Goal: Task Accomplishment & Management: Use online tool/utility

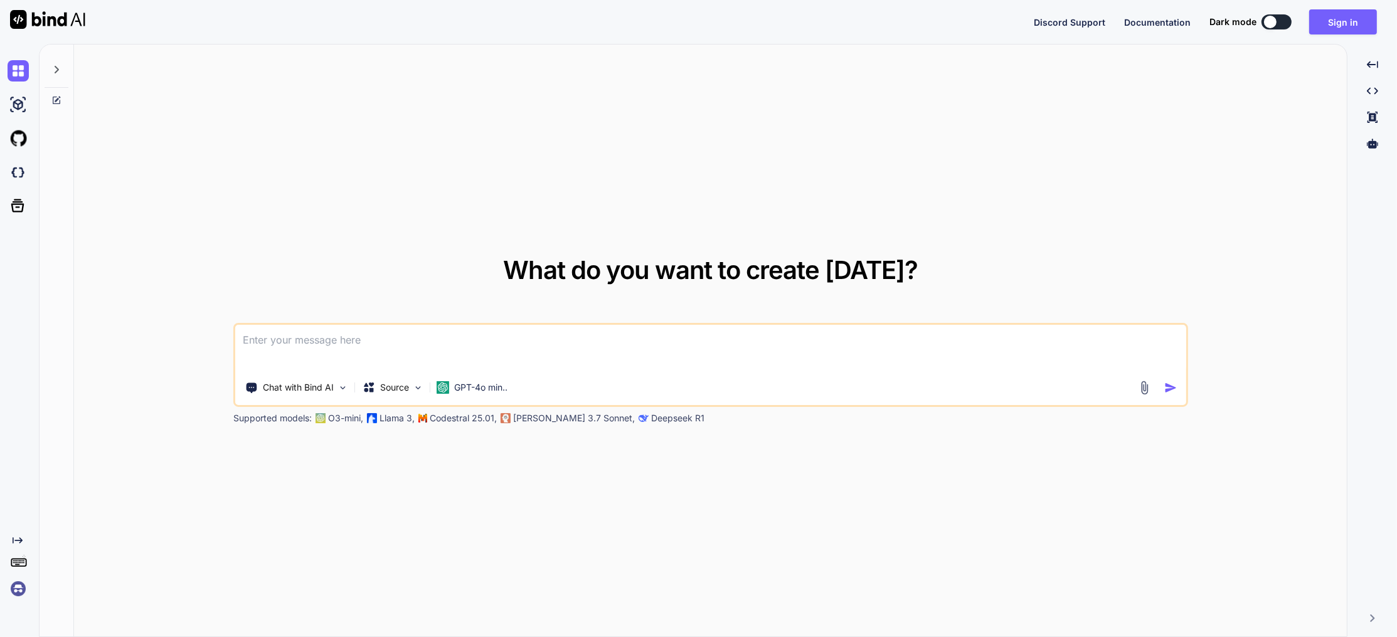
click at [459, 353] on textarea at bounding box center [710, 348] width 951 height 46
click at [18, 587] on img at bounding box center [18, 588] width 21 height 21
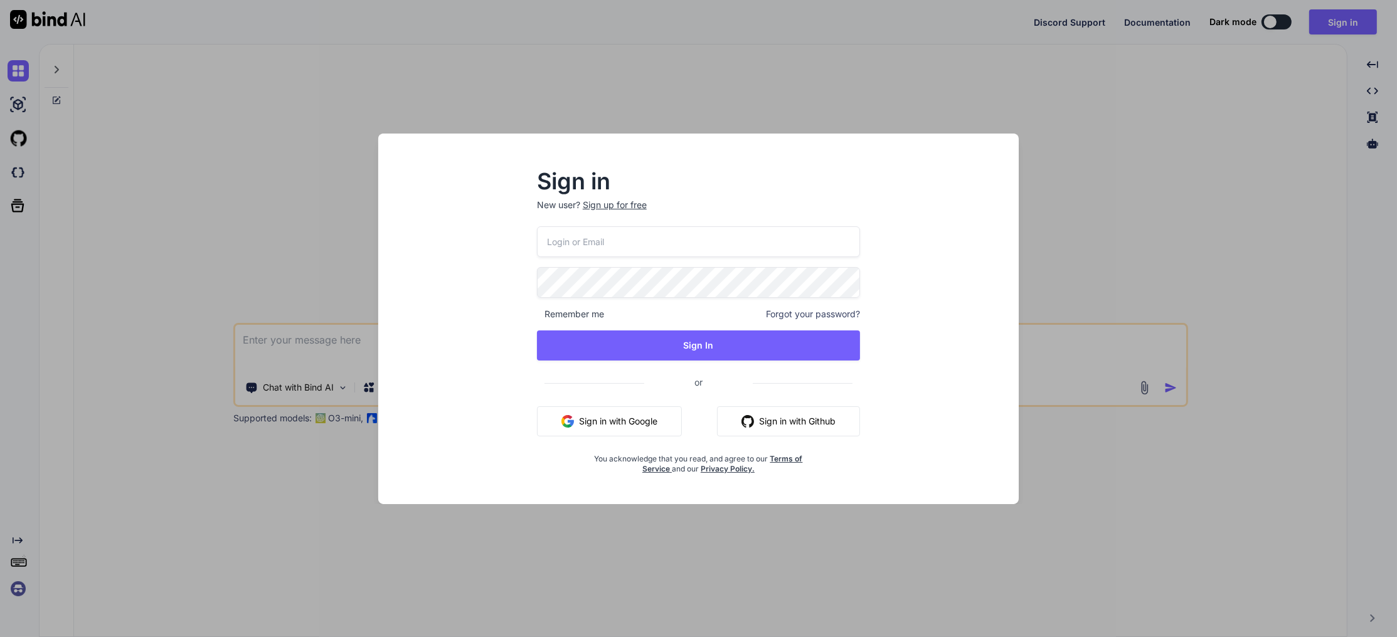
click at [626, 412] on button "Sign in with Google" at bounding box center [609, 422] width 145 height 30
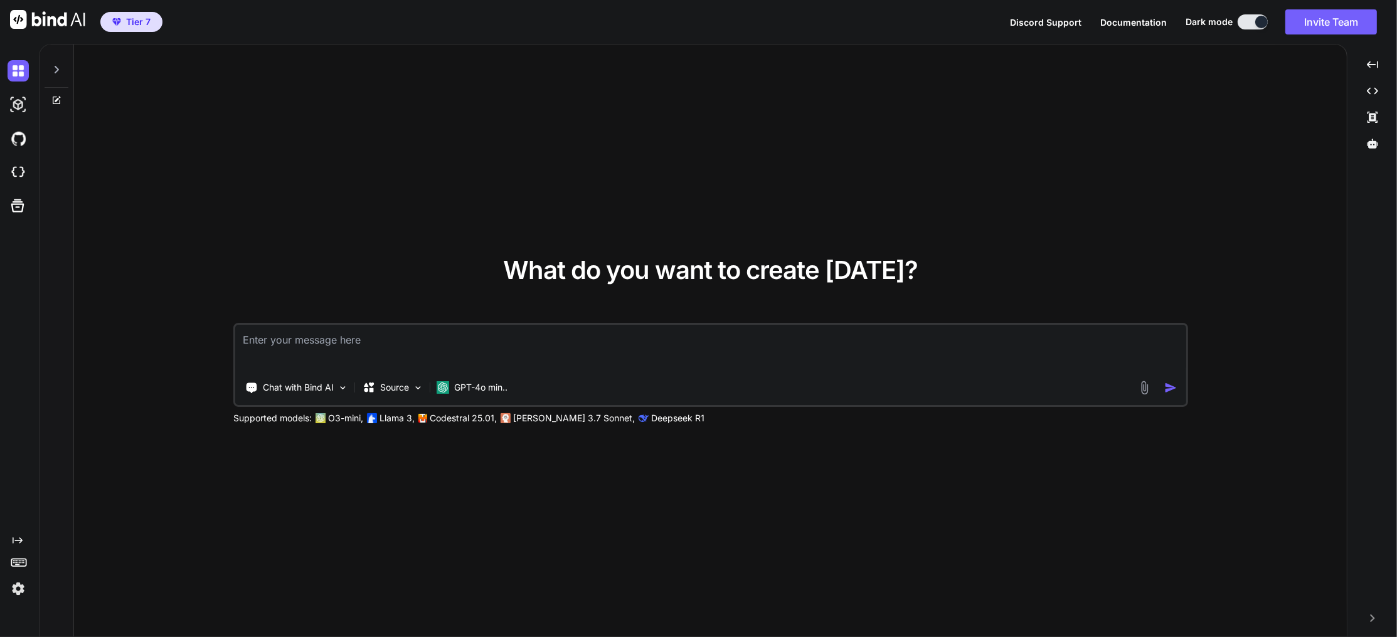
click at [18, 590] on img at bounding box center [18, 588] width 21 height 21
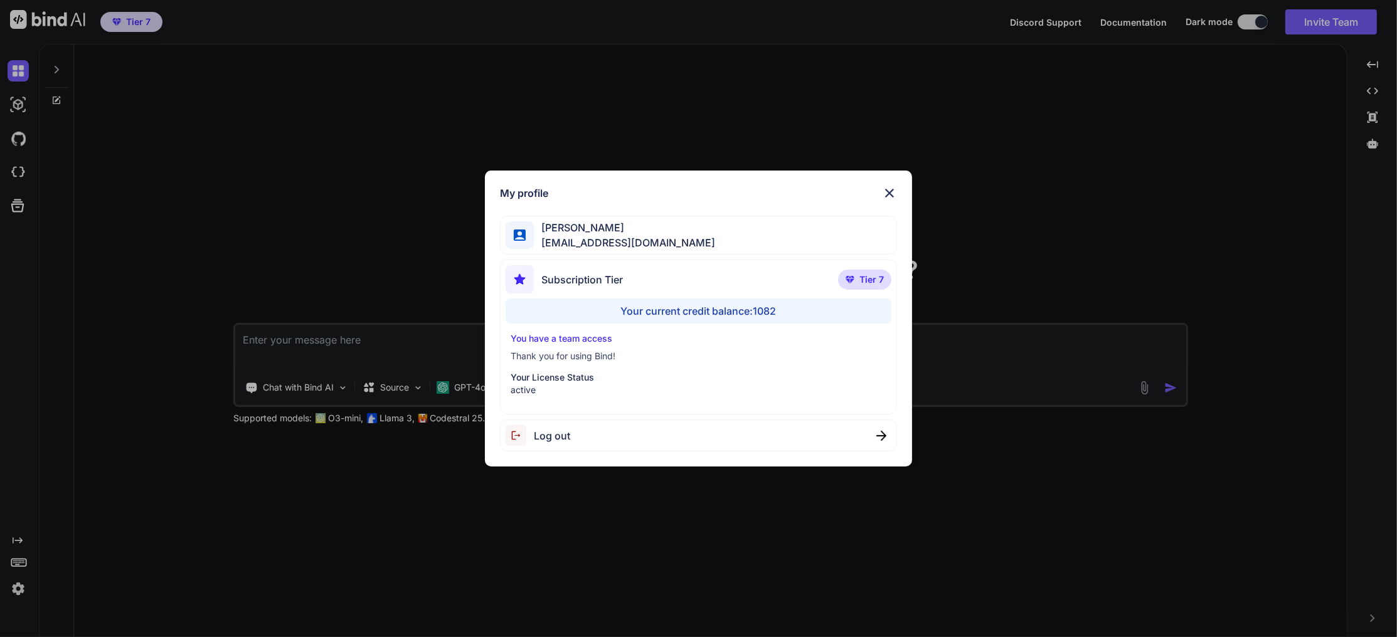
click at [16, 592] on div "My profile Charles Woodruff cwoodruff@gmail.com Subscription Tier Tier 7 Your c…" at bounding box center [698, 318] width 1397 height 637
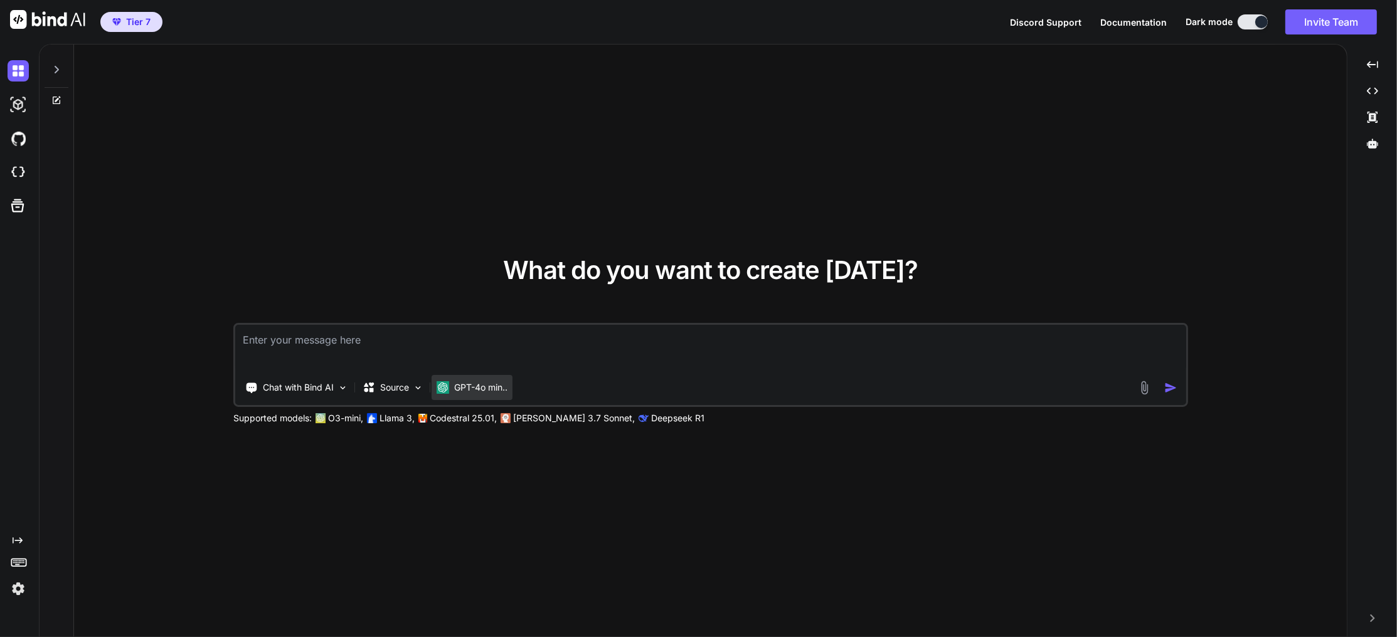
click at [492, 386] on p "GPT-4o min.." at bounding box center [480, 387] width 53 height 13
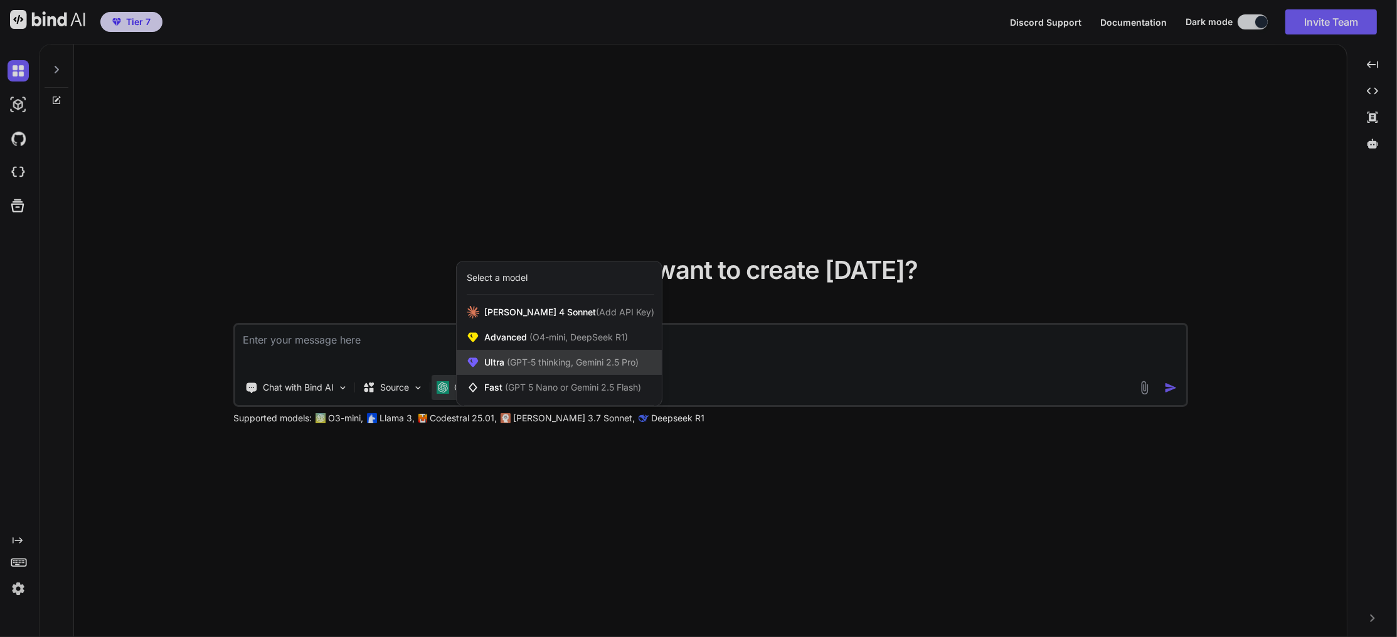
click at [575, 368] on span "(GPT-5 thinking, Gemini 2.5 Pro)" at bounding box center [571, 362] width 134 height 11
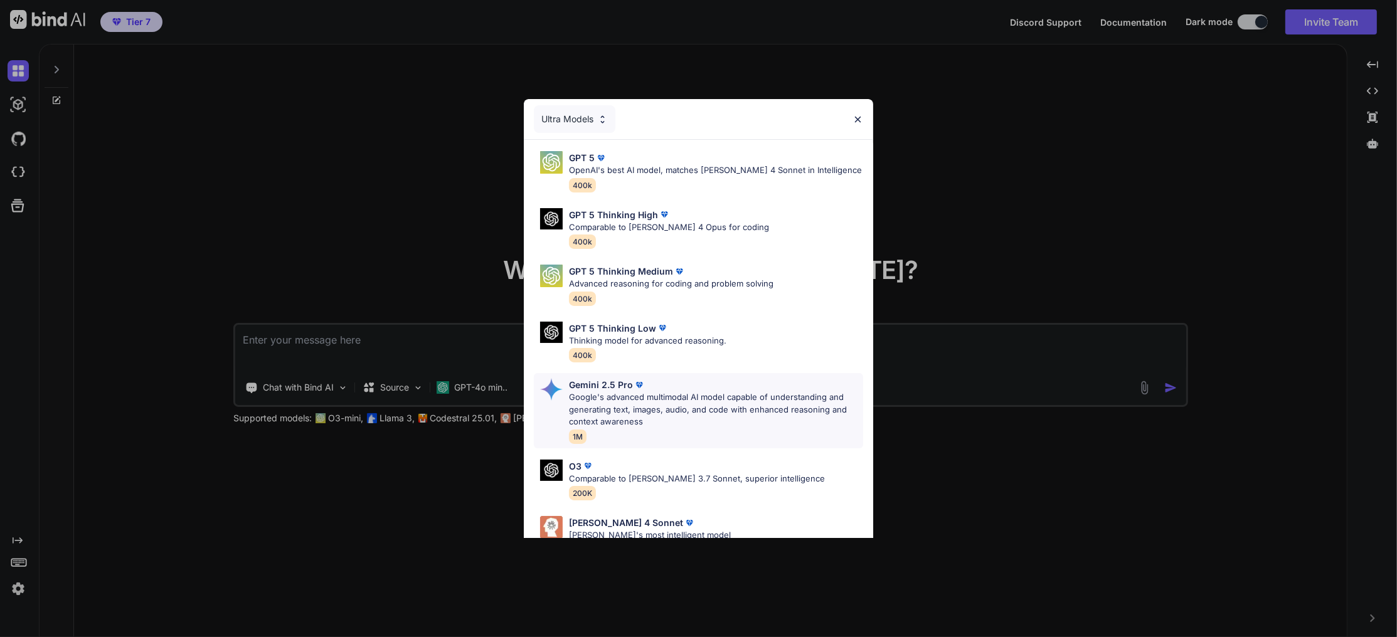
click at [744, 384] on div "Gemini 2.5 Pro" at bounding box center [716, 384] width 294 height 13
type textarea "x"
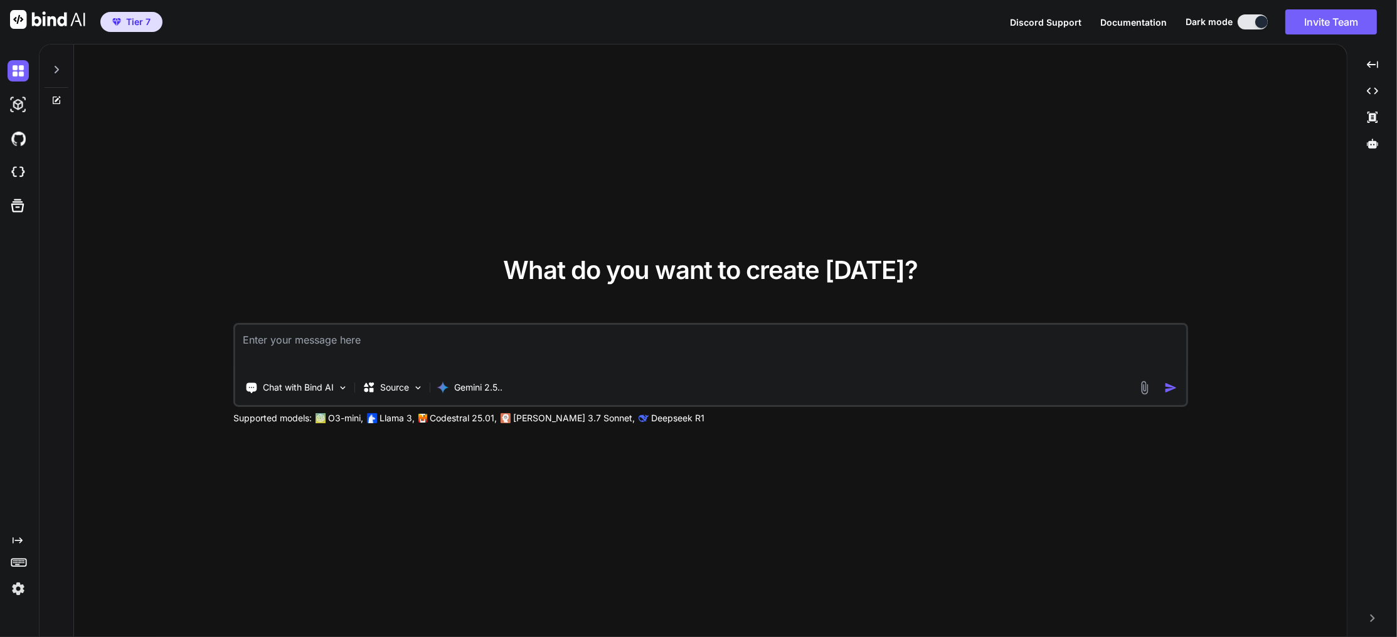
click at [859, 346] on textarea at bounding box center [710, 348] width 951 height 46
type textarea "I"
type textarea "x"
type textarea "I"
type textarea "x"
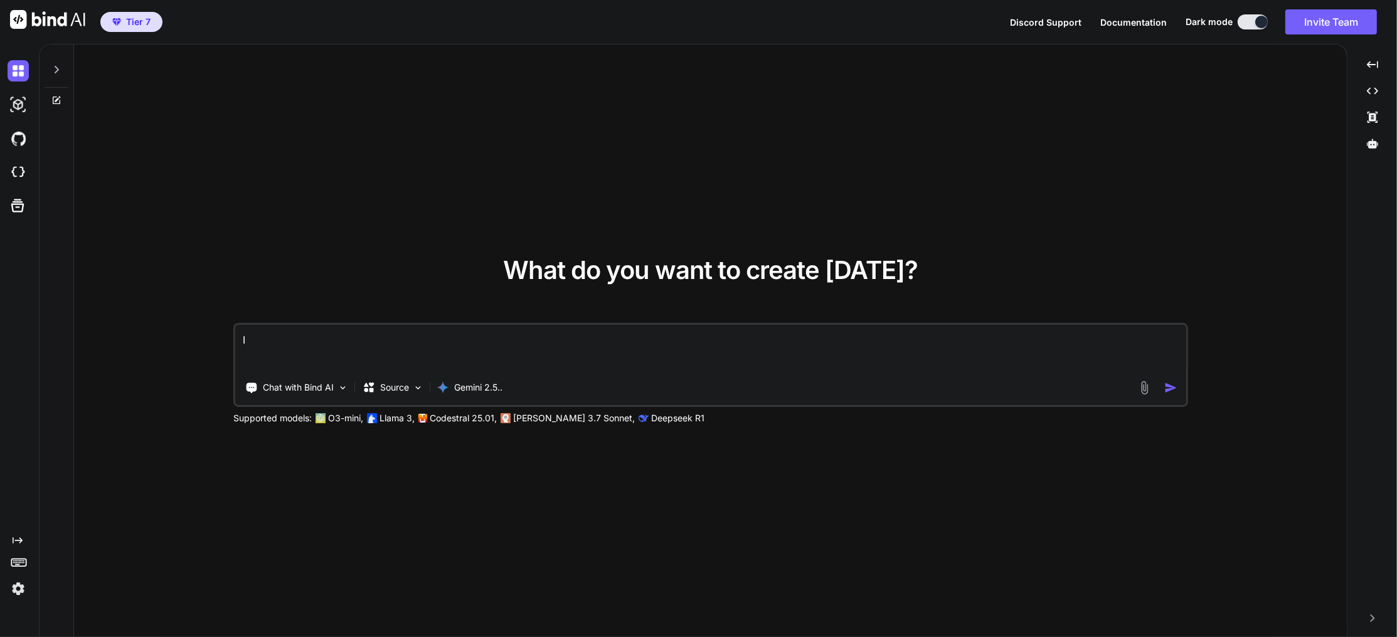
type textarea "I a"
type textarea "x"
type textarea "I am"
type textarea "x"
type textarea "I am"
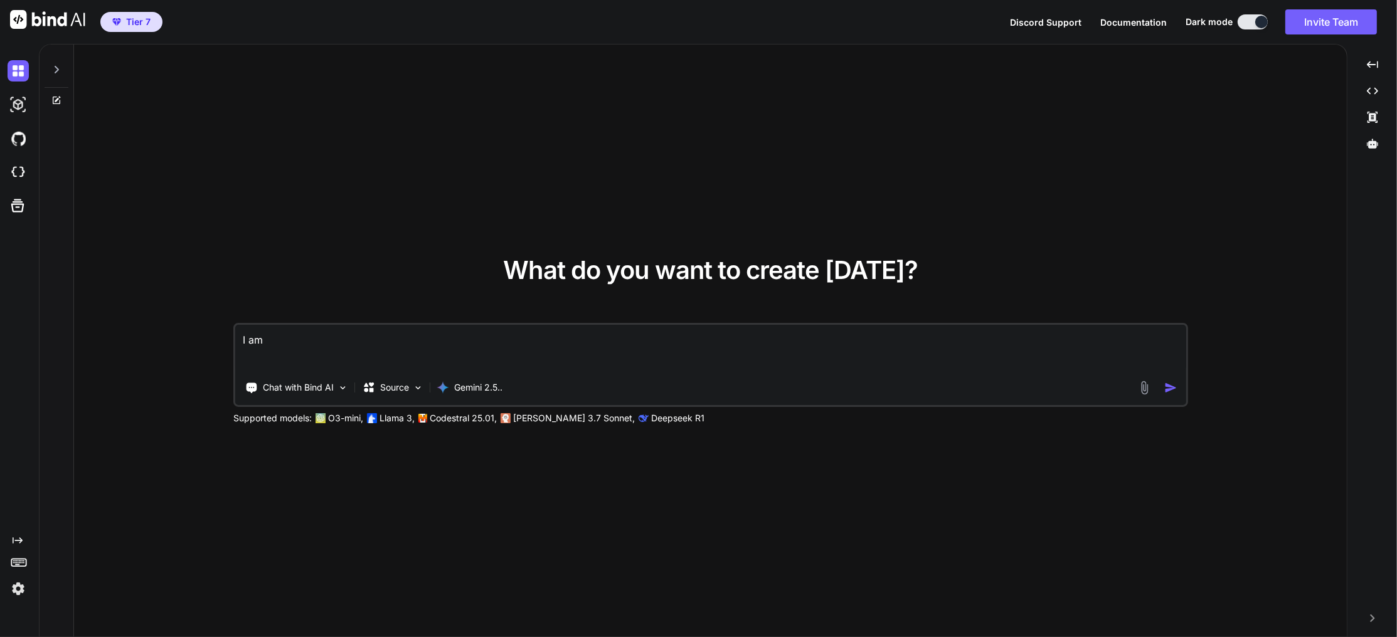
type textarea "x"
type textarea "I am l"
type textarea "x"
type textarea "I am le"
type textarea "x"
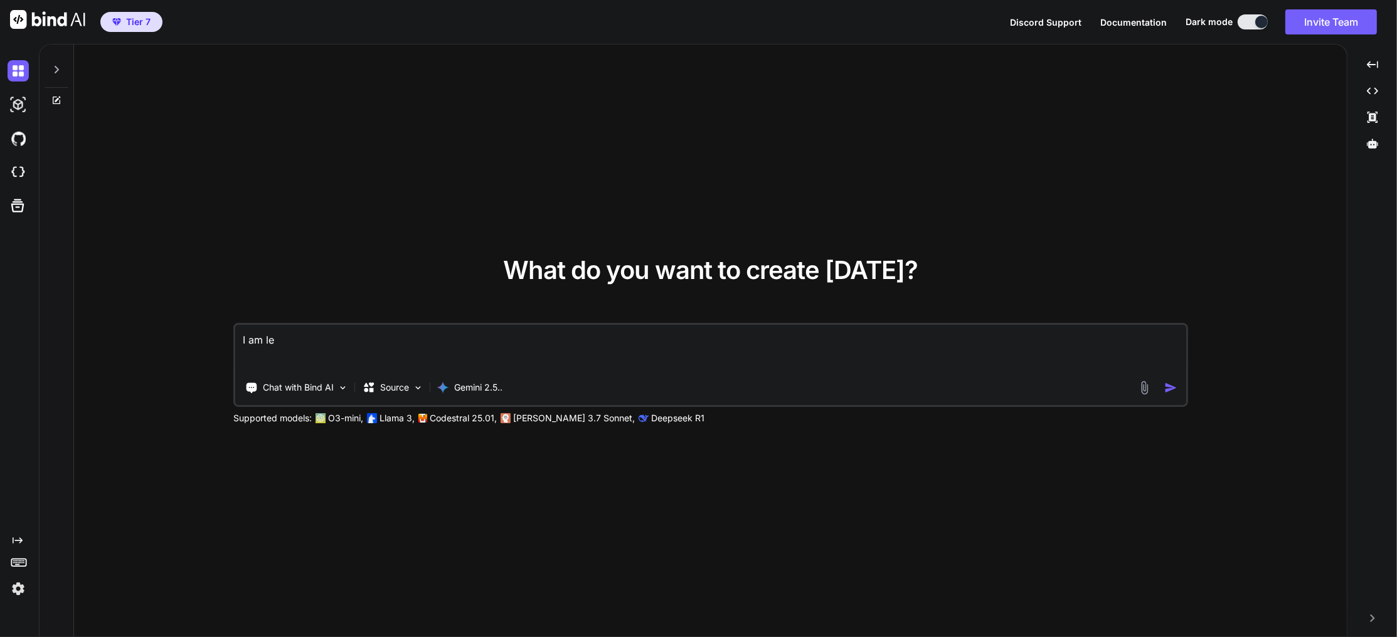
type textarea "I am lea"
type textarea "x"
type textarea "I am lear"
type textarea "x"
type textarea "I am learn"
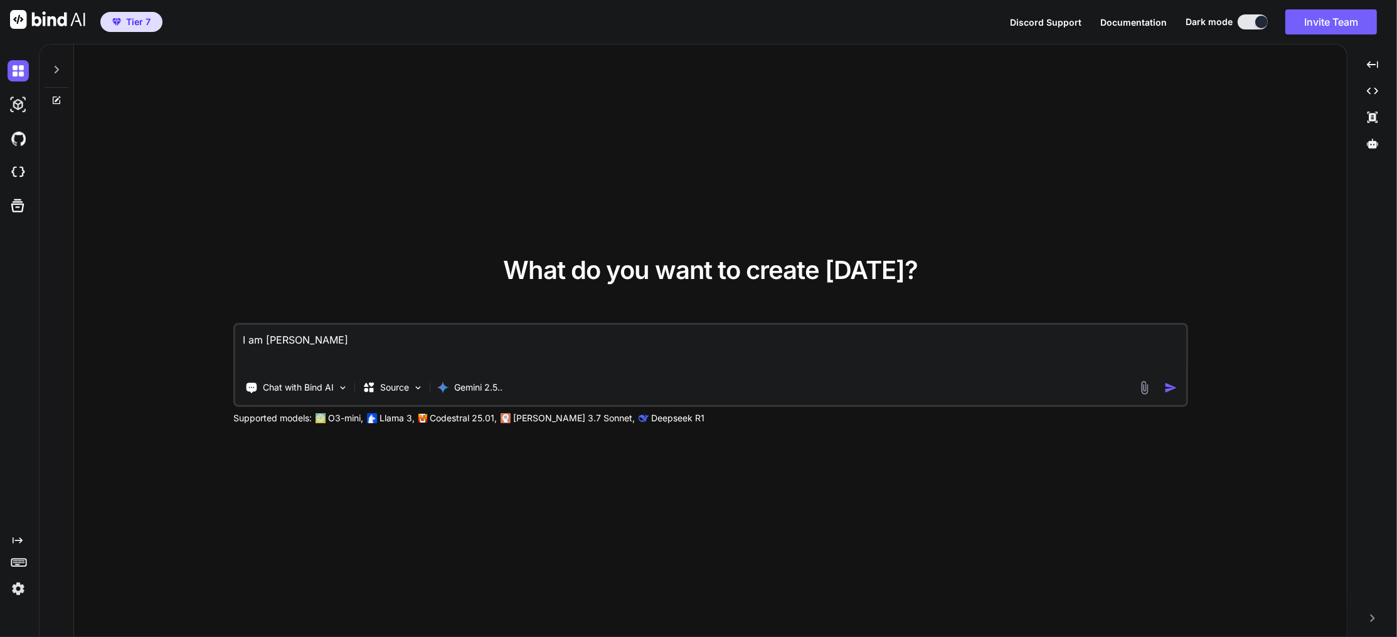
type textarea "x"
type textarea "I am learni"
type textarea "x"
type textarea "I am learnin"
type textarea "x"
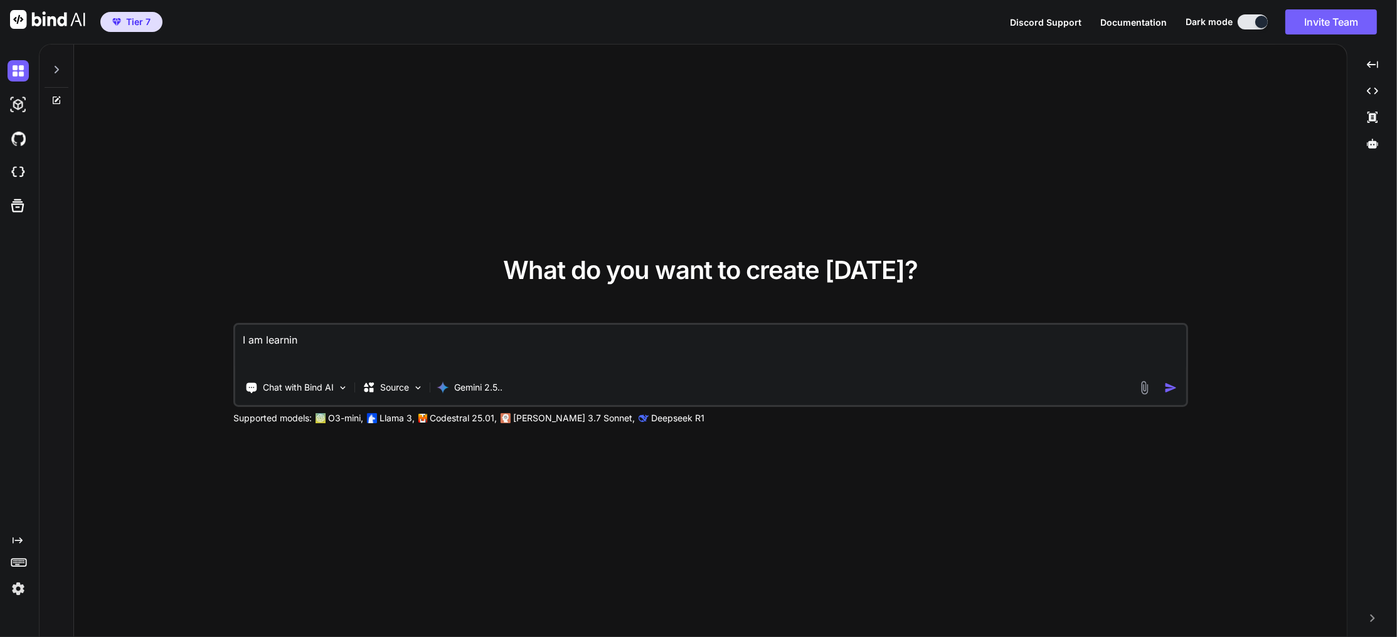
type textarea "I am learning"
type textarea "x"
type textarea "I am learning"
type textarea "x"
type textarea "I am learning a"
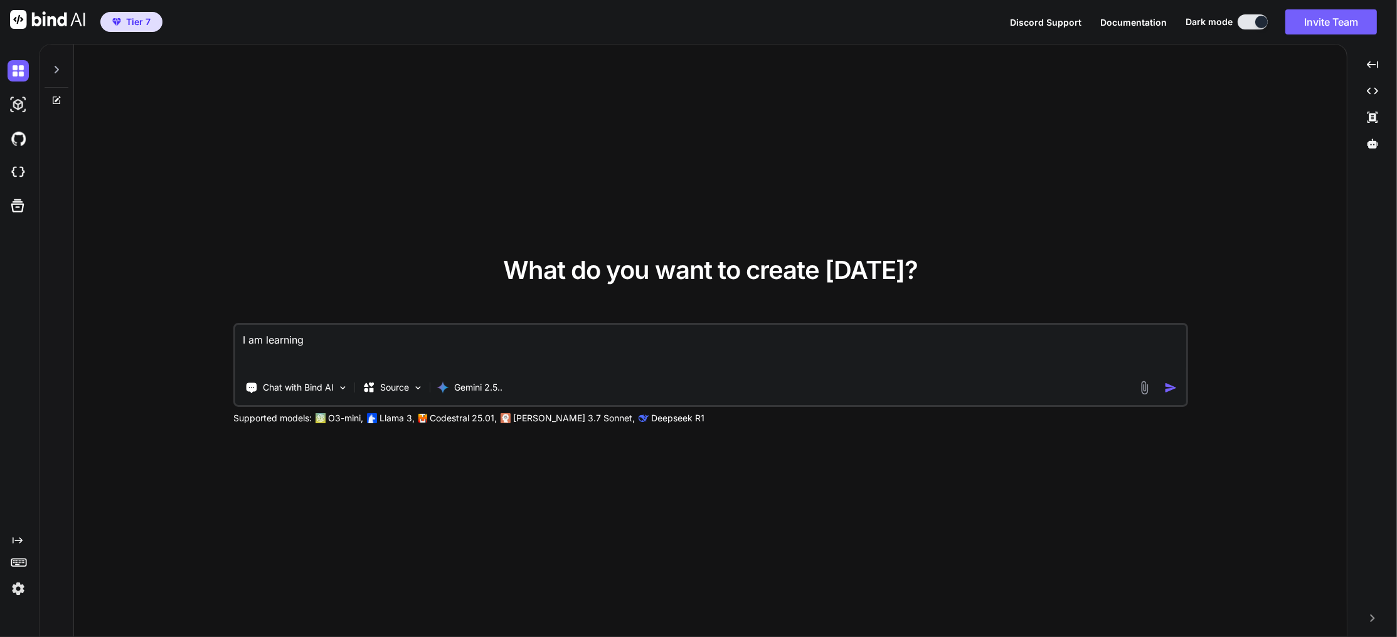
type textarea "x"
type textarea "I am learning ag"
type textarea "x"
type textarea "I am learning age"
type textarea "x"
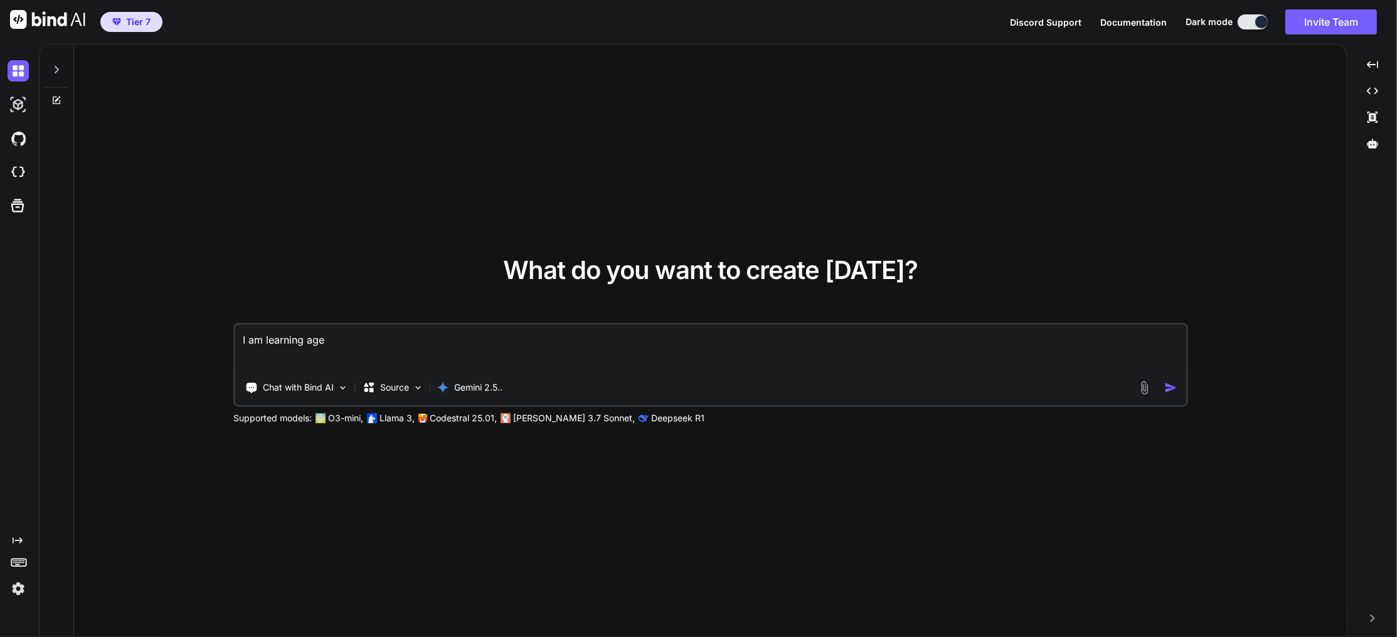
type textarea "I am learning agen"
type textarea "x"
type textarea "I am learning agent"
type textarea "x"
type textarea "I am learning agenti"
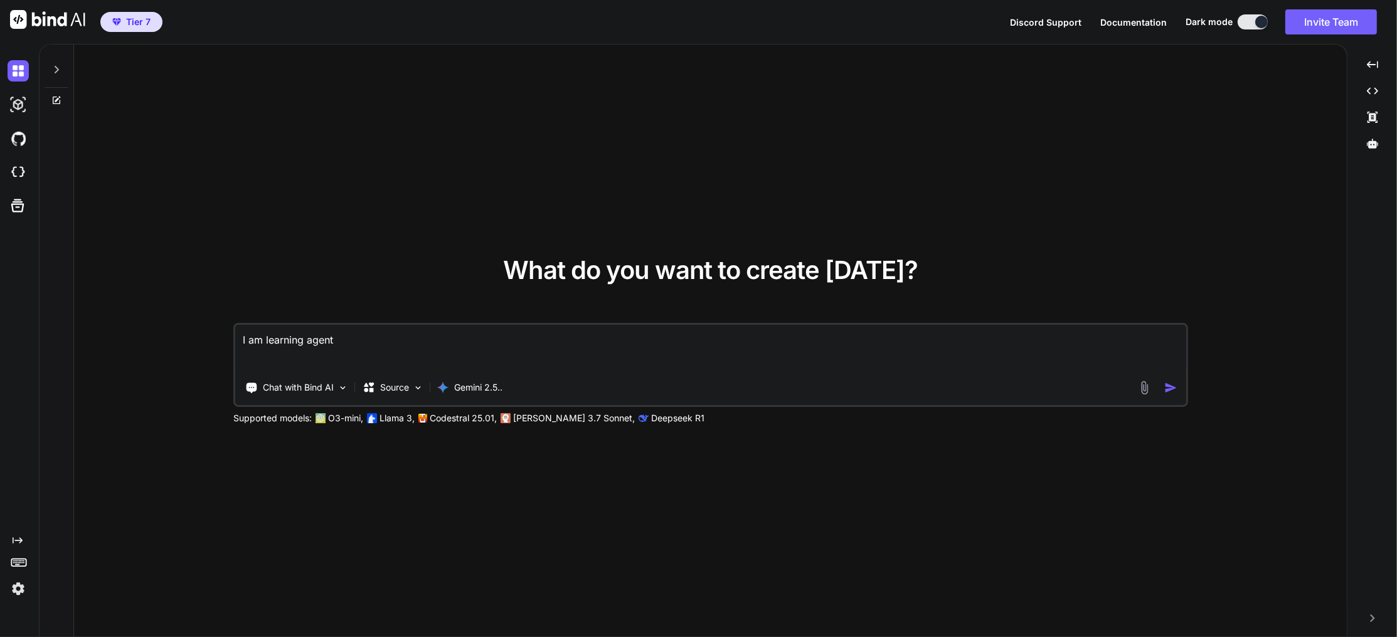
type textarea "x"
type textarea "I am learning agentic"
type textarea "x"
type textarea "I am learning agentic"
type textarea "x"
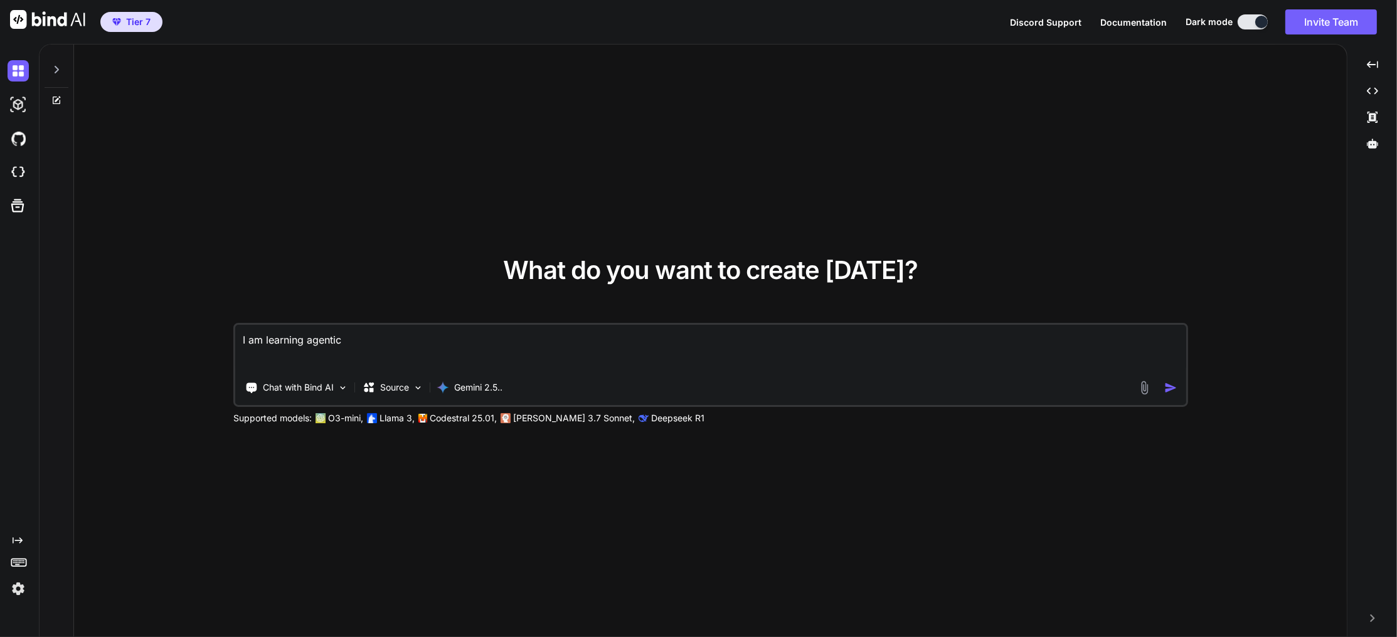
type textarea "I am learning agentic a"
type textarea "x"
type textarea "I am learning agentic ai"
type textarea "x"
type textarea "I am learning agentic ai"
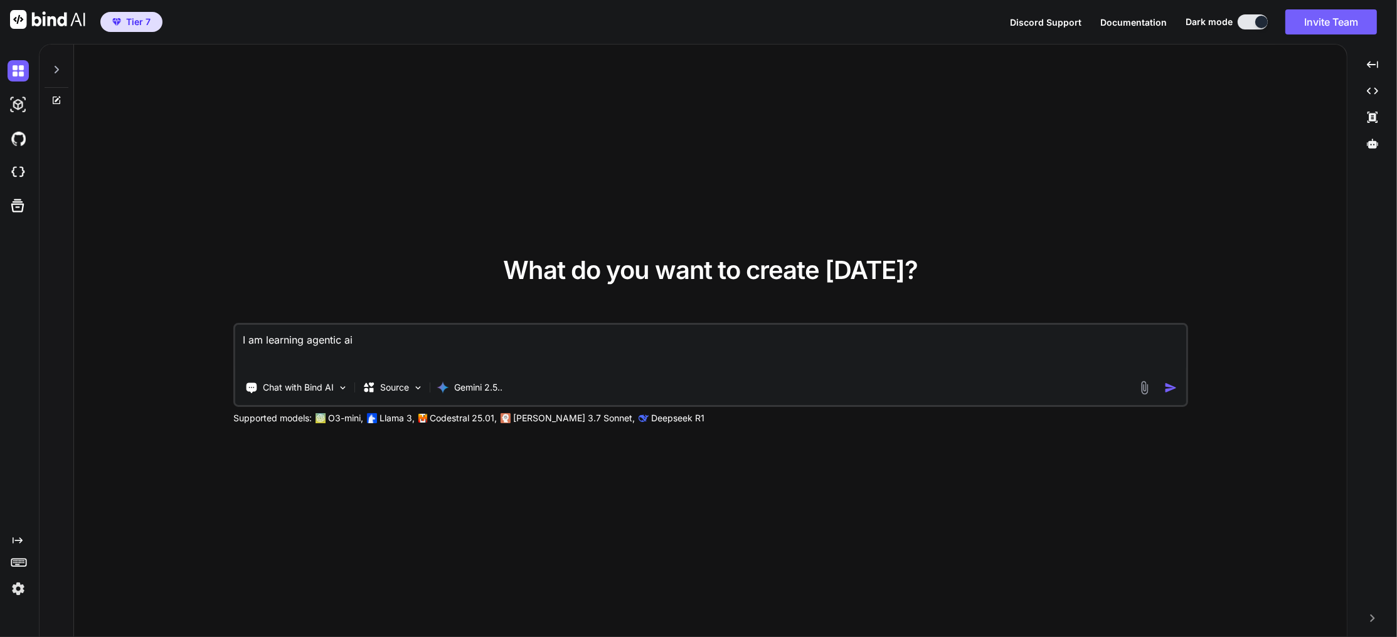
type textarea "x"
type textarea "I am learning agentic ai e"
type textarea "x"
type textarea "I am learning agentic ai en"
type textarea "x"
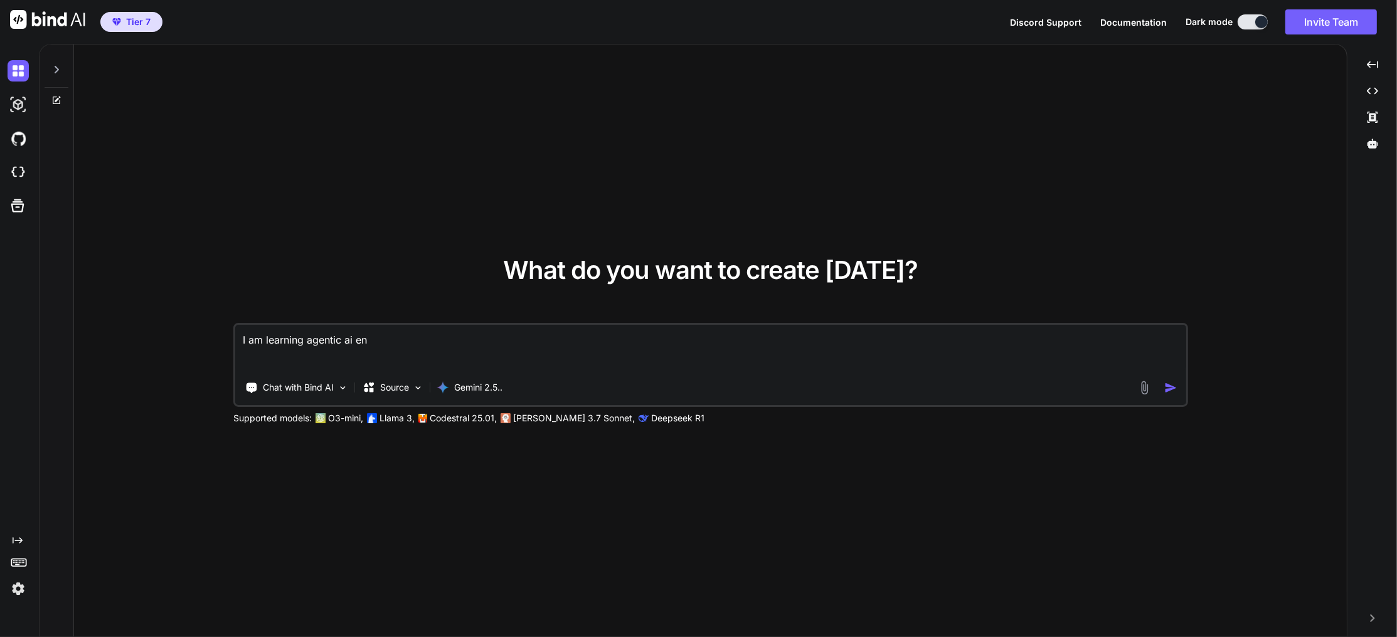
type textarea "I am learning agentic ai eng"
type textarea "x"
type textarea "I am learning agentic ai engi"
type textarea "x"
type textarea "I am learning agentic ai engin"
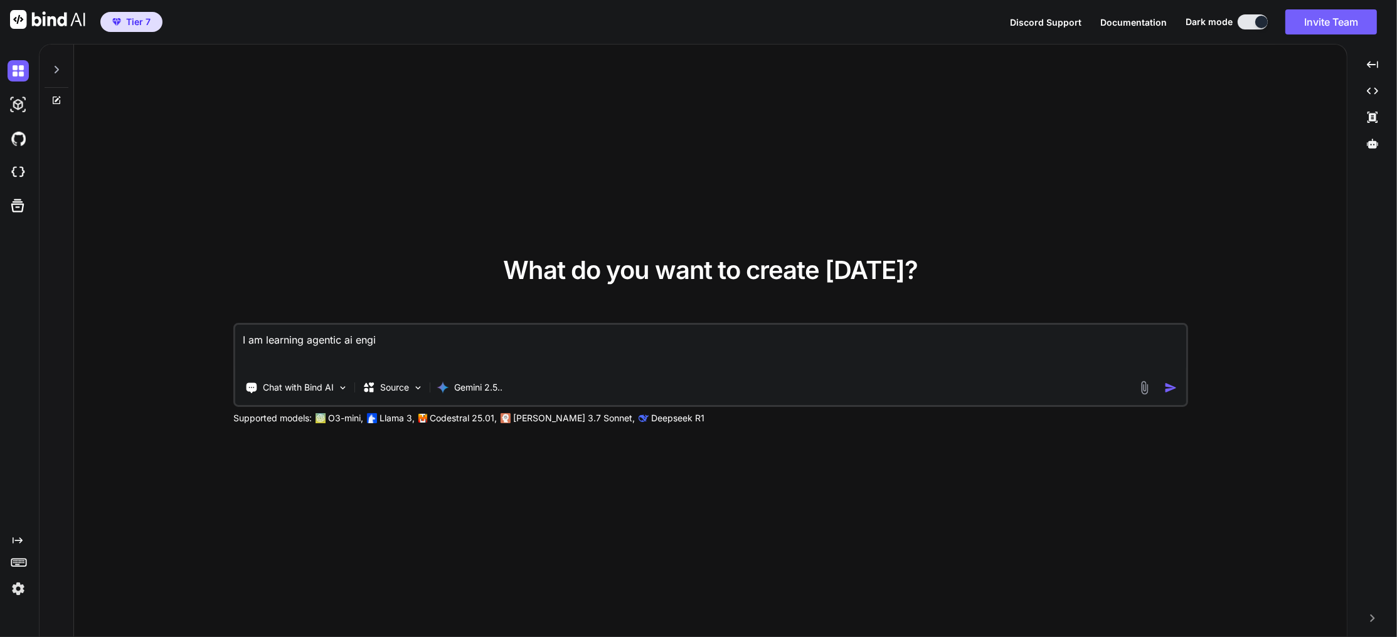
type textarea "x"
type textarea "I am learning agentic ai engine"
type textarea "x"
type textarea "I am learning agentic ai enginee"
type textarea "x"
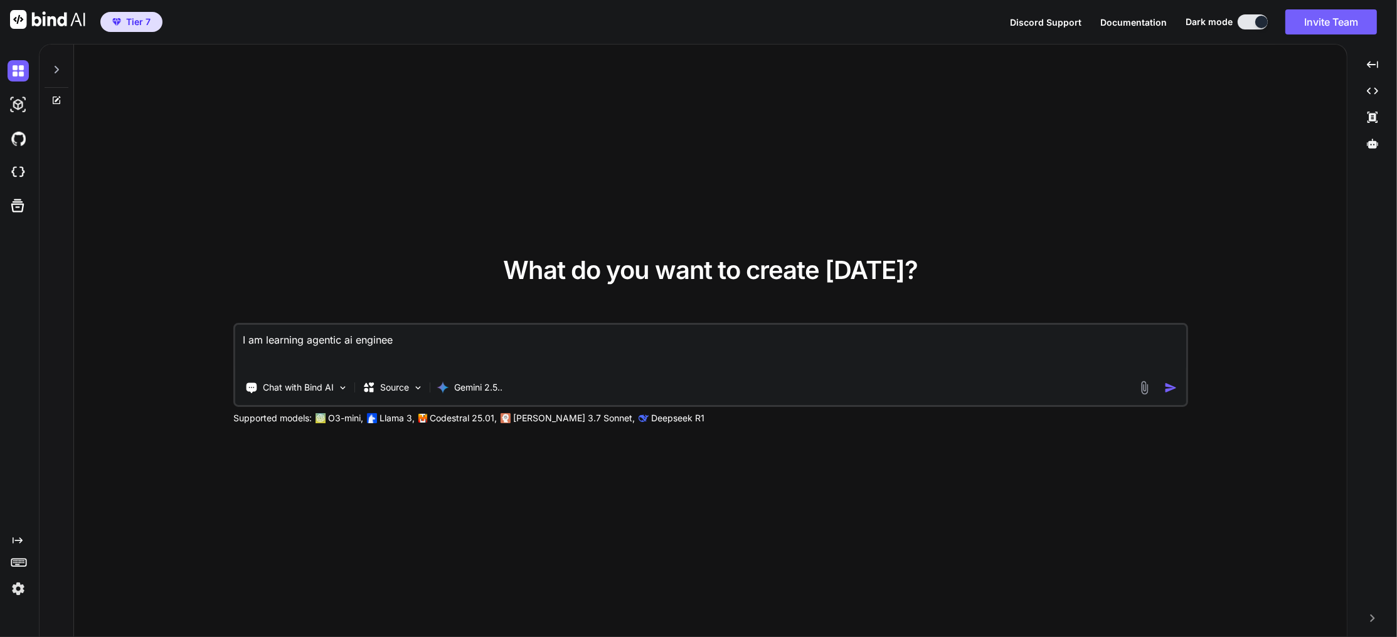
type textarea "I am learning agentic ai engineer"
type textarea "x"
type textarea "I am learning agentic ai engineeri"
type textarea "x"
type textarea "I am learning agentic ai engineerin"
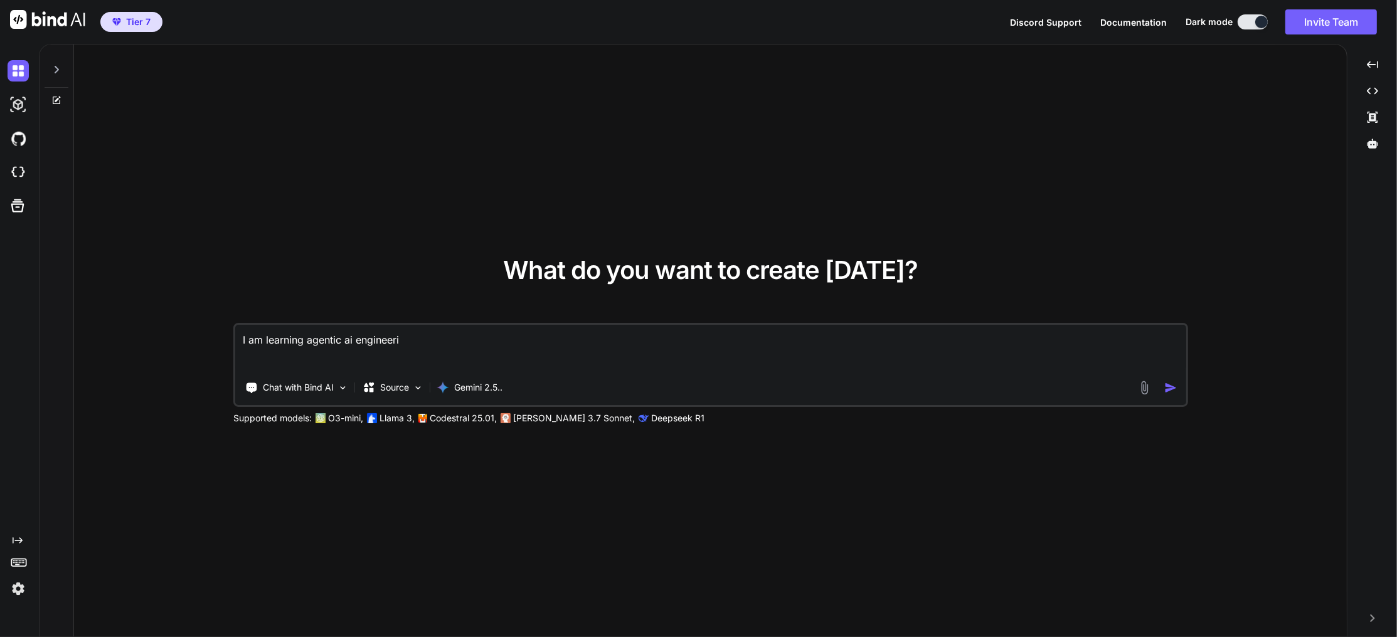
type textarea "x"
type textarea "I am learning agentic ai engineering"
type textarea "x"
type textarea "I am learning agentic ai engineering"
type textarea "x"
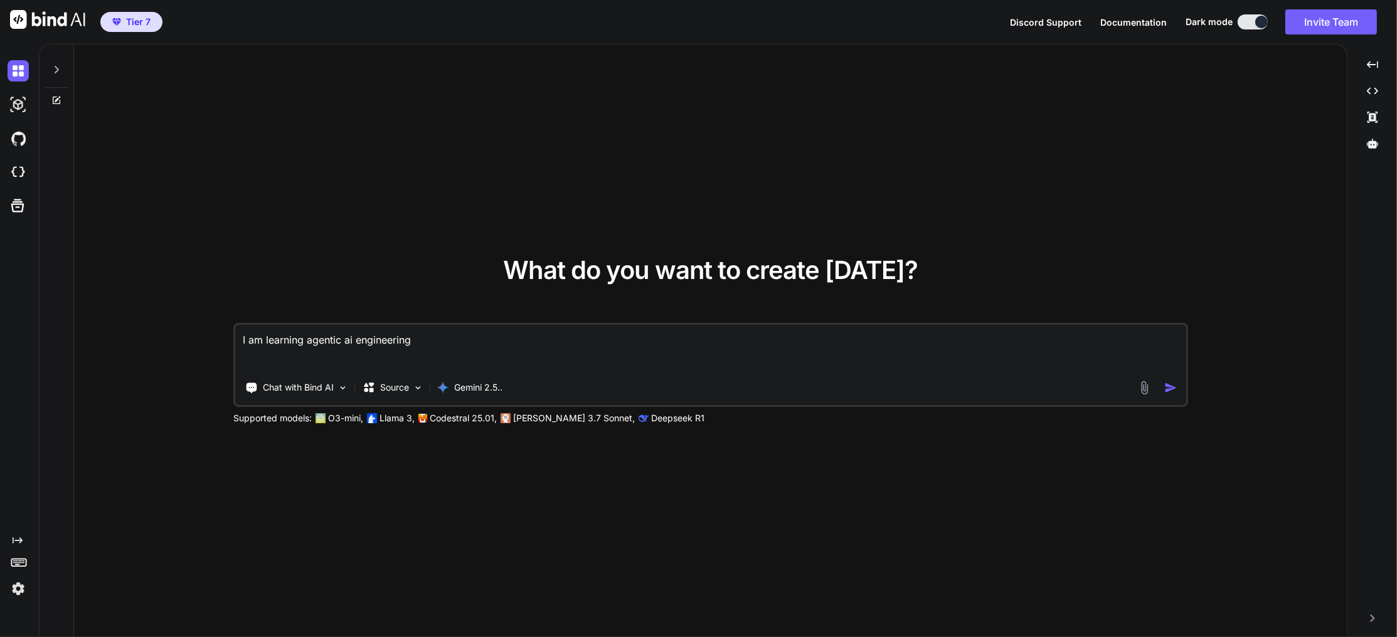
type textarea "I am learning agentic ai engineering u"
type textarea "x"
type textarea "I am learning agentic ai engineering us"
type textarea "x"
type textarea "I am learning agentic ai engineering usi"
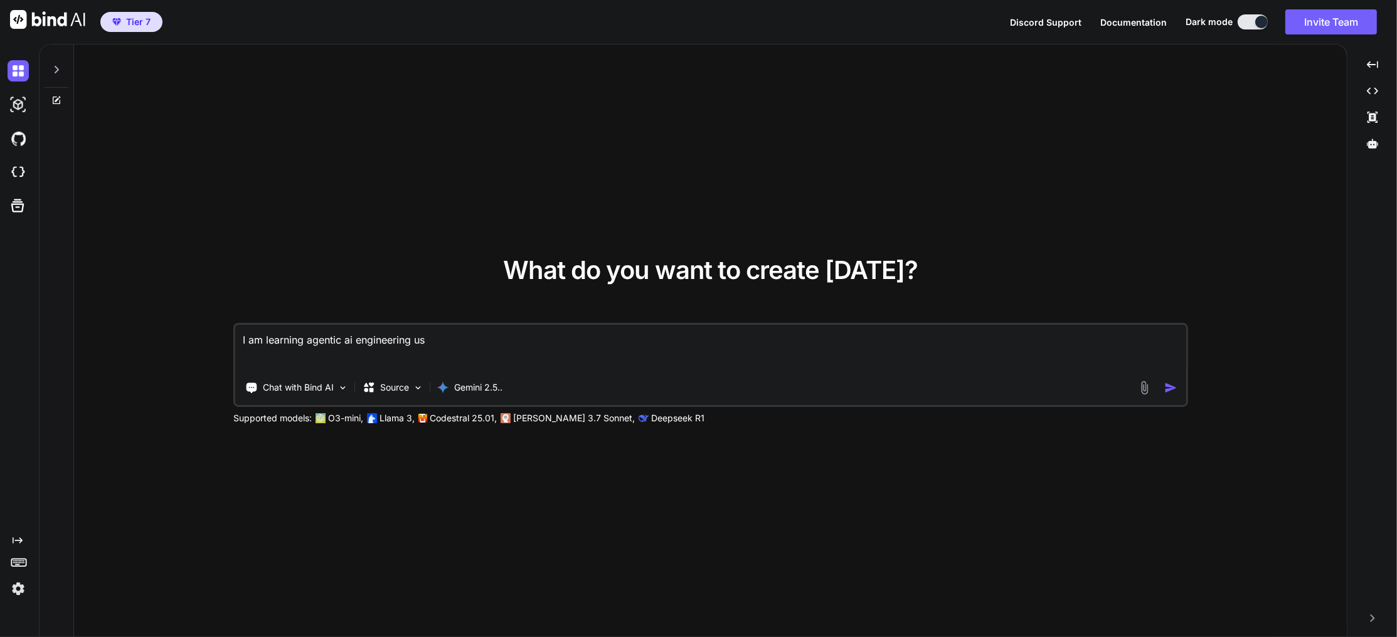
type textarea "x"
type textarea "I am learning agentic ai engineering usin"
type textarea "x"
type textarea "I am learning agentic ai engineering using"
type textarea "x"
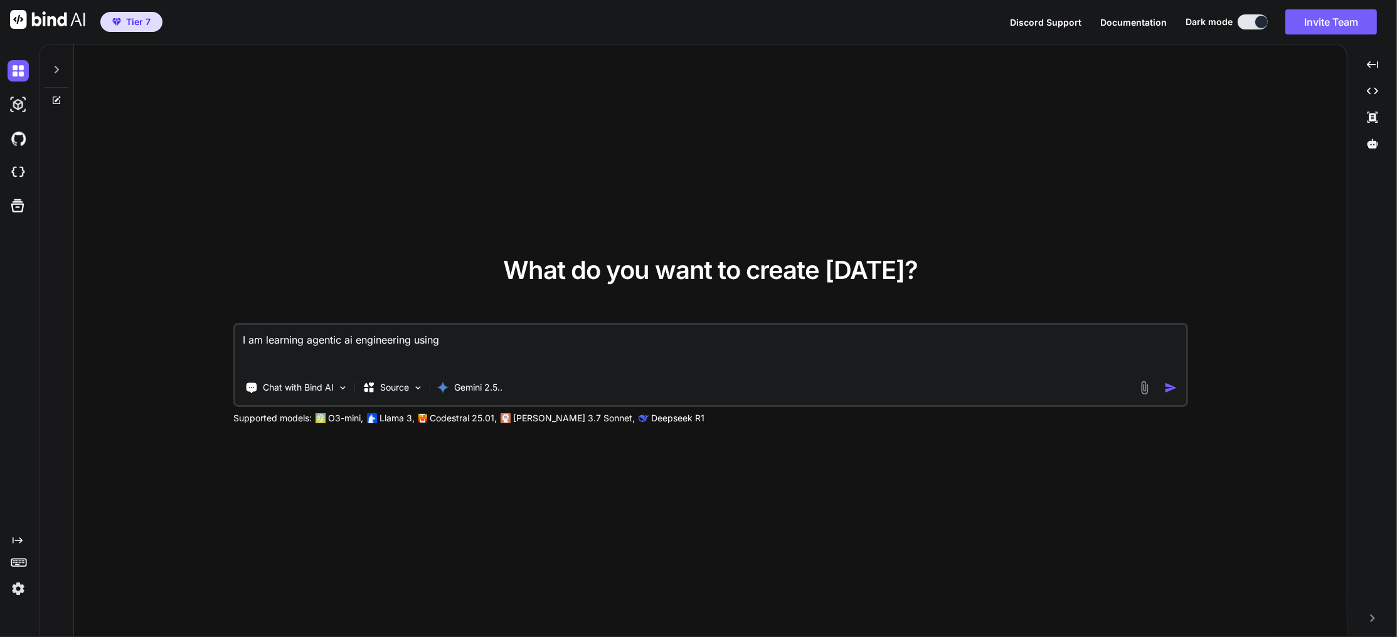
type textarea "I am learning agentic ai engineering using"
type textarea "x"
type textarea "I am learning agentic ai engineering using a"
type textarea "x"
type textarea "I am learning agentic ai engineering using a"
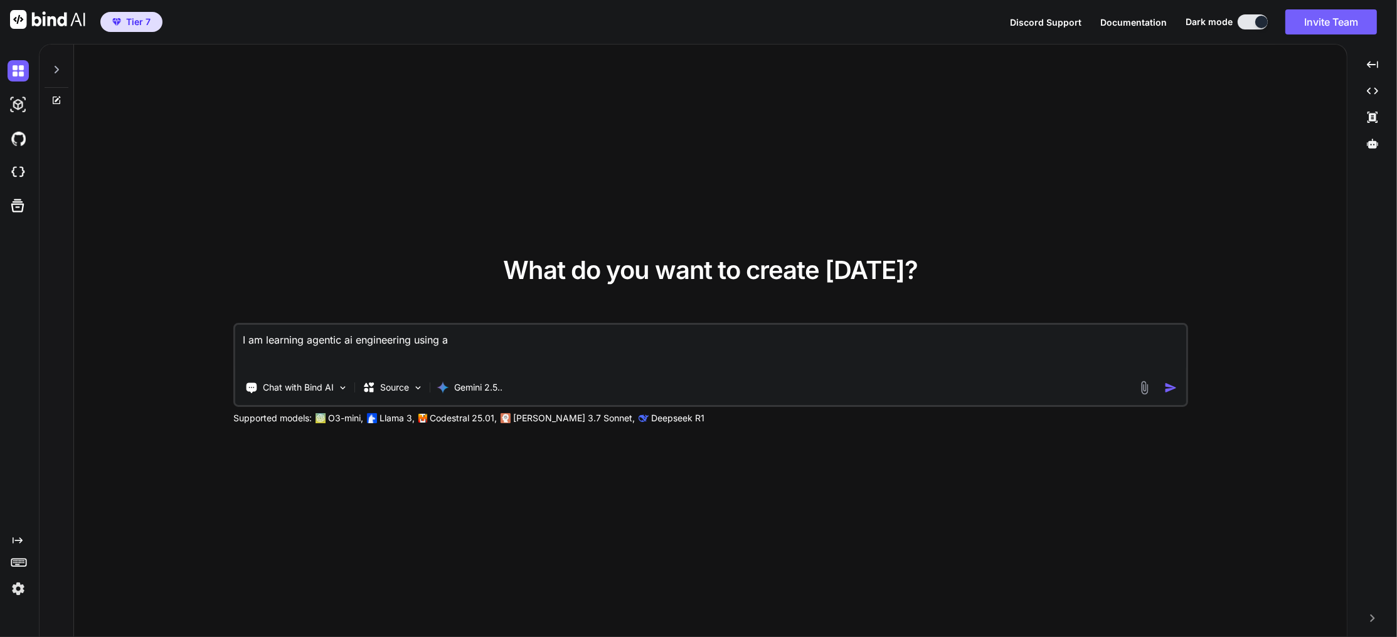
type textarea "x"
type textarea "I am learning agentic ai engineering using a t"
type textarea "x"
type textarea "I am learning agentic ai engineering using a to"
type textarea "x"
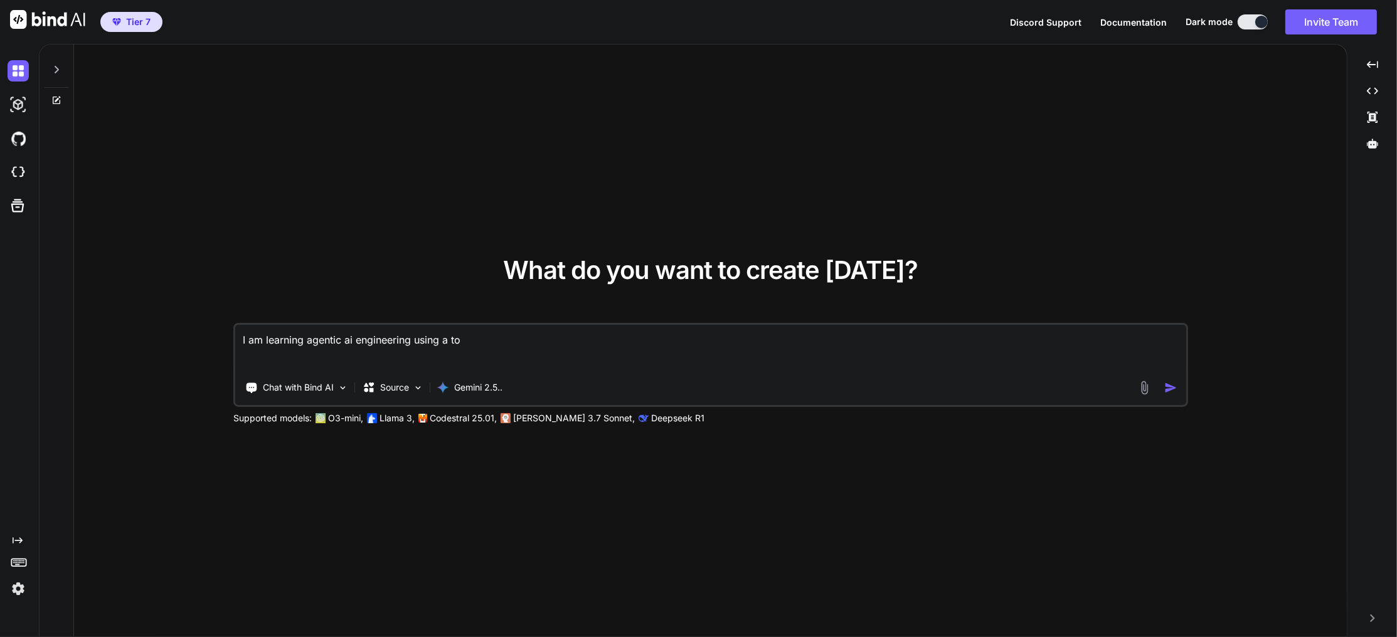
type textarea "I am learning agentic ai engineering using a t"
type textarea "x"
type textarea "I am learning agentic ai engineering using a"
type textarea "x"
type textarea "I am learning agentic ai engineering using a t"
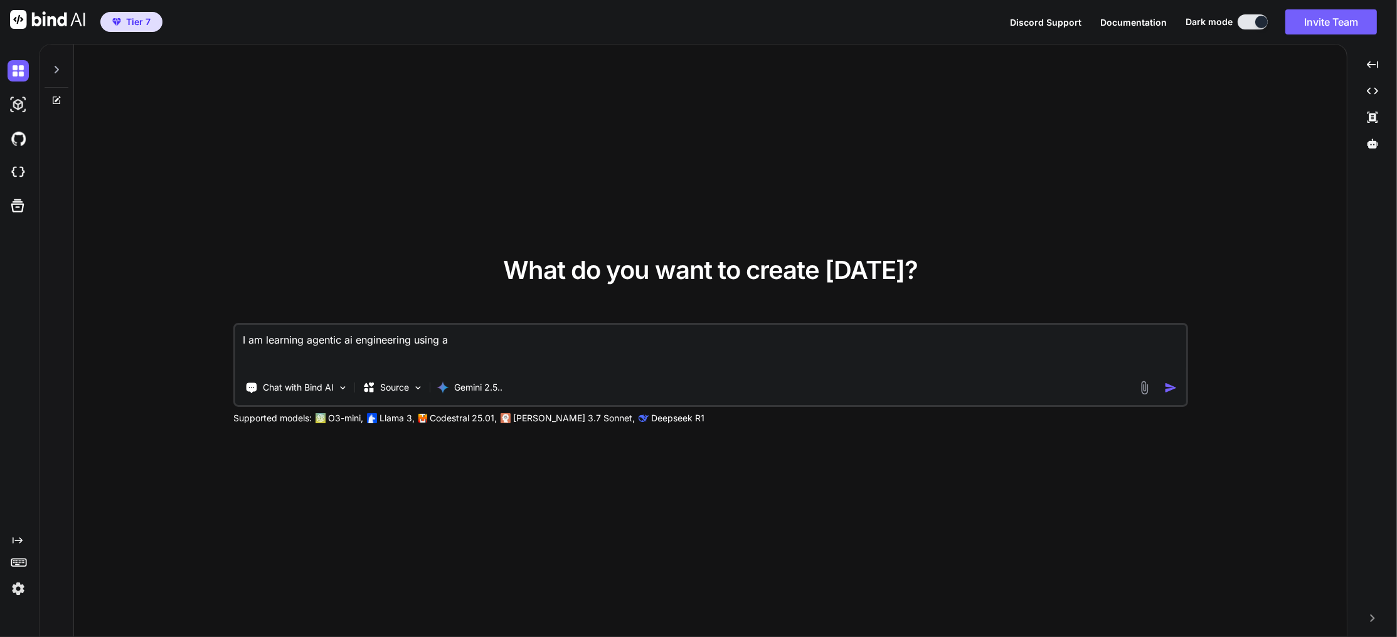
type textarea "x"
type textarea "I am learning agentic ai engineering using a to"
type textarea "x"
type textarea "I am learning agentic ai engineering using a too"
type textarea "x"
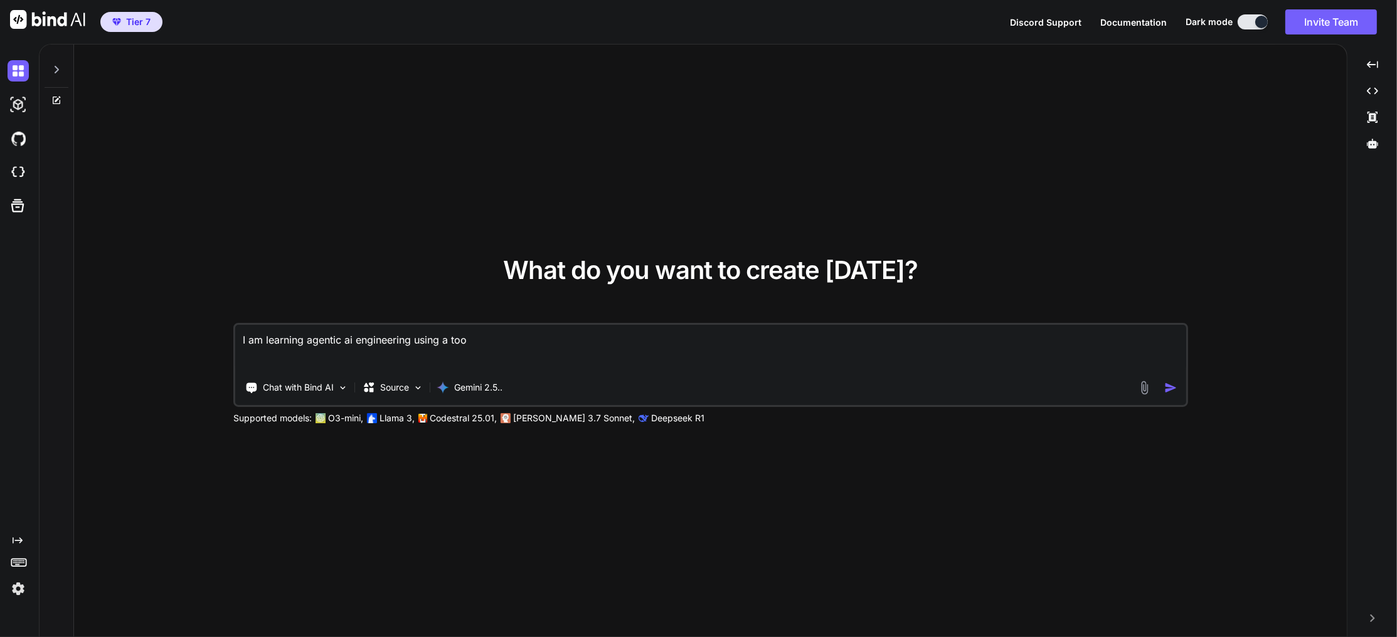
type textarea "I am learning agentic ai engineering using a tool"
type textarea "x"
type textarea "I am learning agentic ai engineering using a tool"
type textarea "x"
type textarea "I am learning agentic ai engineering using a tool c"
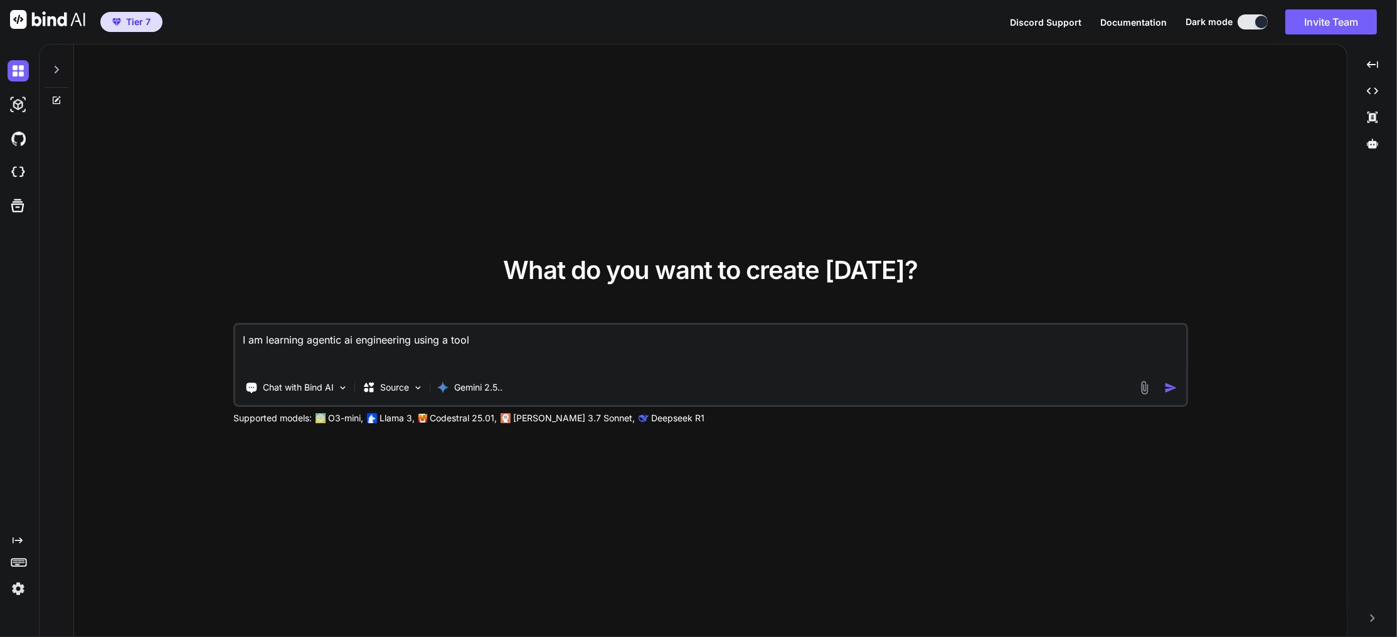
type textarea "x"
type textarea "I am learning agentic ai engineering using a tool ca"
type textarea "x"
type textarea "I am learning agentic ai engineering using a tool cal"
type textarea "x"
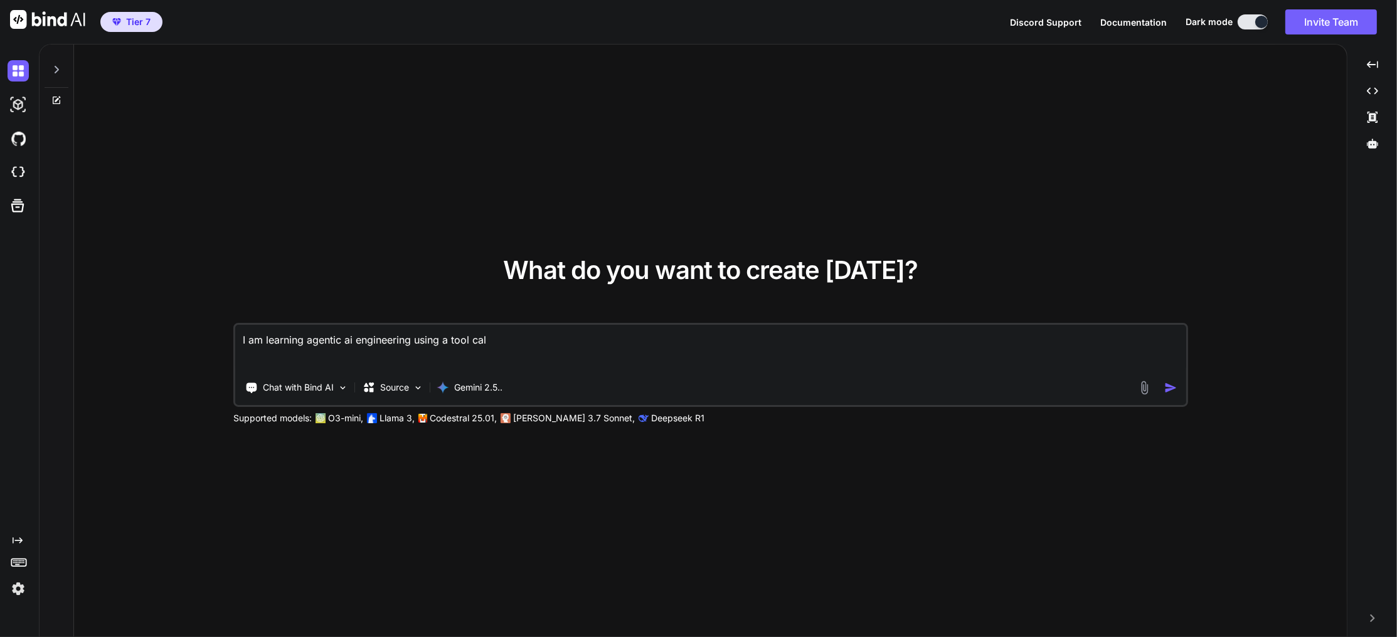
type textarea "I am learning agentic ai engineering using a tool call"
type textarea "x"
type textarea "I am learning agentic ai engineering using a tool calle"
type textarea "x"
type textarea "I am learning agentic ai engineering using a tool called"
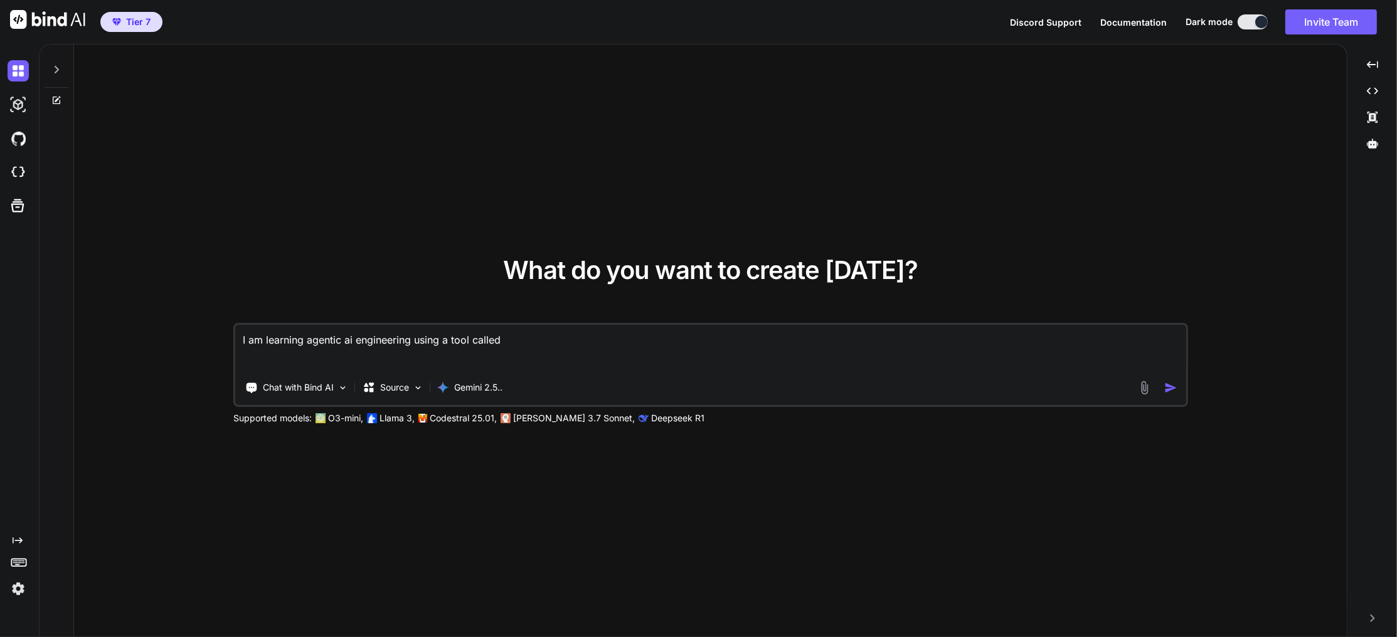
type textarea "x"
type textarea "I am learning agentic ai engineering using a tool called B"
type textarea "x"
type textarea "I am learning agentic ai engineering using a tool called Bi"
type textarea "x"
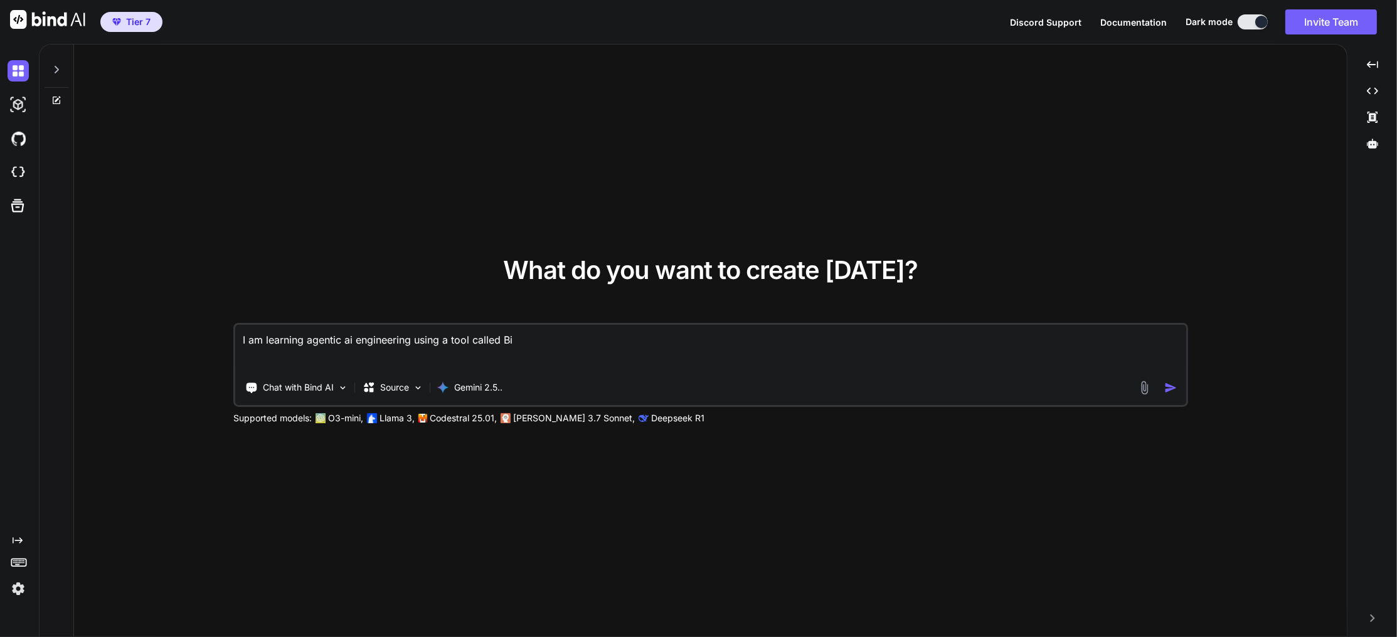
type textarea "I am learning agentic ai engineering using a tool called Bin"
type textarea "x"
type textarea "I am learning agentic ai engineering using a tool called Bind"
type textarea "x"
type textarea "I am learning agentic ai engineering using a tool called Bind"
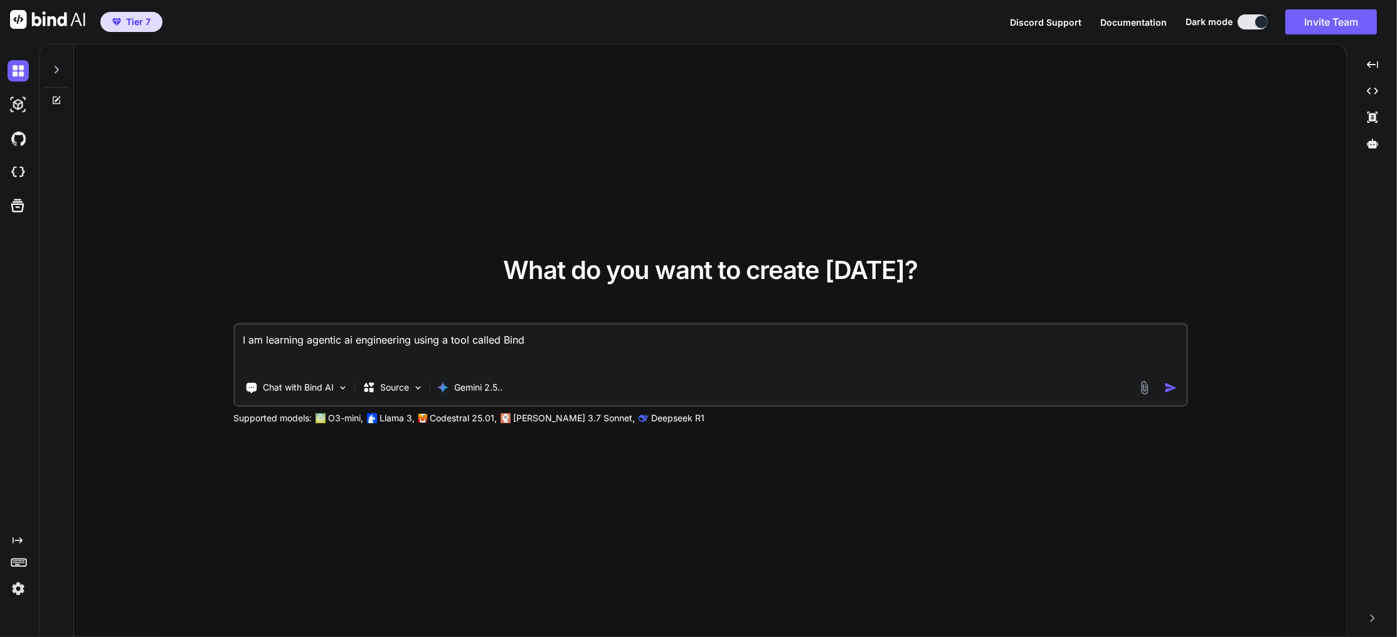
type textarea "x"
type textarea "I am learning agentic ai engineering using a tool called Bind AI"
type textarea "x"
type textarea "I am learning agentic ai engineering using a tool called Bind AI."
type textarea "x"
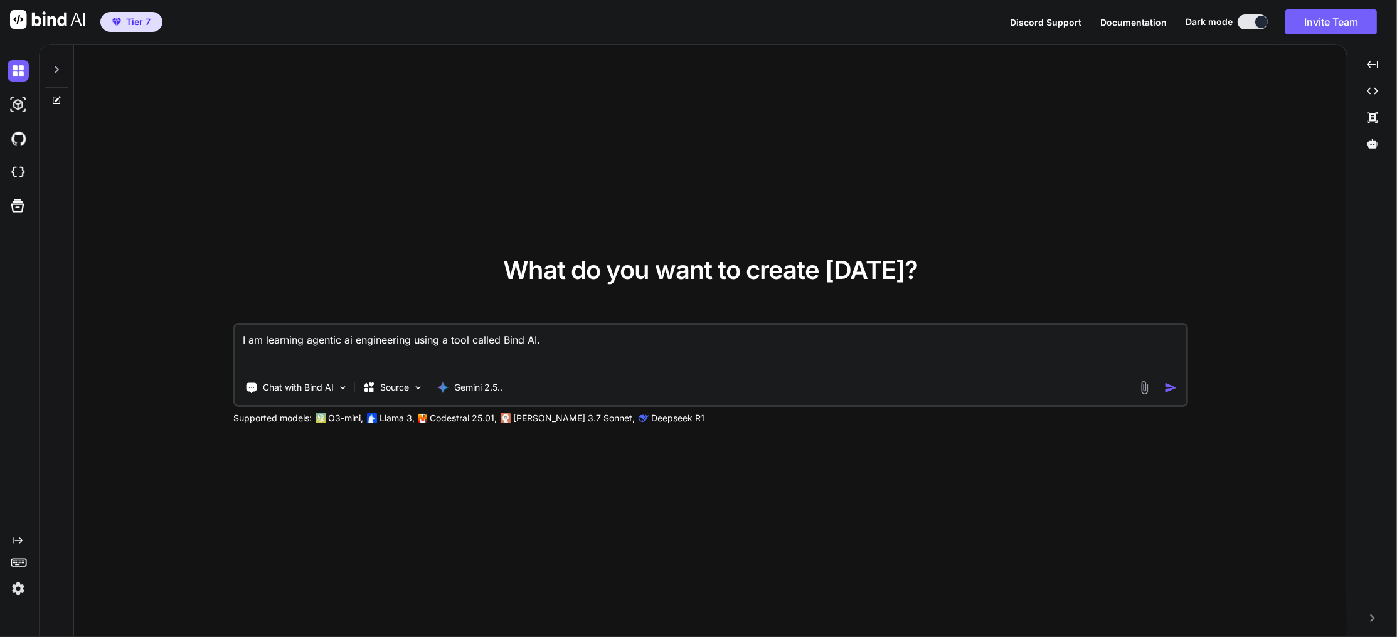
type textarea "I am learning agentic ai engineering using a tool called Bind AI."
type textarea "x"
type textarea "I am learning agentic ai engineering using a tool called Bind AI. I"
type textarea "x"
type textarea "I am learning agentic ai engineering using a tool called Bind AI. I"
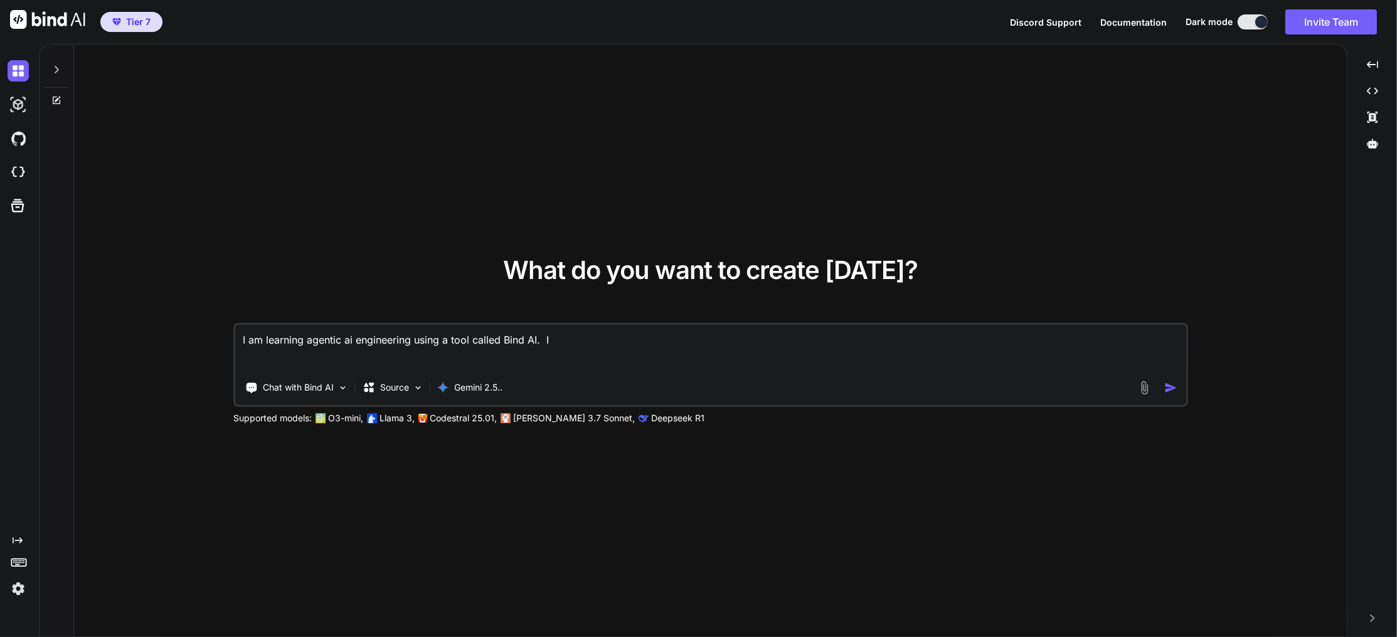
type textarea "x"
type textarea "I am learning agentic ai engineering using a tool called Bind AI. I n"
type textarea "x"
type textarea "I am learning agentic ai engineering using a tool called Bind AI. I ne"
type textarea "x"
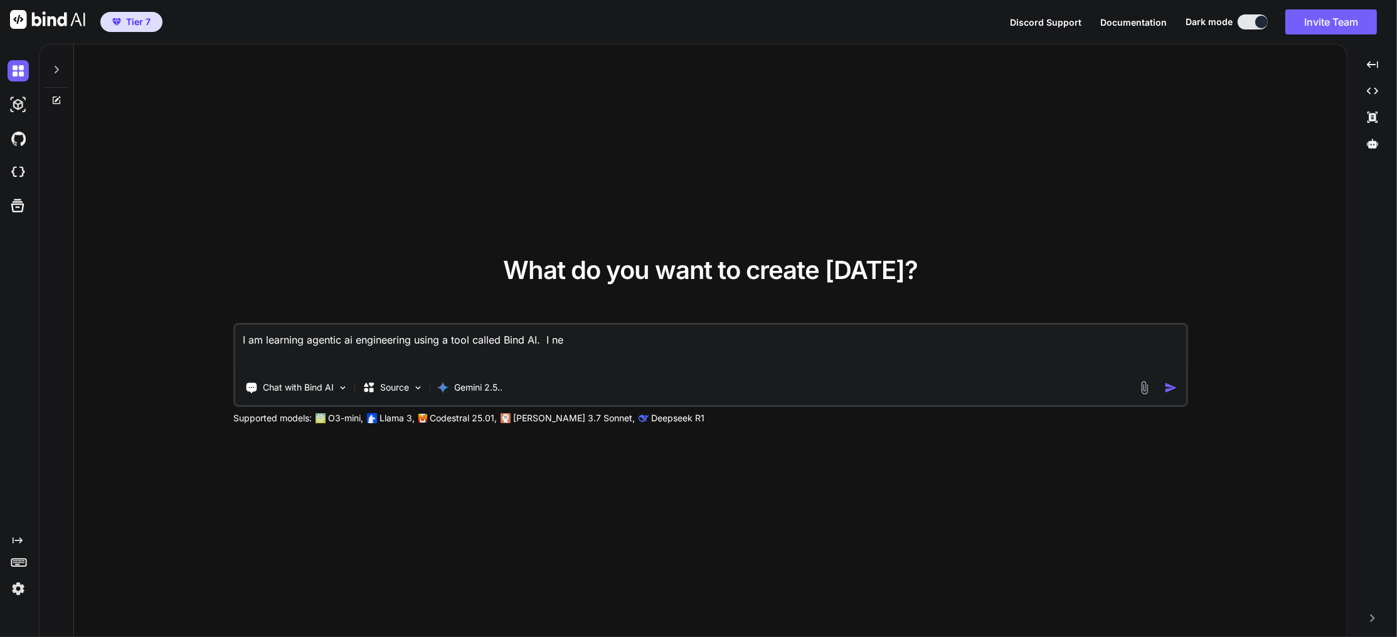
type textarea "I am learning agentic ai engineering using a tool called Bind AI. I nee"
type textarea "x"
type textarea "I am learning agentic ai engineering using a tool called Bind AI. I need"
type textarea "x"
type textarea "I am learning agentic ai engineering using a tool called Bind AI. I need"
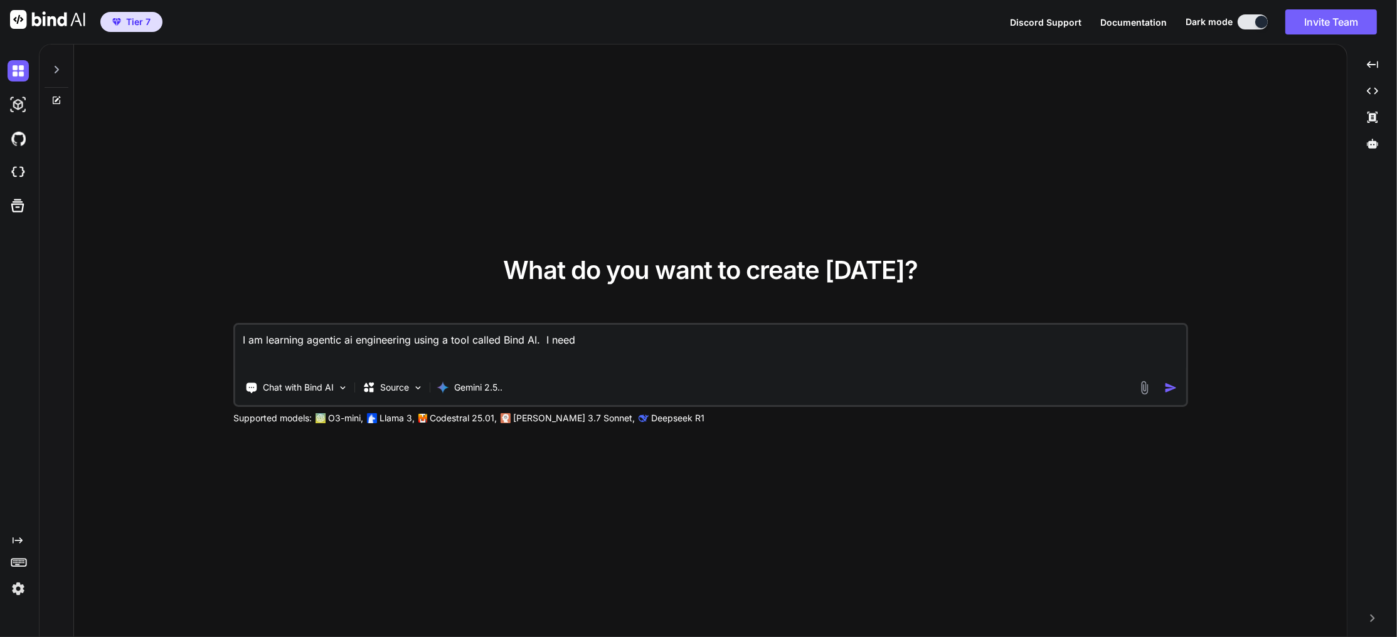
type textarea "x"
type textarea "I am learning agentic ai engineering using a tool called Bind AI. I need"
type textarea "x"
type textarea "I am learning agentic ai engineering using a tool called Bind AI. I nee"
type textarea "x"
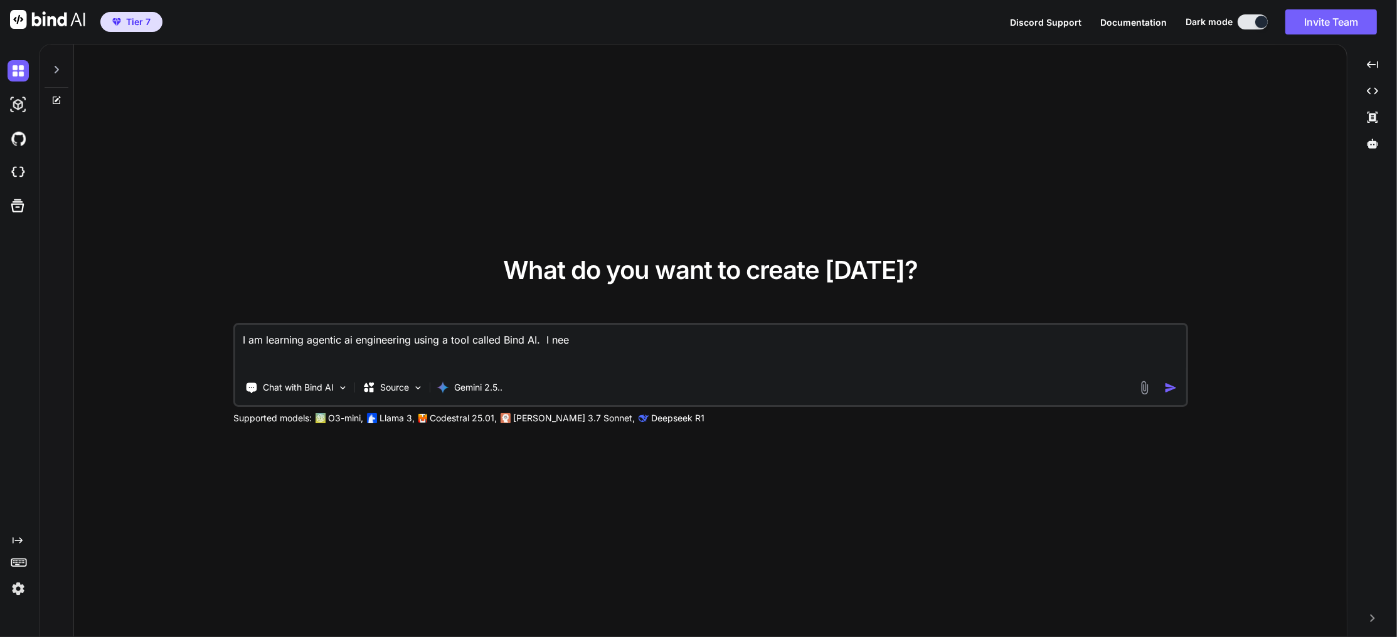
type textarea "I am learning agentic ai engineering using a tool called Bind AI. I ne"
type textarea "x"
type textarea "I am learning agentic ai engineering using a tool called Bind AI. I n"
type textarea "x"
type textarea "I am learning agentic ai engineering using a tool called Bind AI. I"
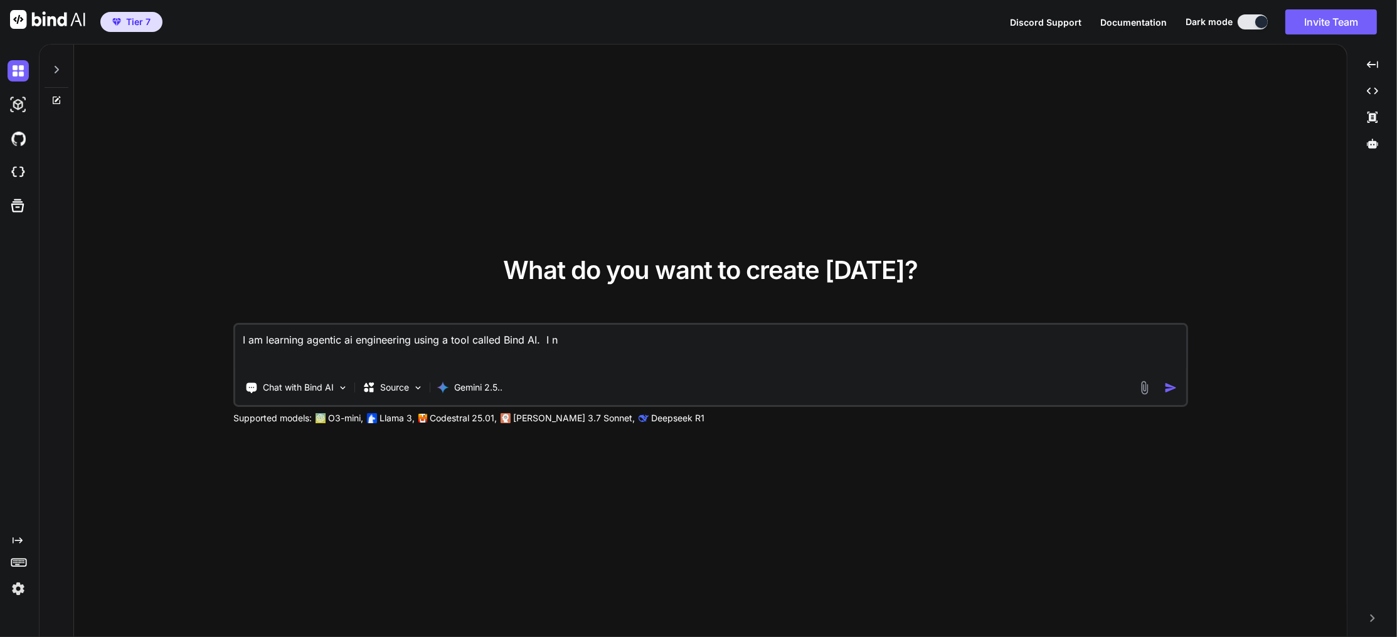
type textarea "x"
type textarea "I am learning agentic ai engineering using a tool called Bind AI. I"
type textarea "x"
type textarea "I am learning agentic ai engineering using a tool called Bind AI."
type textarea "x"
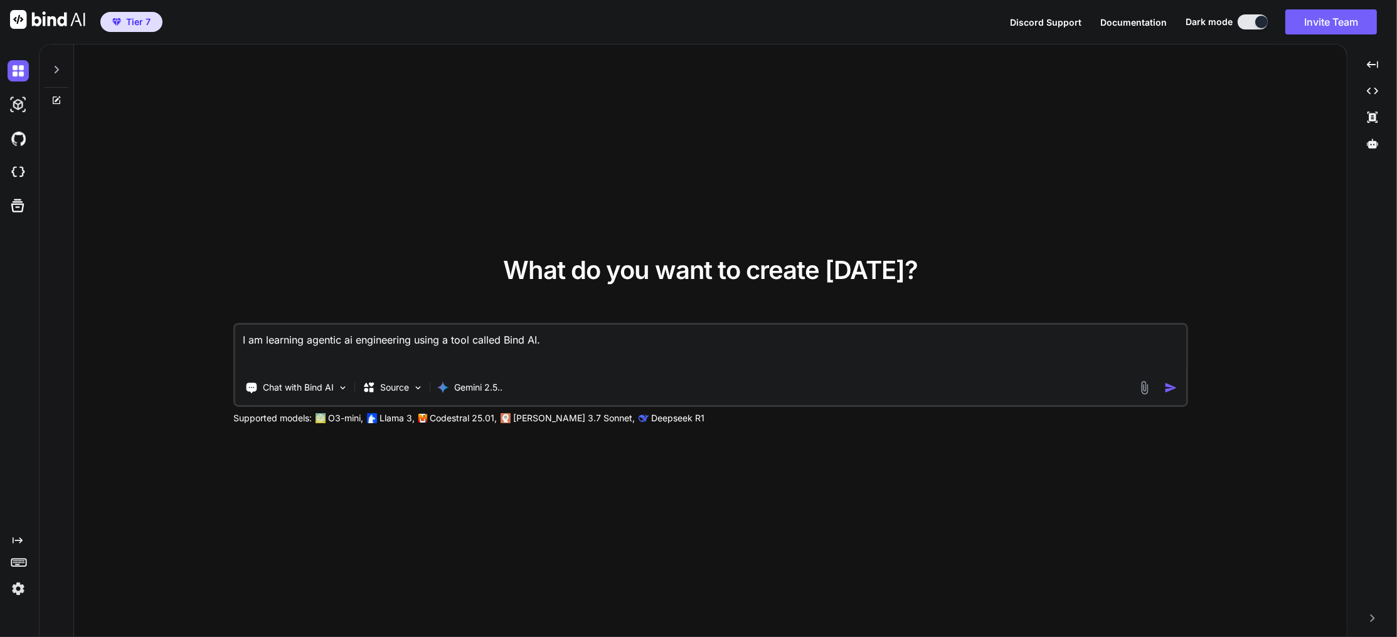
type textarea "I am learning agentic ai engineering using a tool called Bind AI. M"
type textarea "x"
type textarea "I am learning agentic ai engineering using a tool called Bind AI. My"
type textarea "x"
type textarea "I am learning agentic ai engineering using a tool called Bind AI. My f"
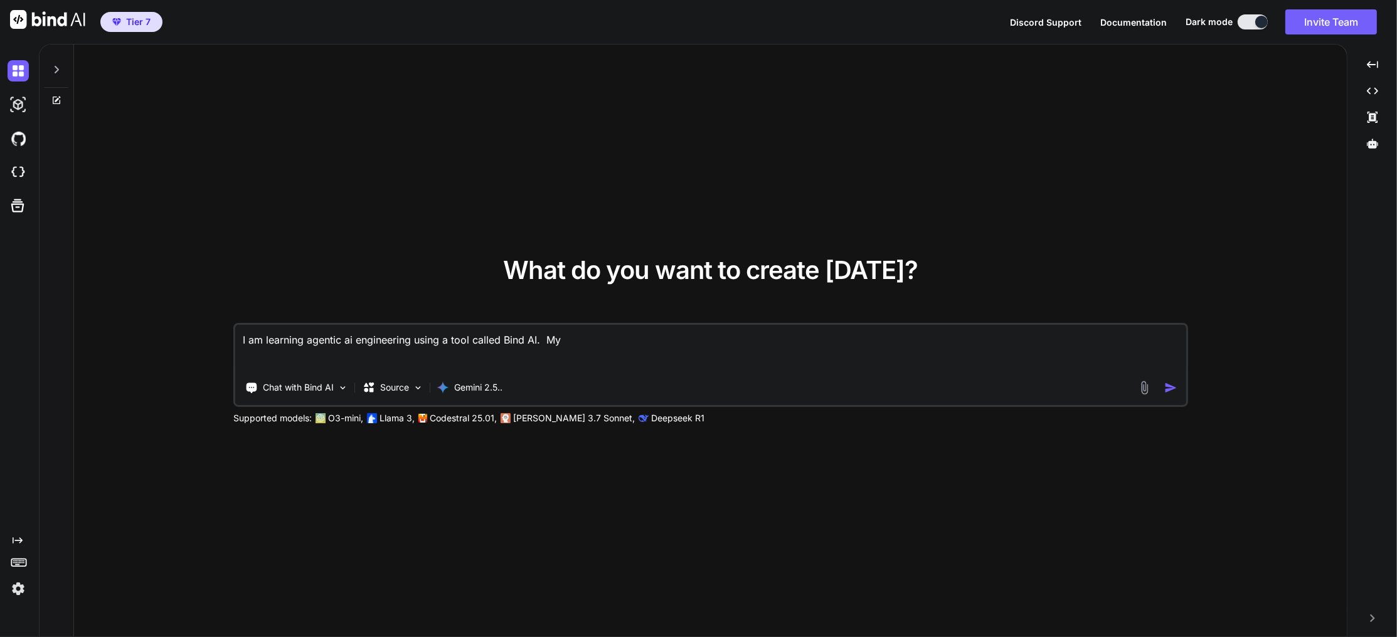
type textarea "x"
type textarea "I am learning agentic ai engineering using a tool called Bind AI. My fi"
type textarea "x"
type textarea "I am learning agentic ai engineering using a tool called Bind AI. My firs"
type textarea "x"
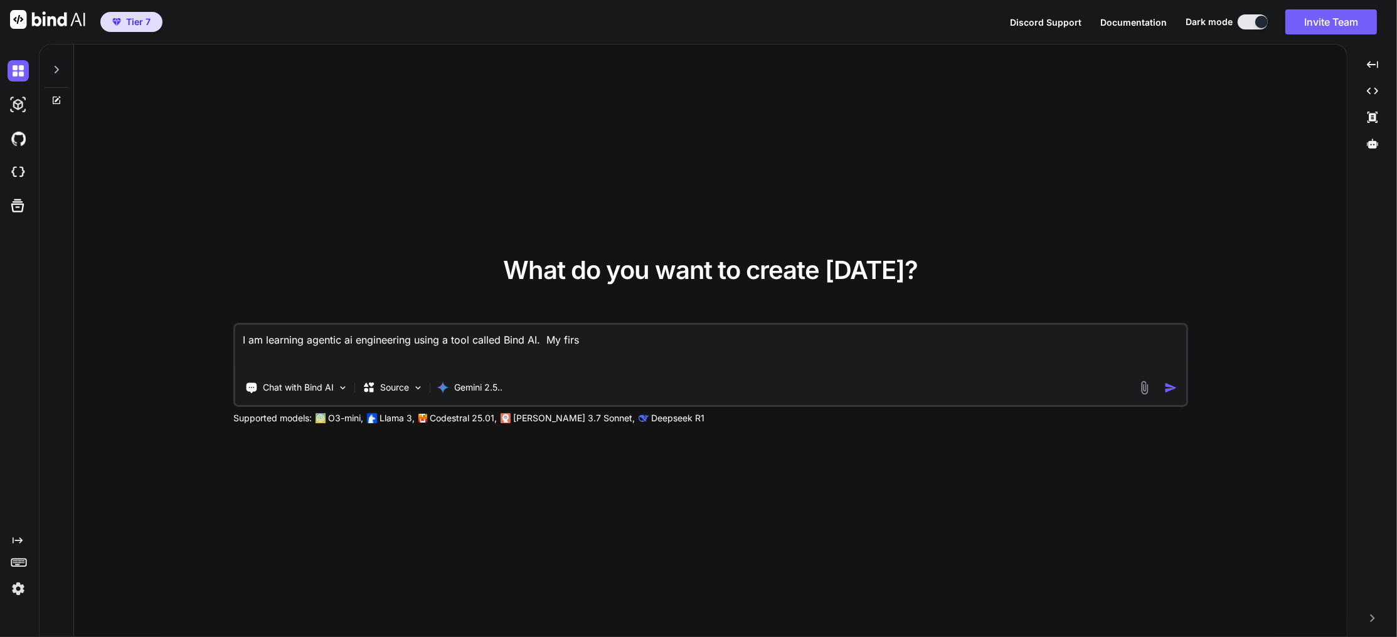
type textarea "I am learning agentic ai engineering using a tool called Bind AI. My first"
type textarea "x"
type textarea "I am learning agentic ai engineering using a tool called Bind AI. My first"
type textarea "x"
type textarea "I am learning agentic ai engineering using a tool called Bind AI. My first p"
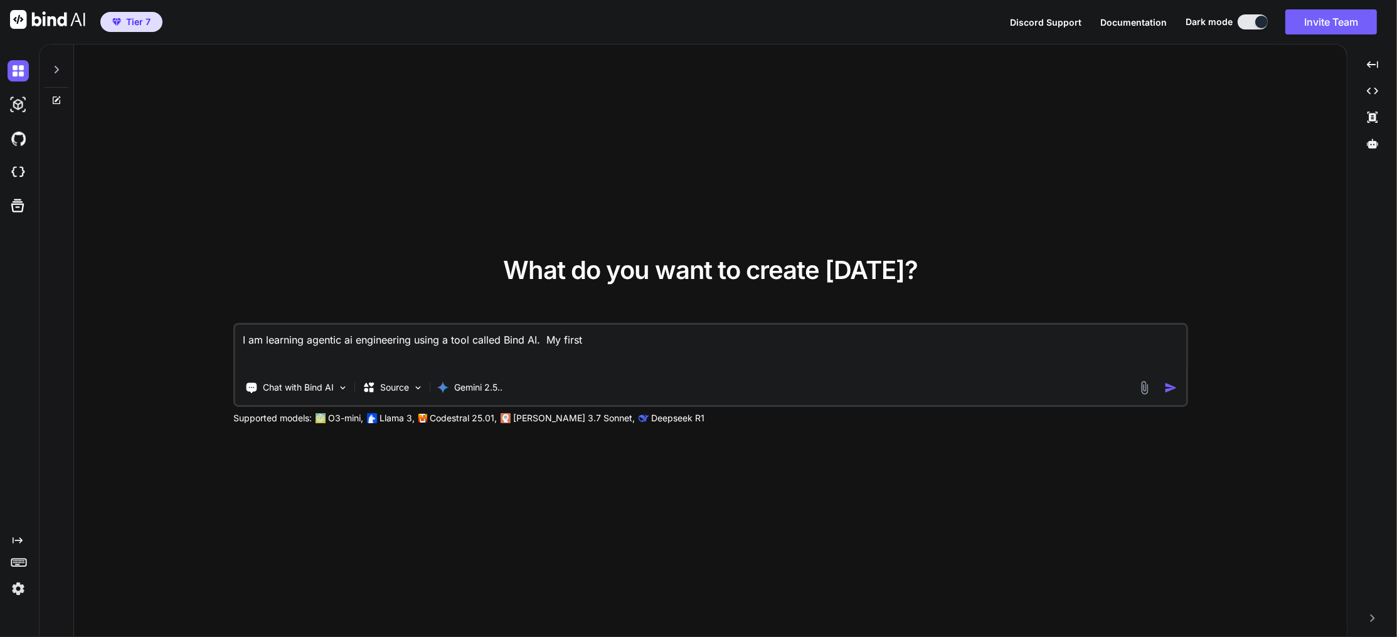
type textarea "x"
type textarea "I am learning agentic ai engineering using a tool called Bind AI. My first pro"
type textarea "x"
type textarea "I am learning agentic ai engineering using a tool called Bind AI. My first proj"
type textarea "x"
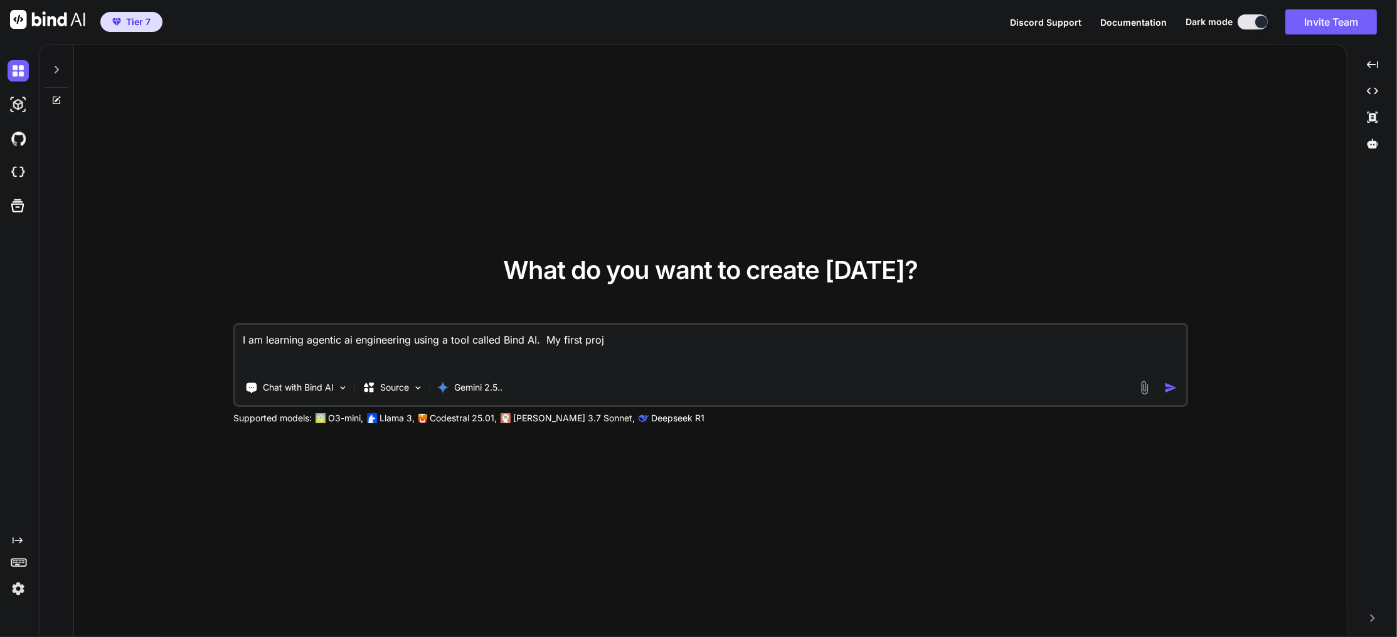
type textarea "I am learning agentic ai engineering using a tool called Bind AI. My first proje"
type textarea "x"
type textarea "I am learning agentic ai engineering using a tool called Bind AI. My first proj…"
type textarea "x"
type textarea "I am learning agentic ai engineering using a tool called Bind AI. My first proj…"
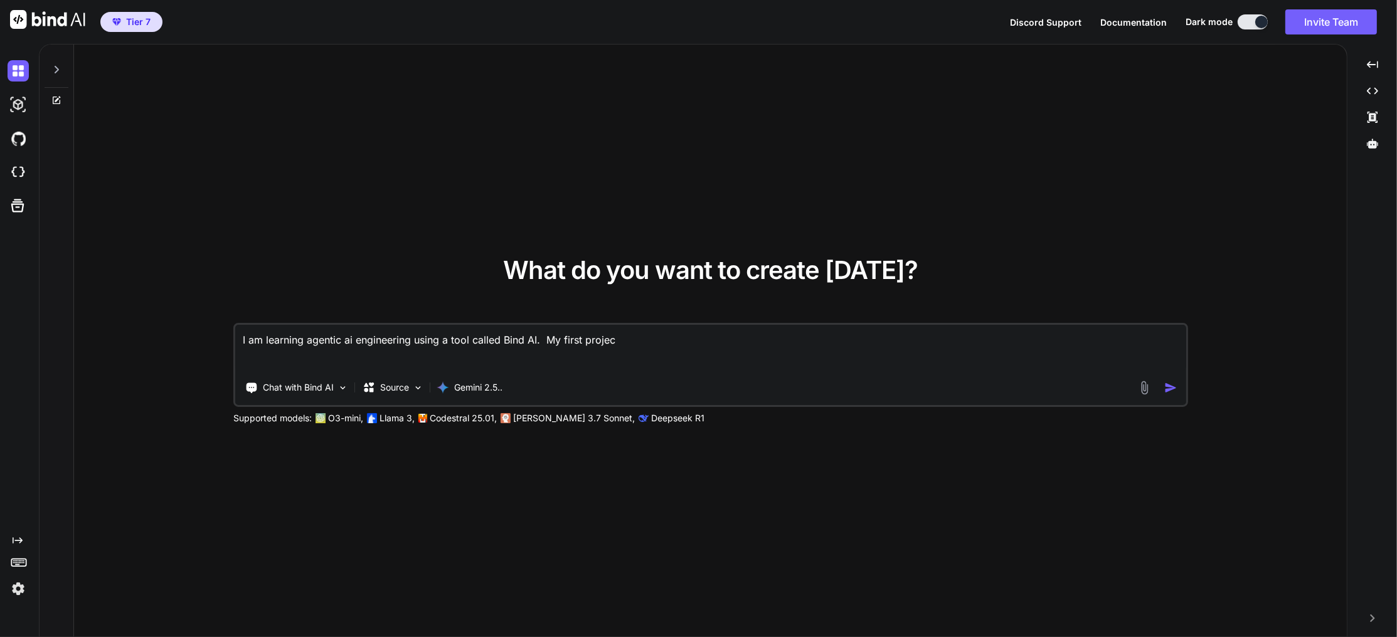
type textarea "x"
type textarea "I am learning agentic ai engineering using a tool called Bind AI. My first proj…"
type textarea "x"
type textarea "I am learning agentic ai engineering using a tool called Bind AI. My first proj…"
type textarea "x"
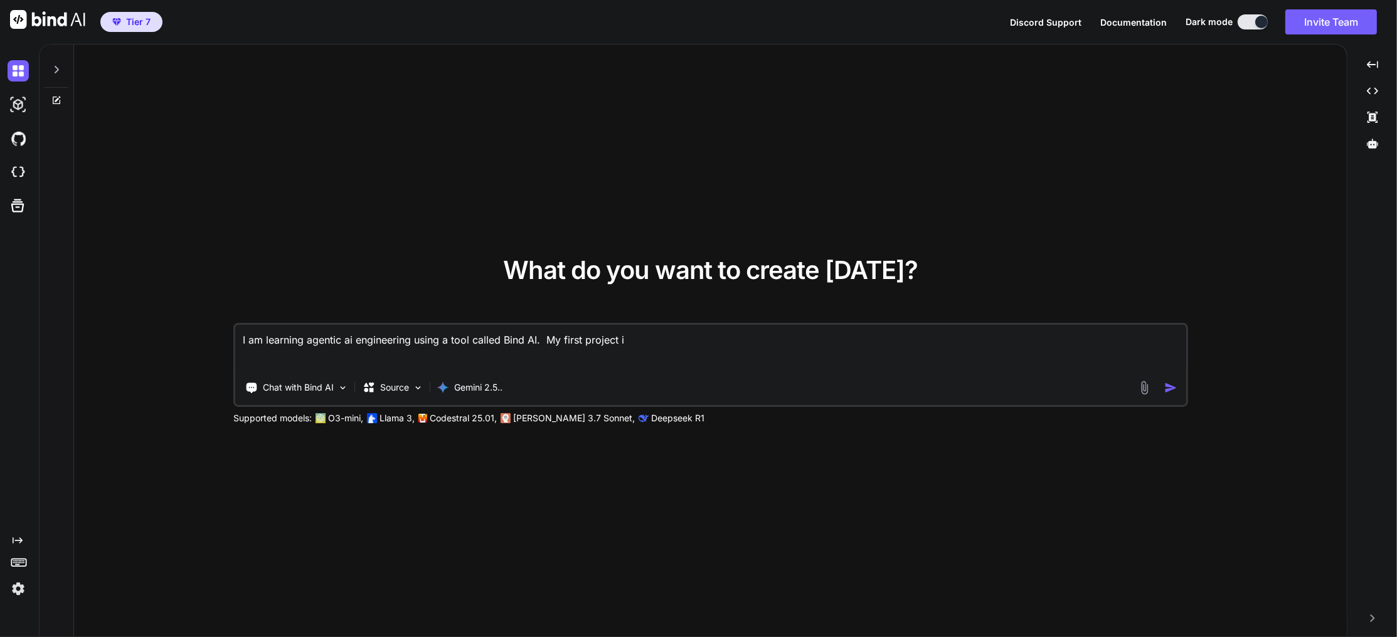
type textarea "I am learning agentic ai engineering using a tool called Bind AI. My first proj…"
type textarea "x"
type textarea "I am learning agentic ai engineering using a tool called Bind AI. My first proj…"
type textarea "x"
type textarea "I am learning agentic ai engineering using a tool called Bind AI. My first proj…"
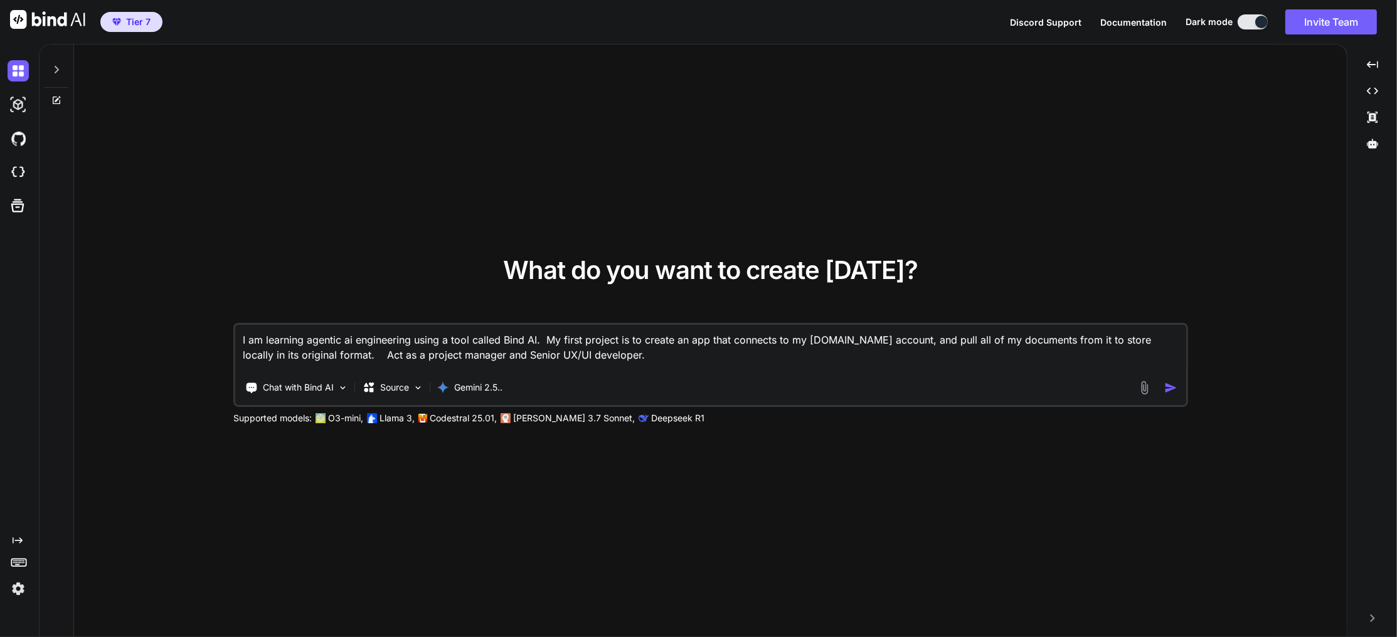
click at [365, 359] on textarea "I am learning agentic ai engineering using a tool called Bind AI. My first proj…" at bounding box center [710, 348] width 951 height 46
click at [611, 368] on textarea "I am learning agentic ai engineering using a tool called Bind AI. My first proj…" at bounding box center [710, 348] width 951 height 46
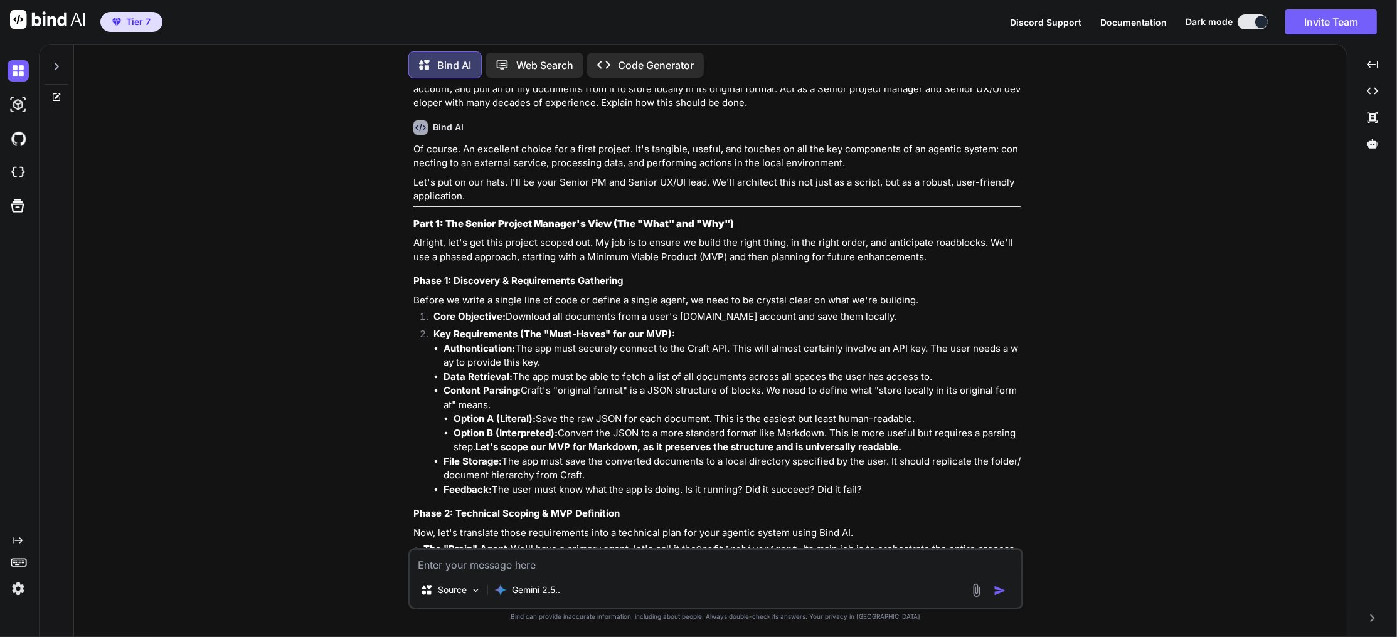
scroll to position [108, 0]
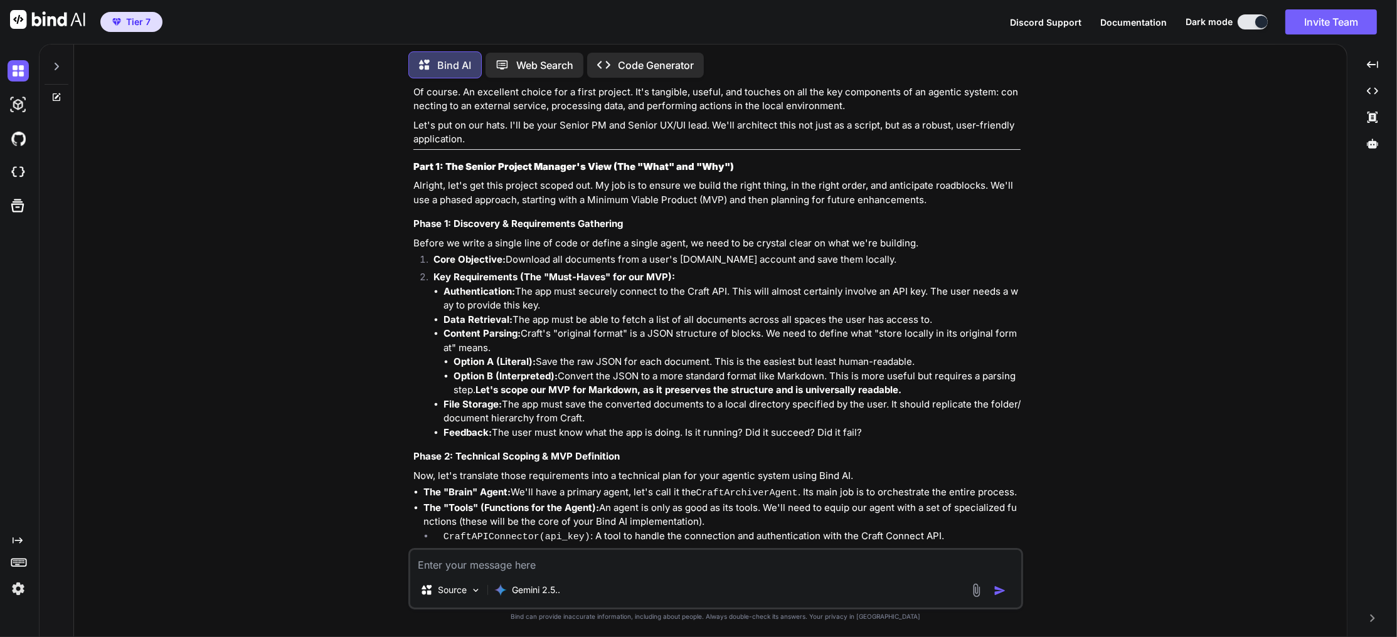
click at [18, 587] on img at bounding box center [18, 588] width 21 height 21
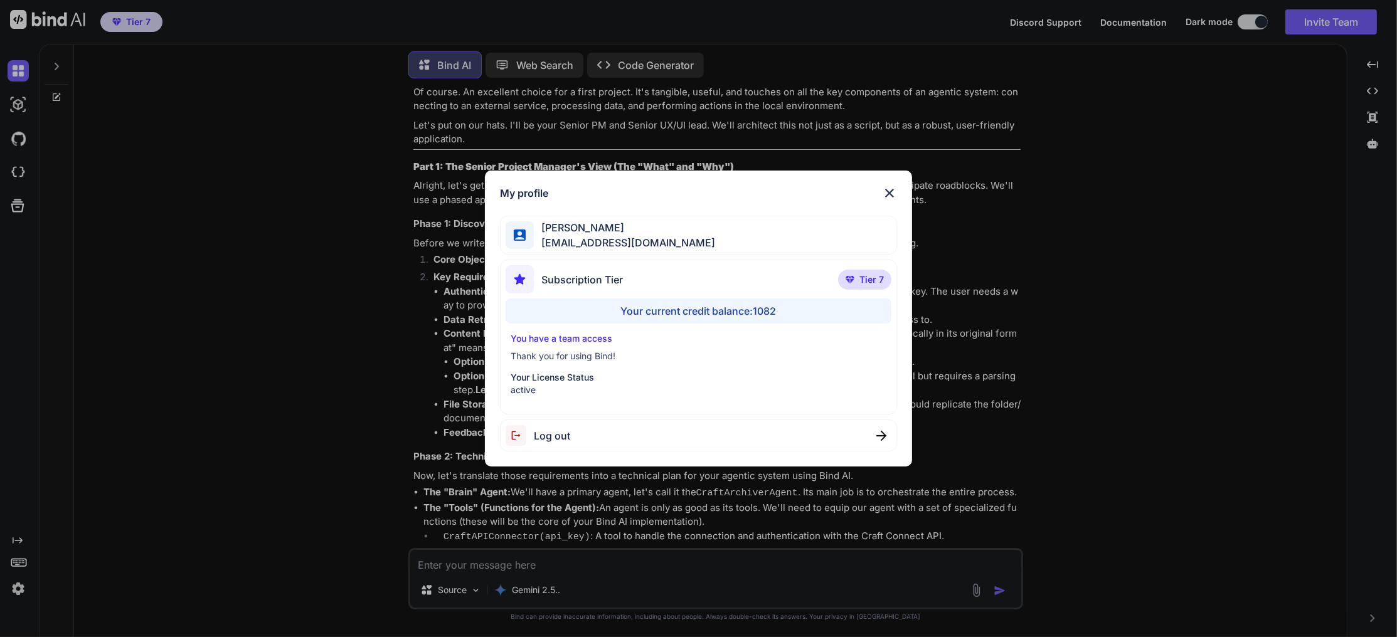
click at [18, 587] on div "My profile Charles Woodruff cwoodruff@gmail.com Subscription Tier Tier 7 Your c…" at bounding box center [698, 318] width 1397 height 637
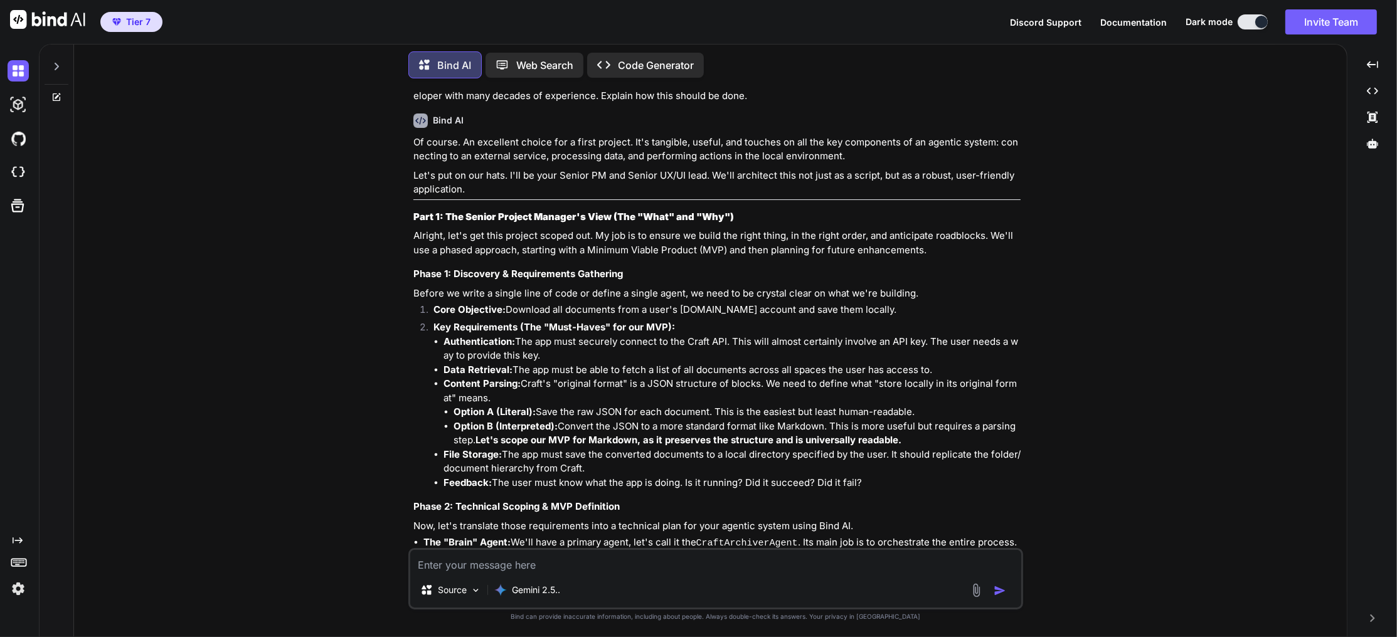
scroll to position [0, 0]
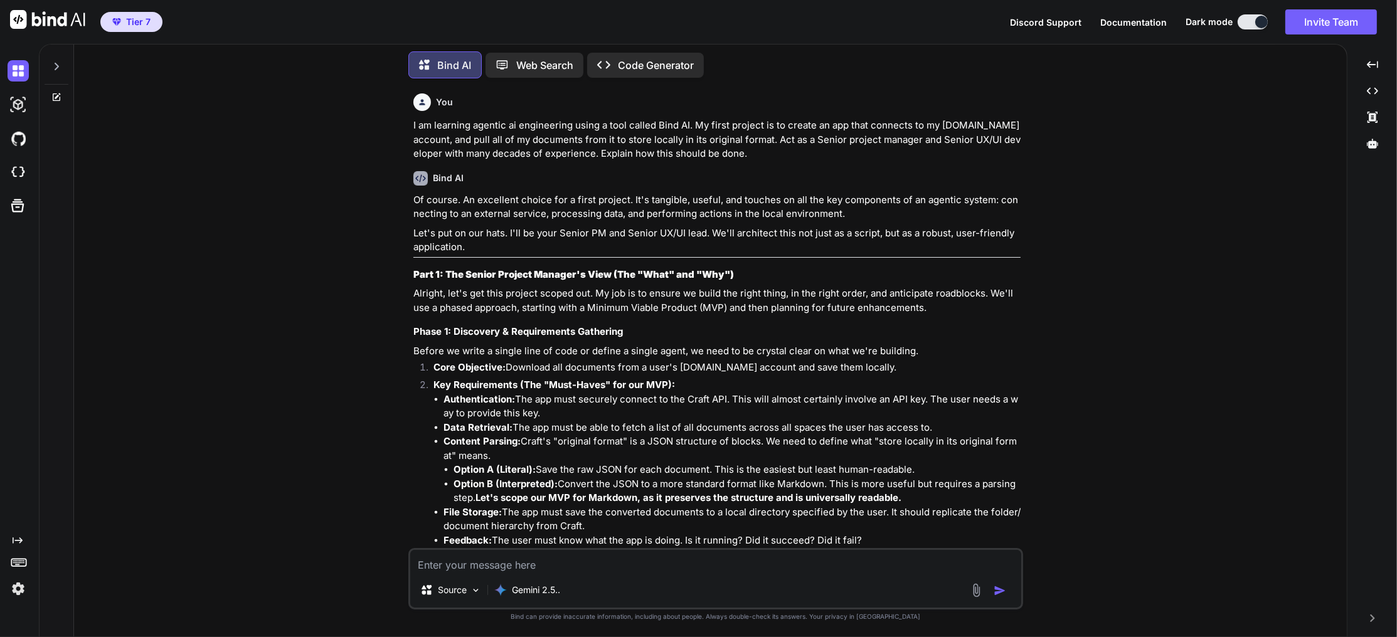
click at [863, 309] on p "Alright, let's get this project scoped out. My job is to ensure we build the ri…" at bounding box center [716, 301] width 607 height 28
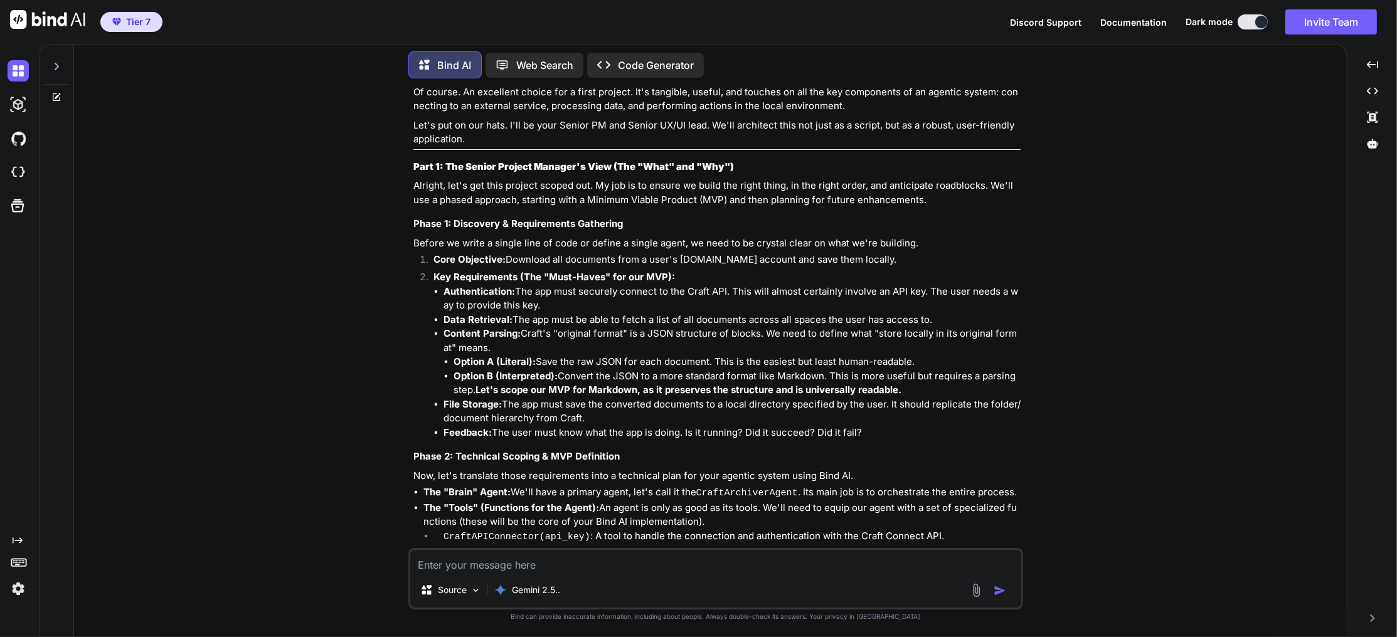
scroll to position [1500, 0]
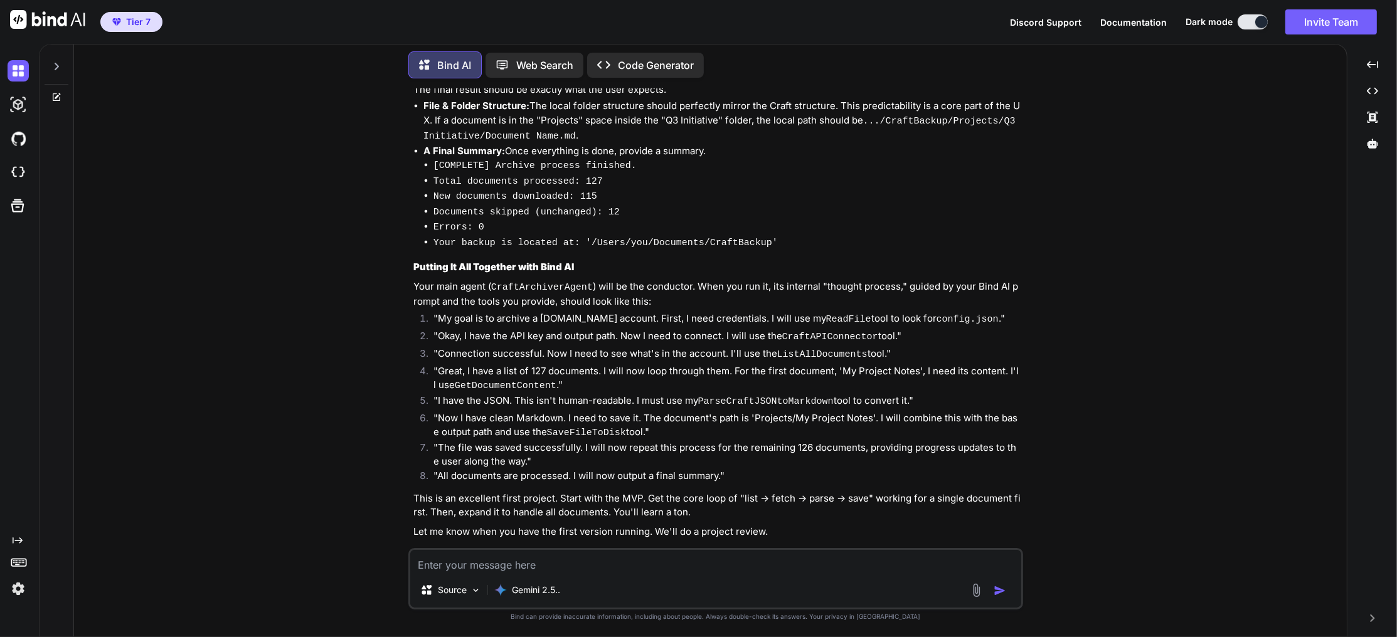
click at [634, 560] on textarea at bounding box center [715, 561] width 611 height 23
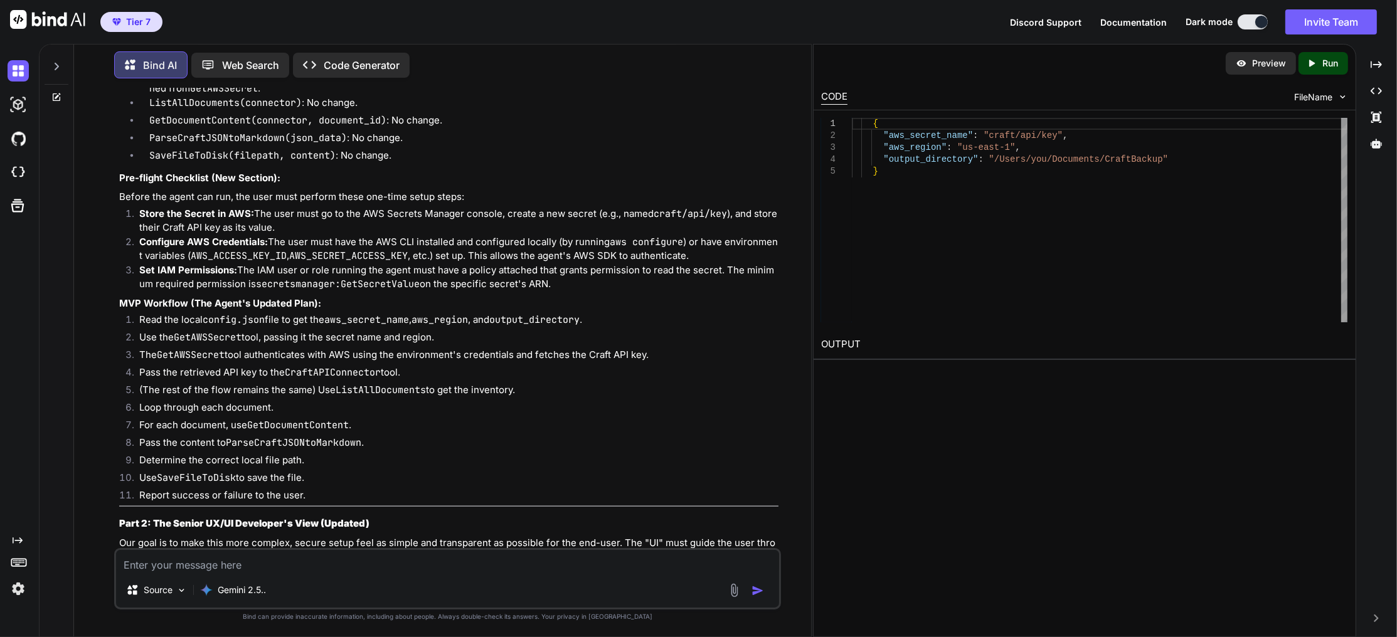
scroll to position [3091, 0]
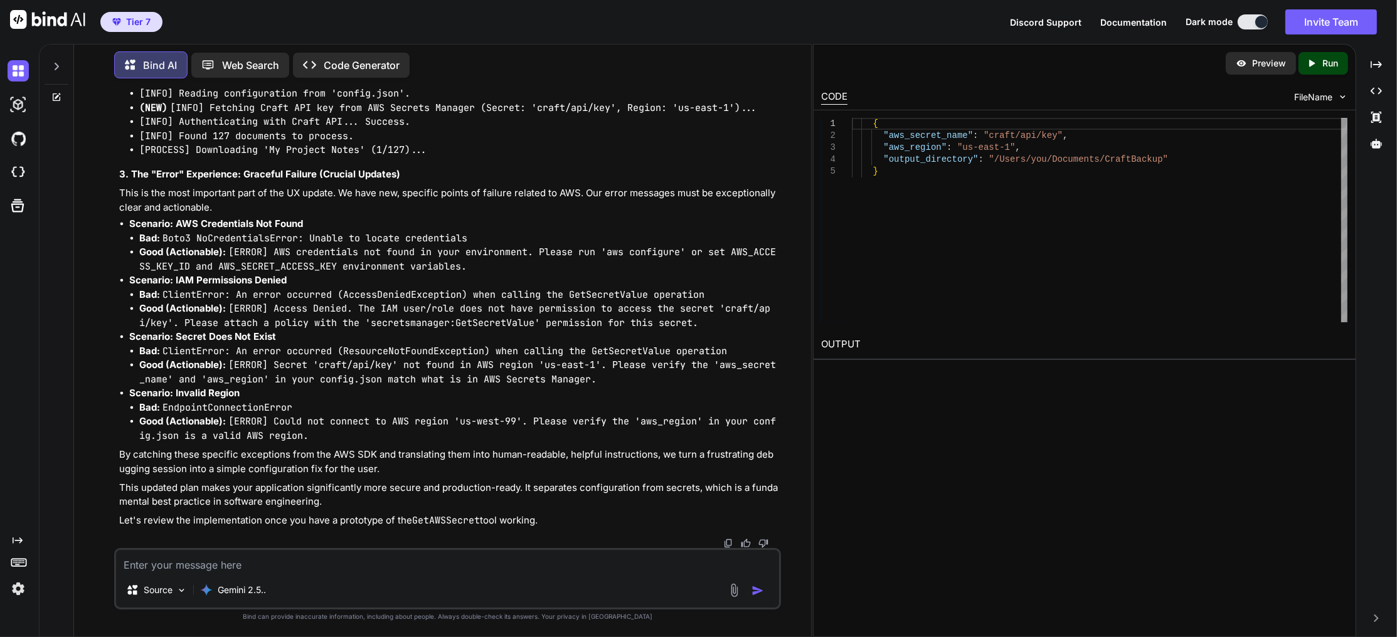
click at [366, 565] on textarea at bounding box center [447, 561] width 663 height 23
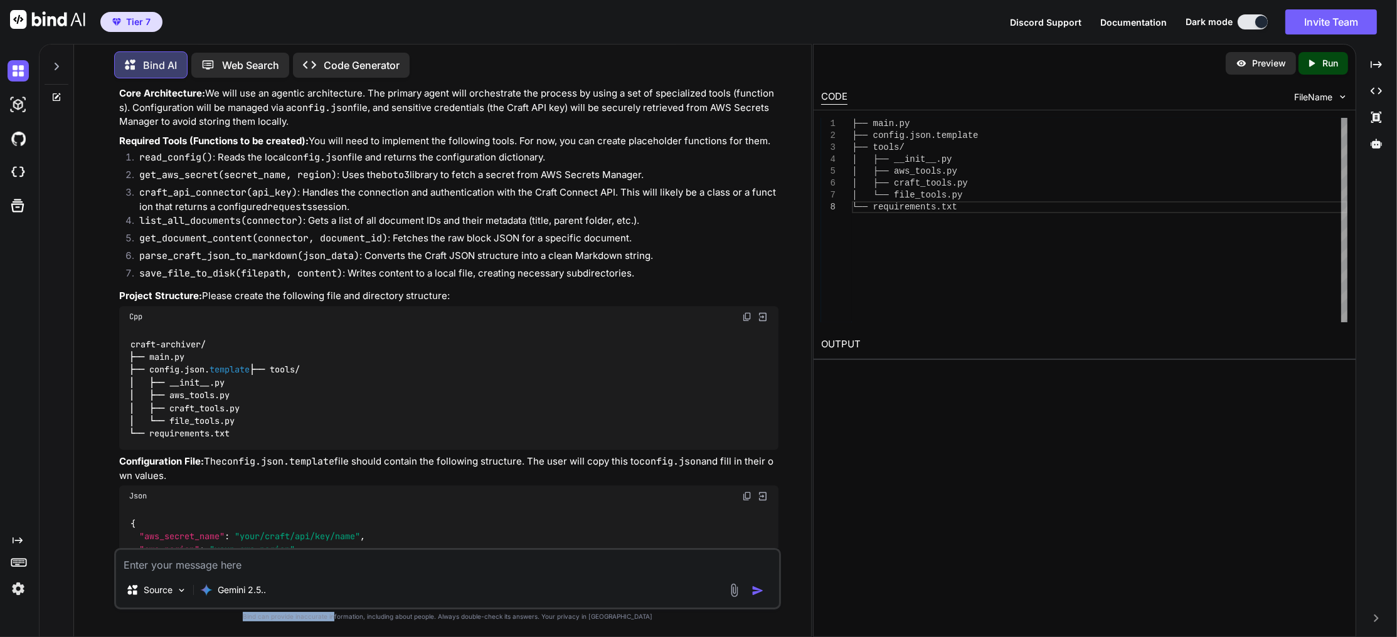
scroll to position [4089, 0]
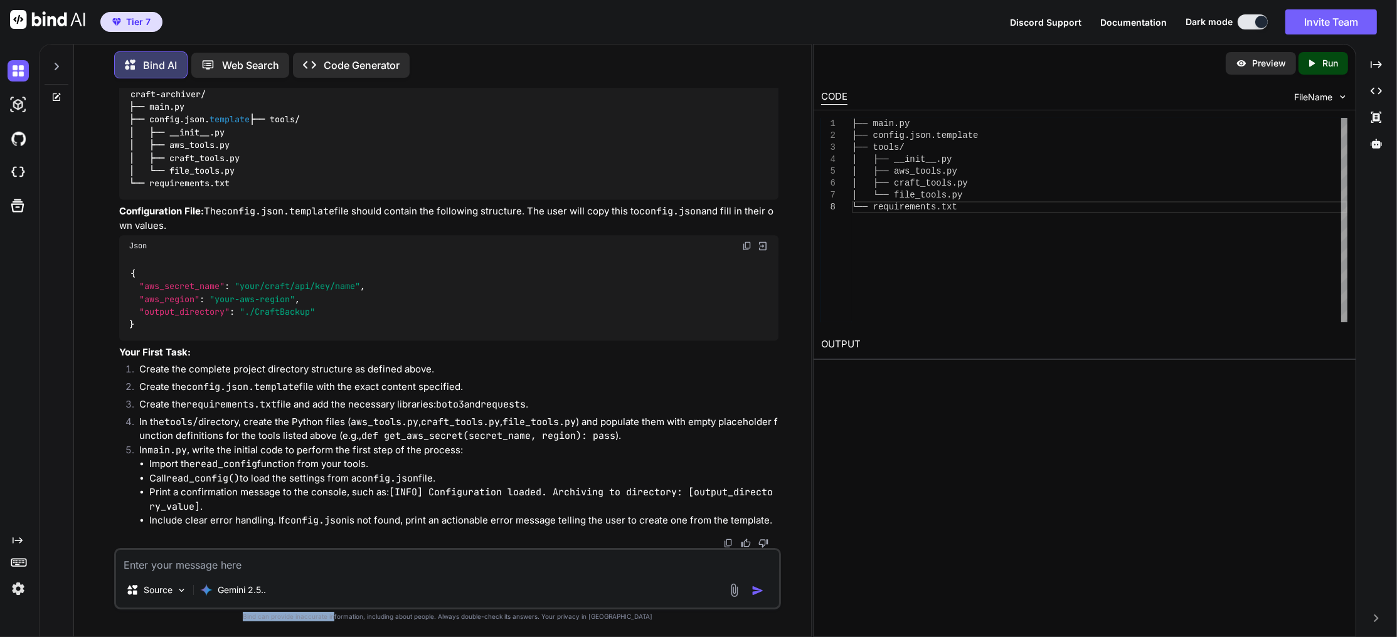
drag, startPoint x: 120, startPoint y: 238, endPoint x: 774, endPoint y: 519, distance: 711.6
click at [774, 519] on div "Of course. This initial prompt is crucial. It needs to be comprehensive enough …" at bounding box center [448, 111] width 659 height 833
copy div "{ "aws_secret_name" : "your/craft/api/key/name" , "aws_region" : "your-aws-regi…"
click at [15, 166] on img at bounding box center [18, 172] width 21 height 21
click at [415, 564] on textarea at bounding box center [447, 561] width 663 height 23
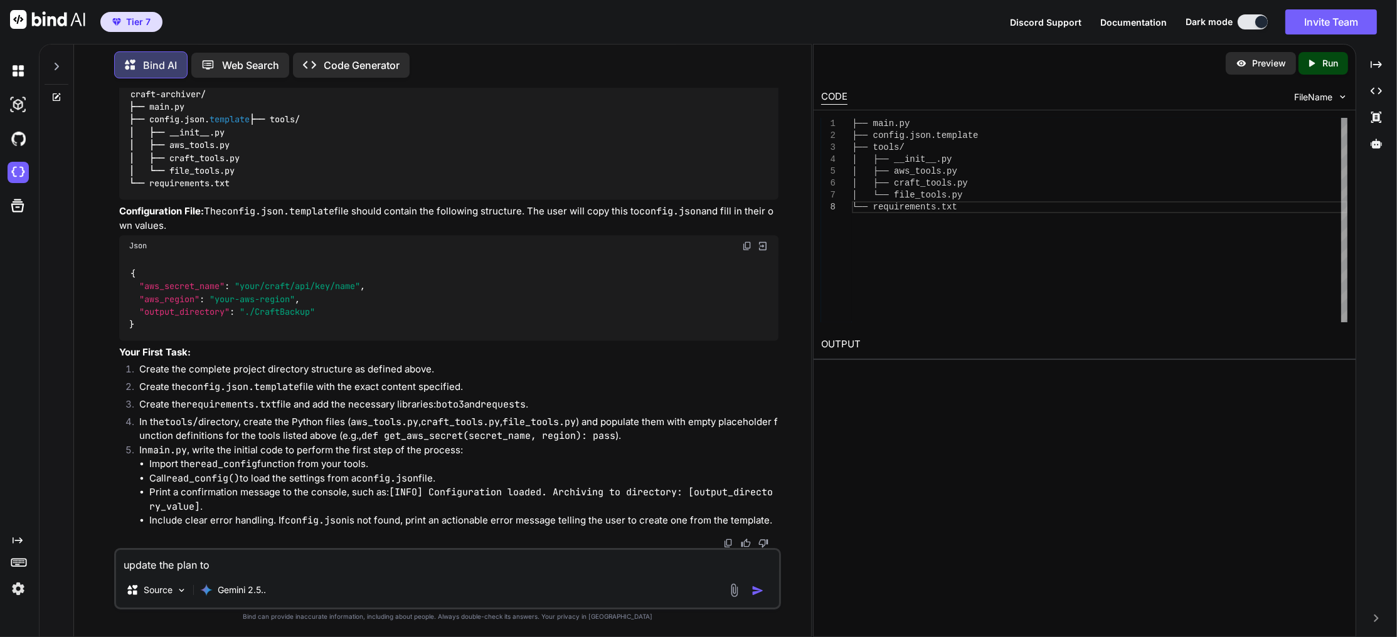
click at [248, 564] on textarea "update the plan to" at bounding box center [447, 561] width 663 height 23
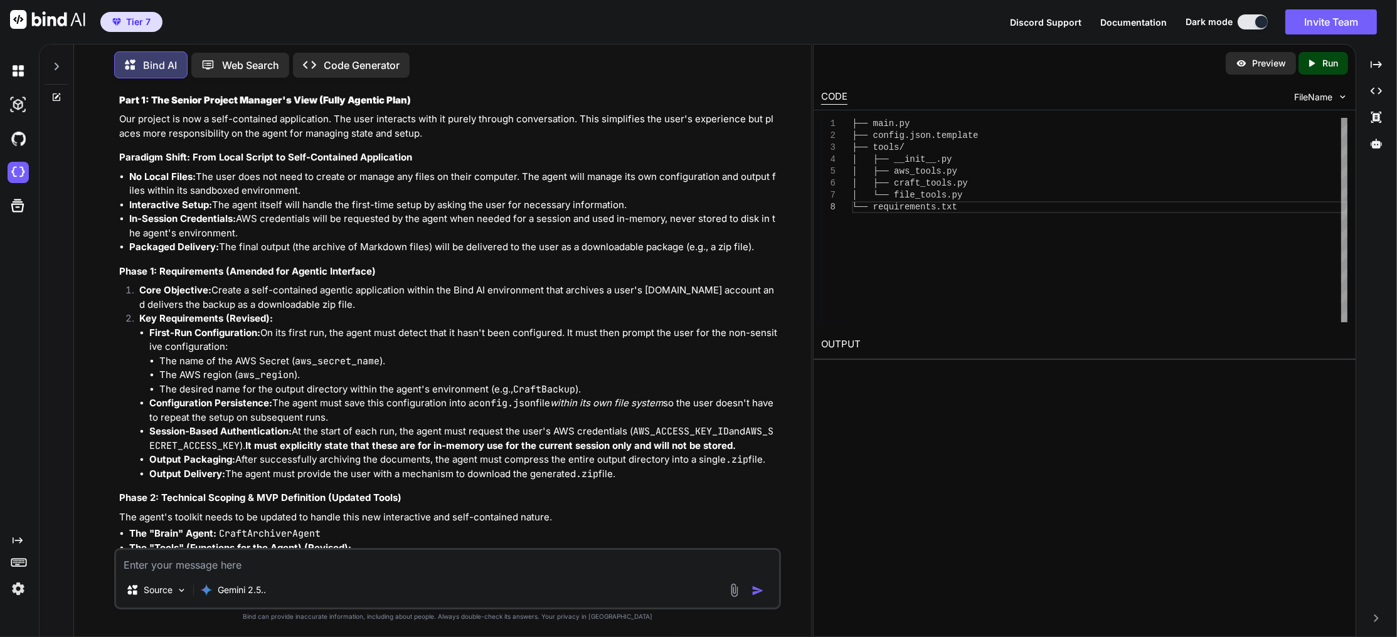
scroll to position [5839, 0]
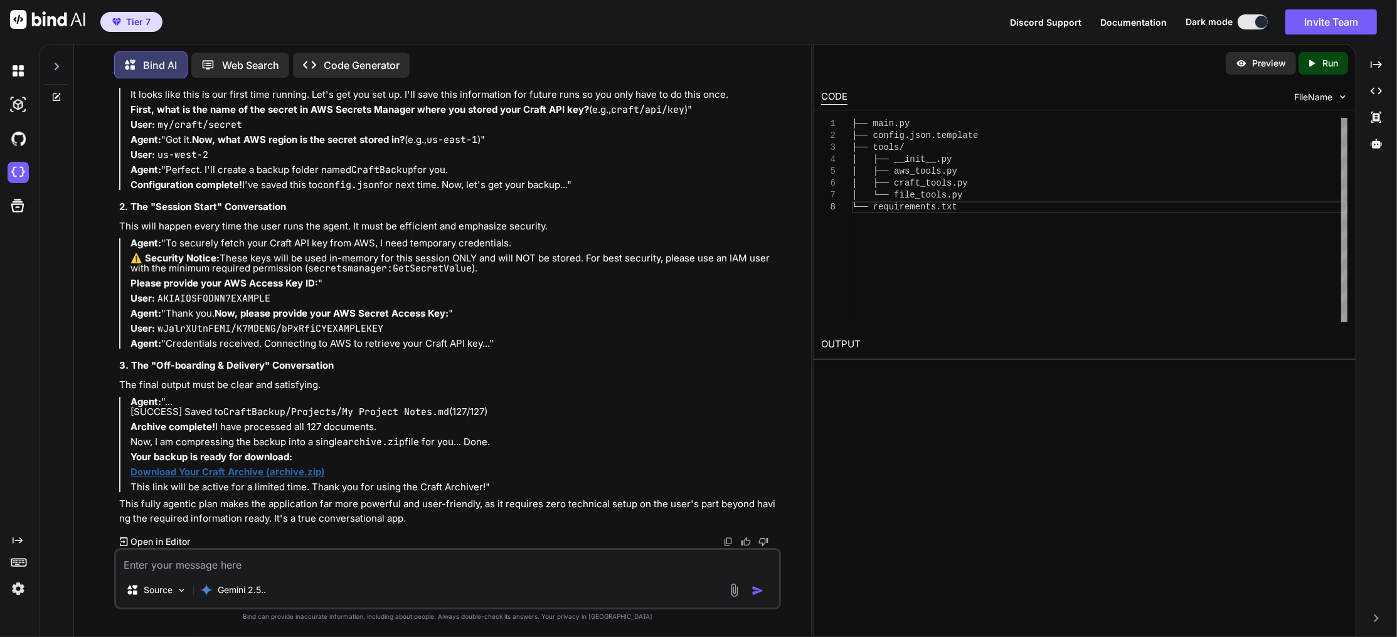
click at [181, 538] on p "Open in Editor" at bounding box center [160, 542] width 60 height 13
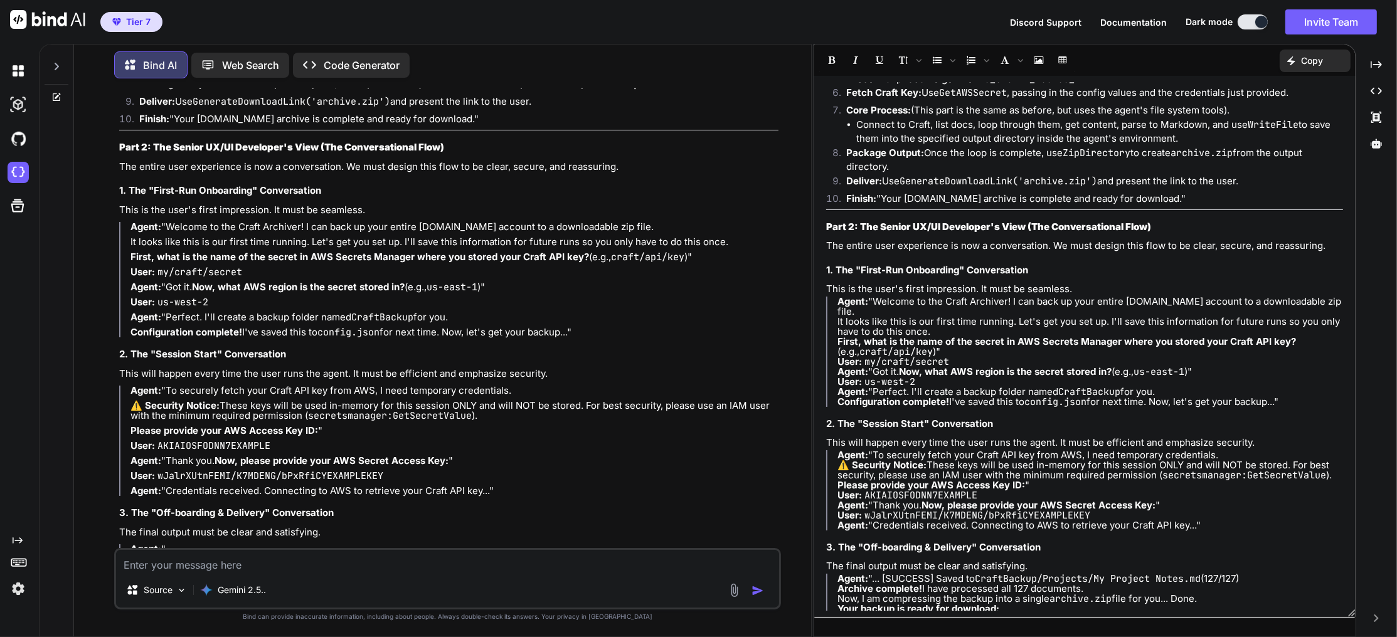
scroll to position [1110, 0]
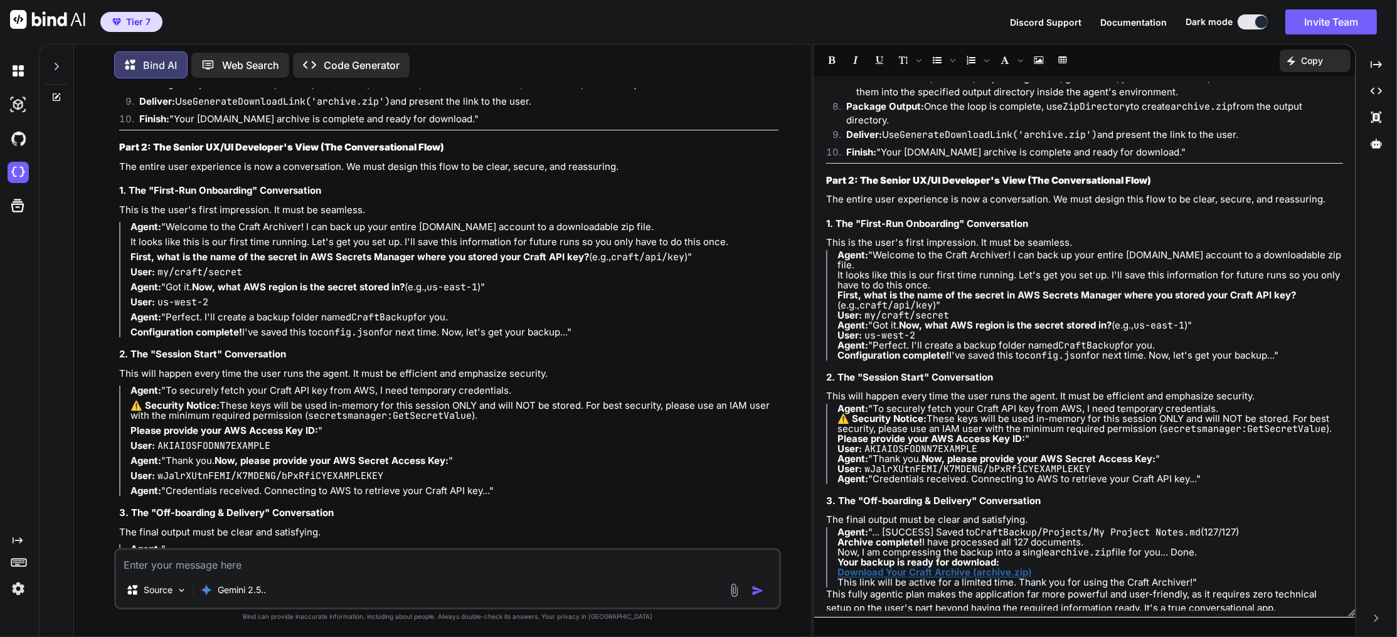
click at [1314, 56] on p "Copy" at bounding box center [1312, 61] width 22 height 13
click at [1149, 201] on p "The entire user experience is now a conversation. We must design this flow to b…" at bounding box center [1084, 200] width 517 height 14
click at [1306, 58] on p "Copy" at bounding box center [1312, 61] width 22 height 13
click at [1287, 115] on span "Copy Content" at bounding box center [1283, 114] width 57 height 13
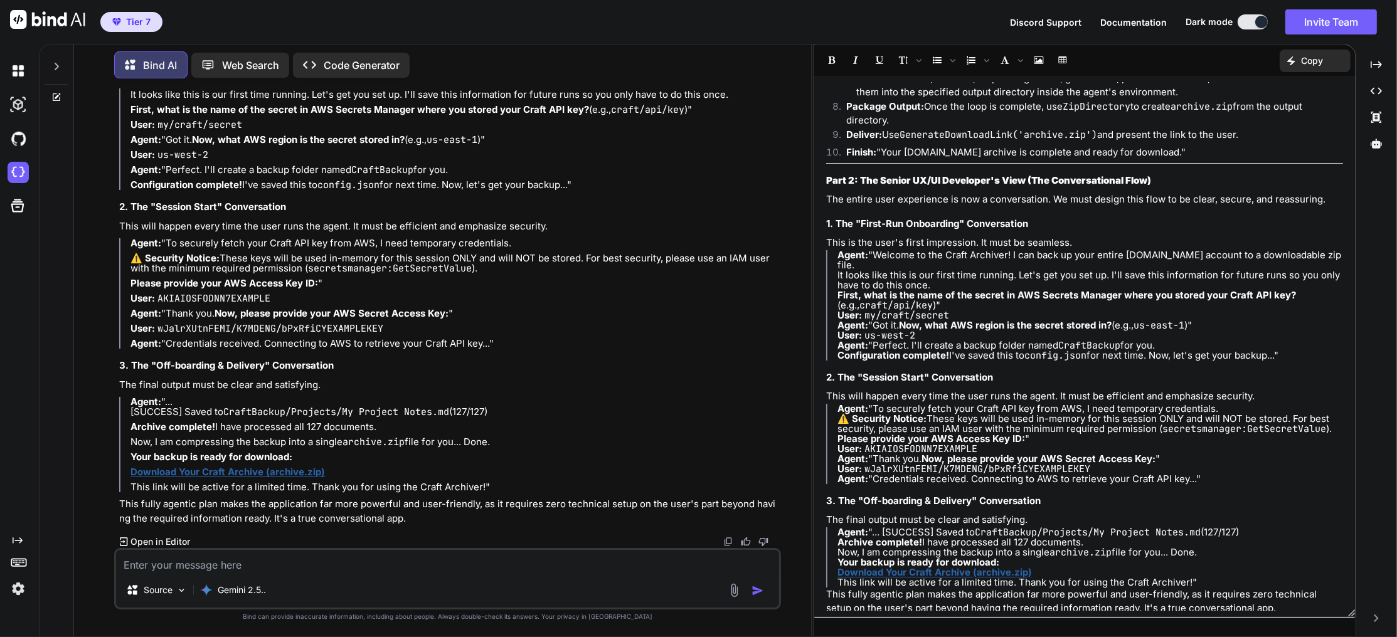
click at [15, 590] on img at bounding box center [18, 588] width 21 height 21
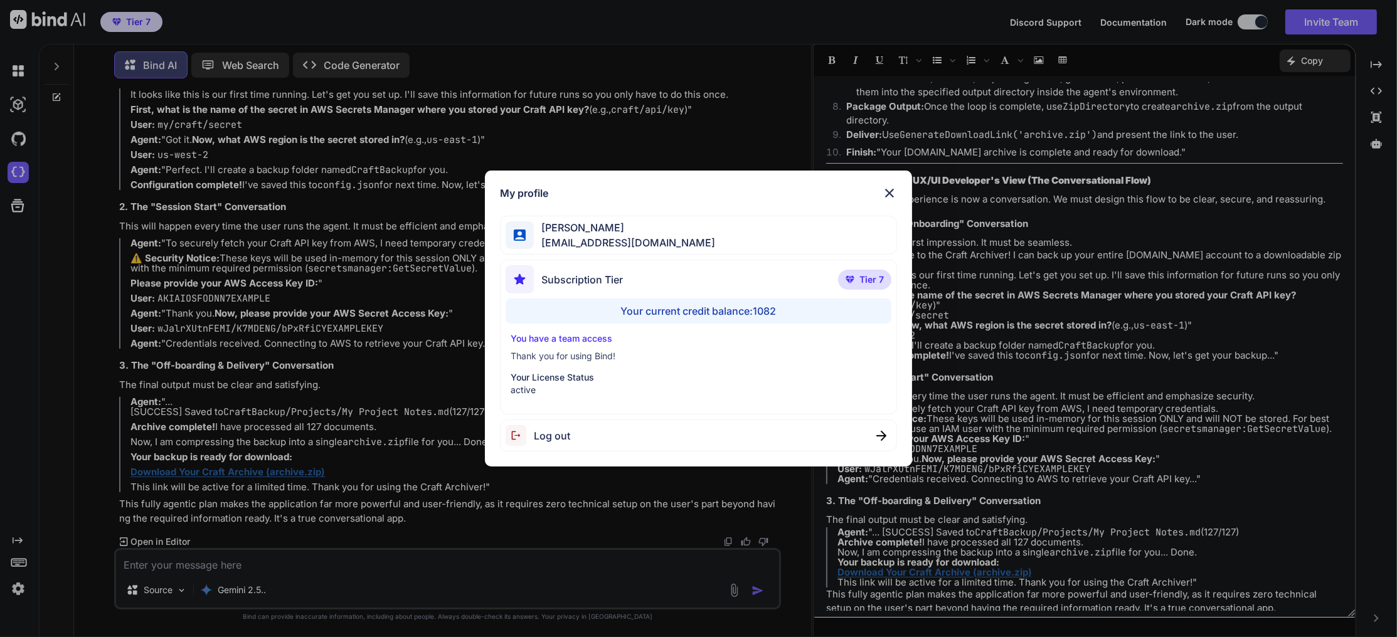
click at [15, 591] on div "My profile Charles Woodruff cwoodruff@gmail.com Subscription Tier Tier 7 Your c…" at bounding box center [698, 318] width 1397 height 637
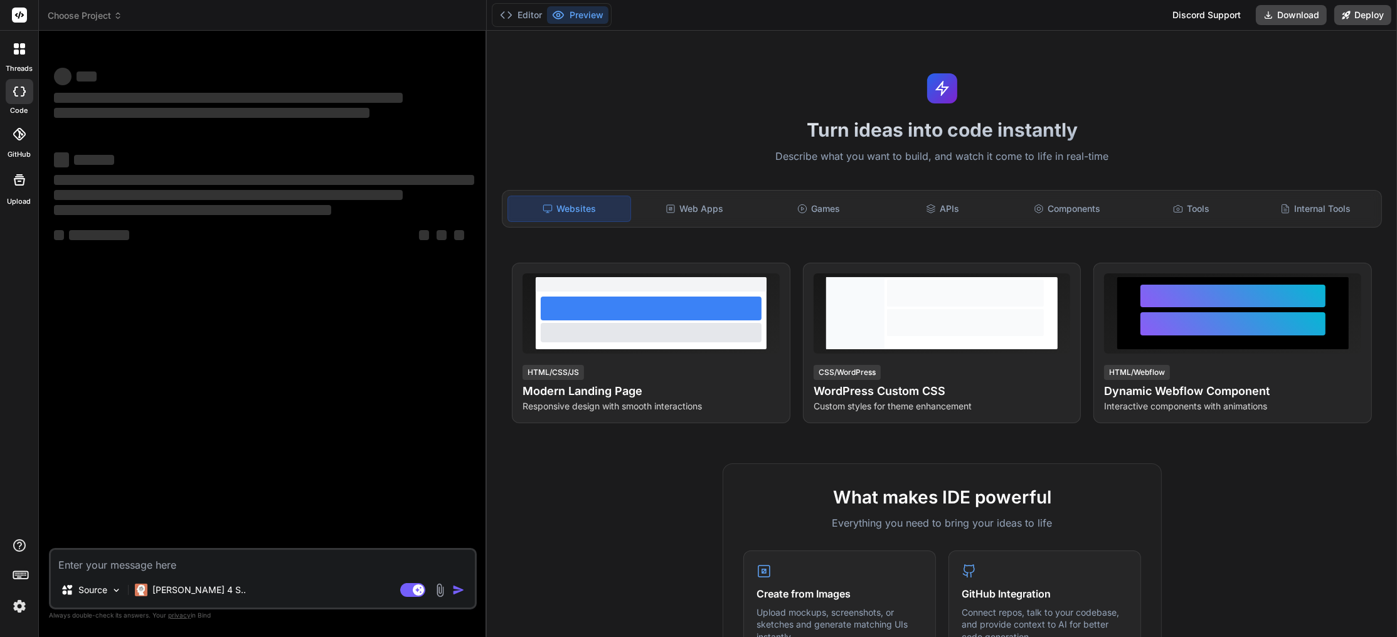
click at [116, 12] on icon at bounding box center [118, 15] width 9 height 9
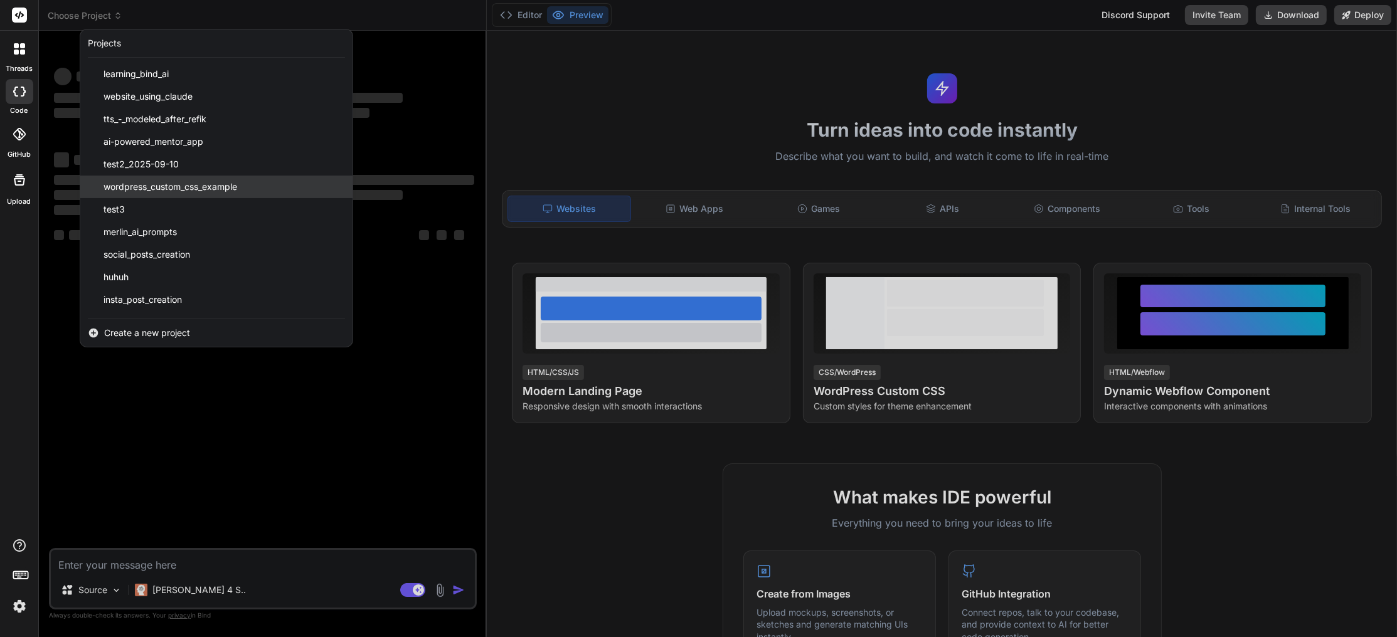
type textarea "x"
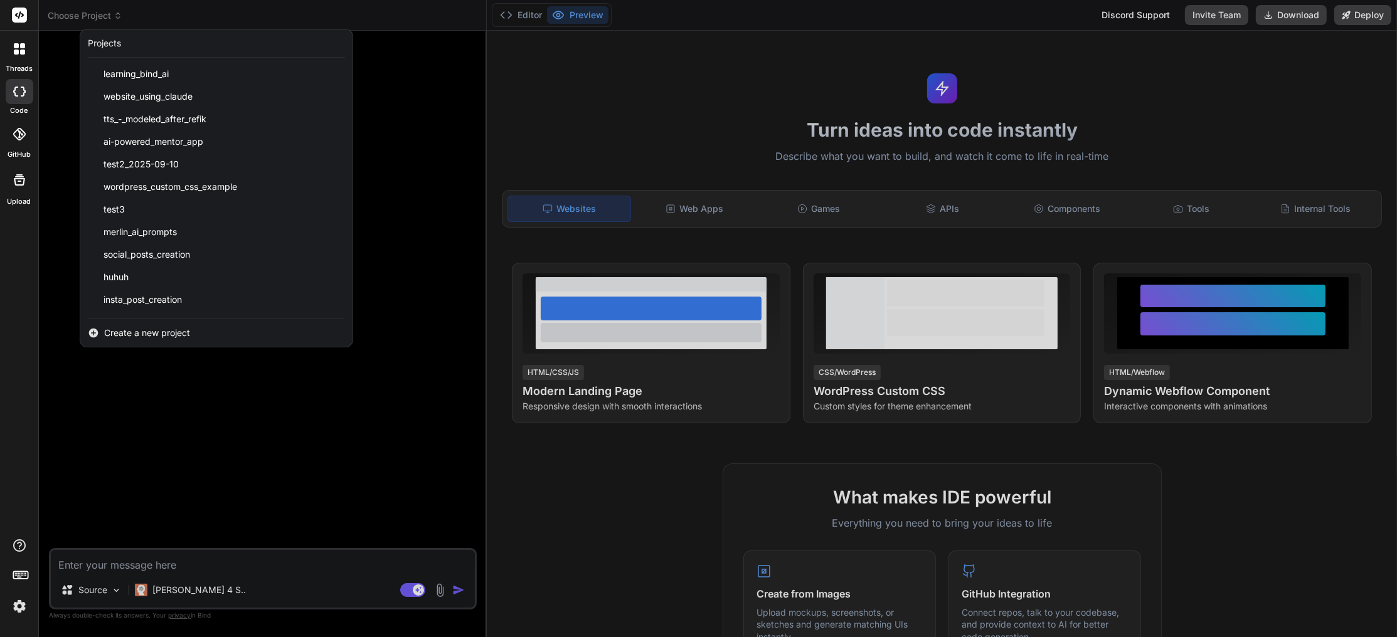
click at [142, 327] on div "Create a new project" at bounding box center [216, 333] width 272 height 28
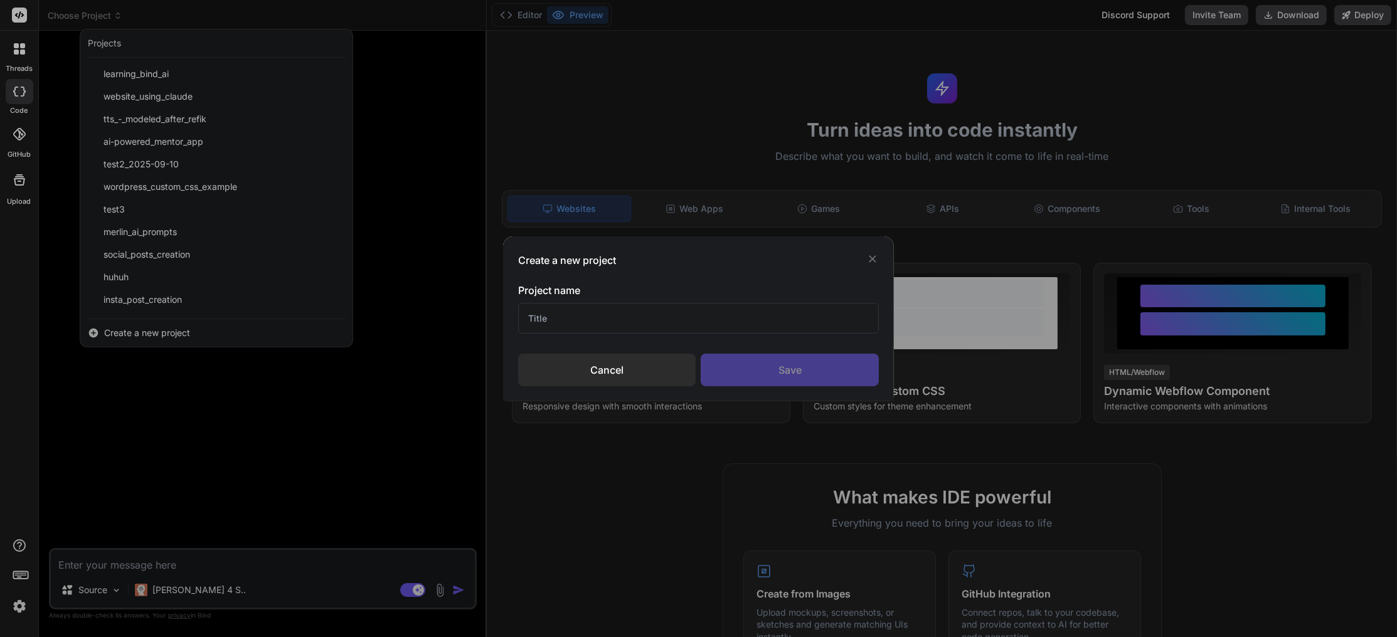
click at [581, 331] on input "text" at bounding box center [698, 318] width 361 height 31
type input "Craft.do Data Capture"
click at [782, 376] on div "Save" at bounding box center [790, 370] width 178 height 33
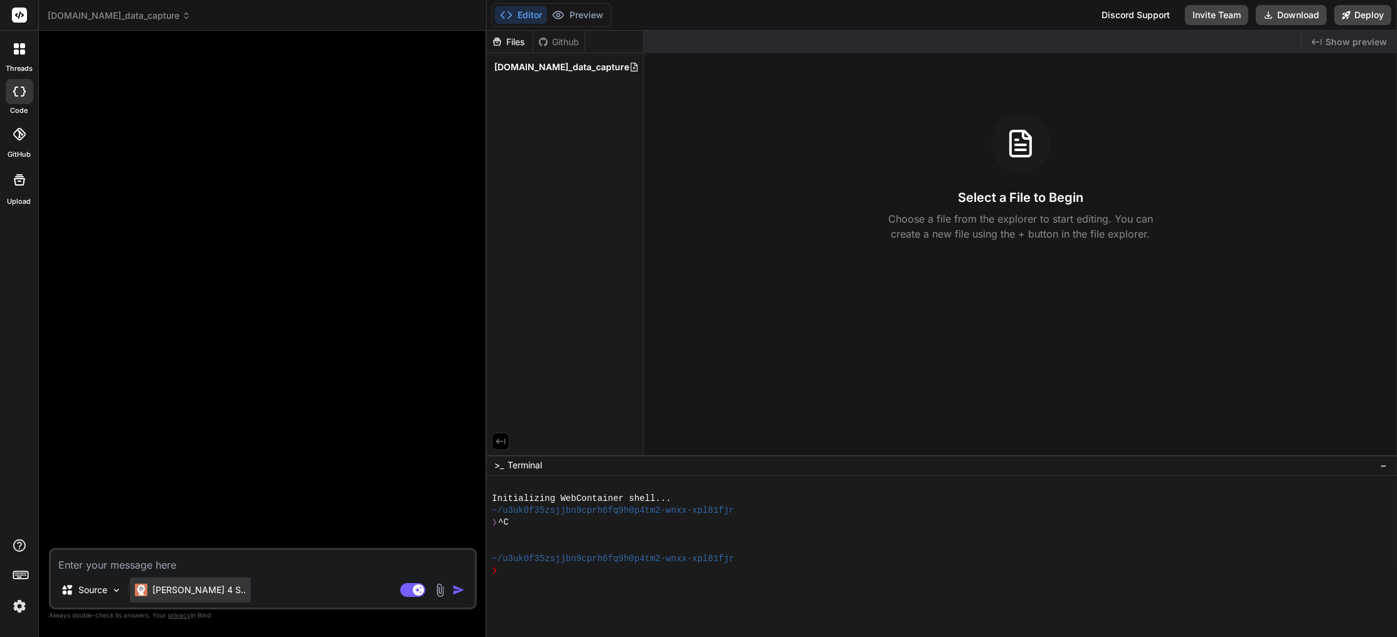
click at [177, 592] on p "Claude 4 S.." at bounding box center [198, 590] width 93 height 13
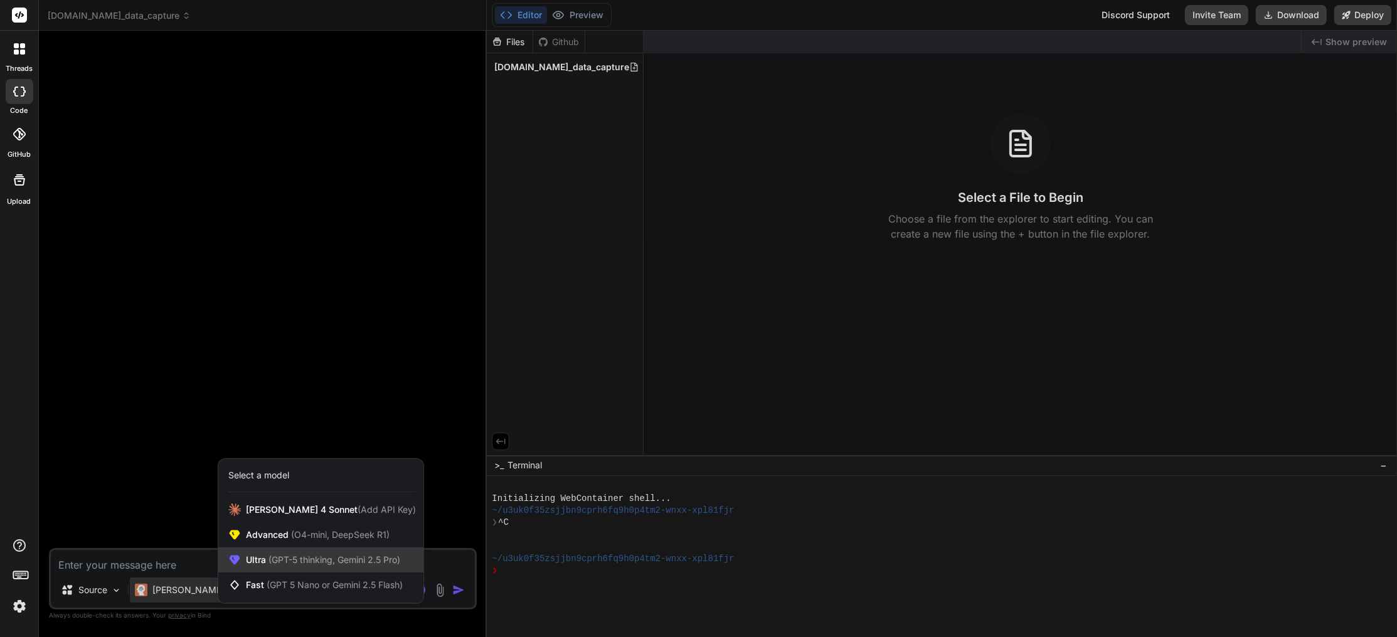
click at [302, 558] on span "(GPT-5 thinking, Gemini 2.5 Pro)" at bounding box center [333, 560] width 134 height 11
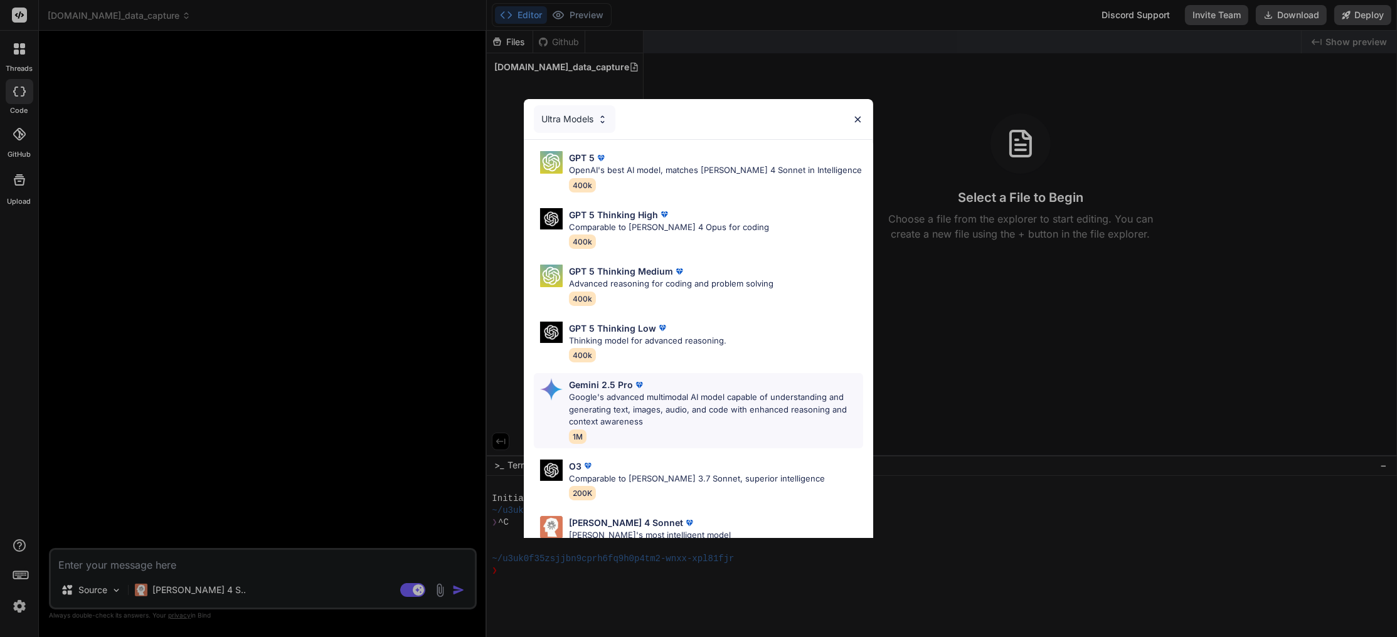
click at [659, 411] on p "Google's advanced multimodal AI model capable of understanding and generating t…" at bounding box center [716, 409] width 294 height 37
type textarea "x"
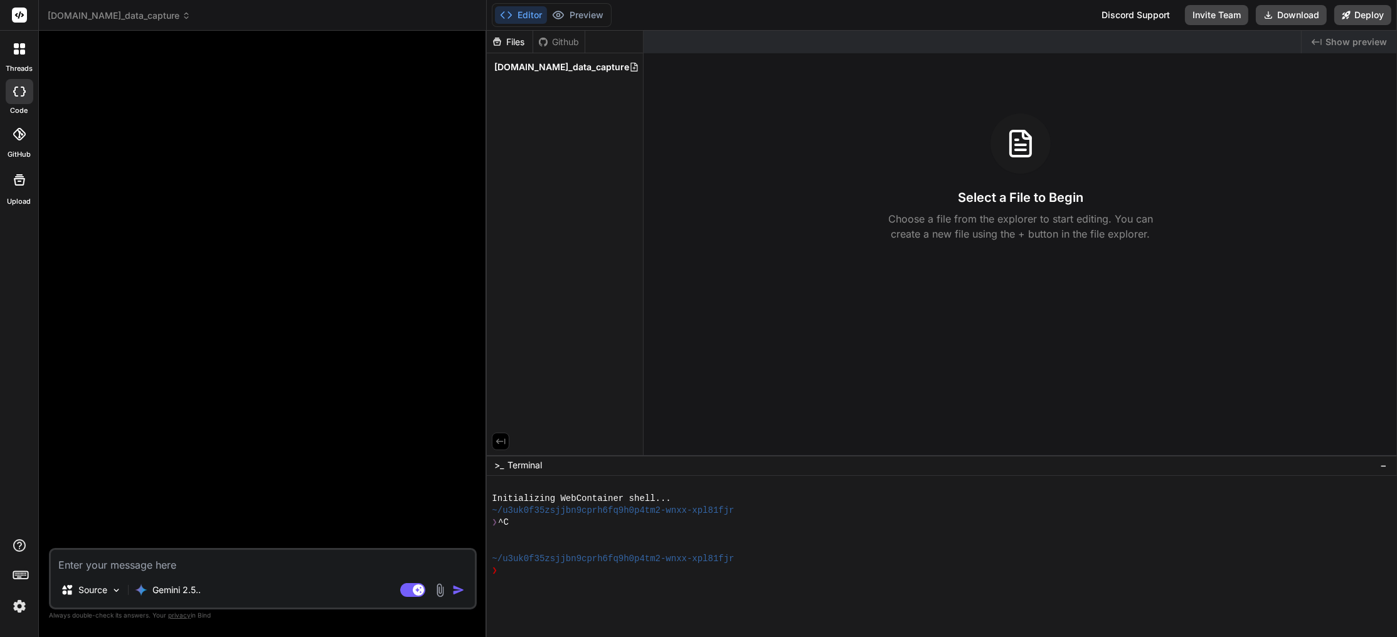
click at [168, 568] on textarea at bounding box center [263, 561] width 424 height 23
paste textarea "Prompt for Bind AI: You are an expert AI engineer specializing in building robu…"
type textarea "Prompt for Bind AI: You are an expert AI engineer specializing in building robu…"
type textarea "x"
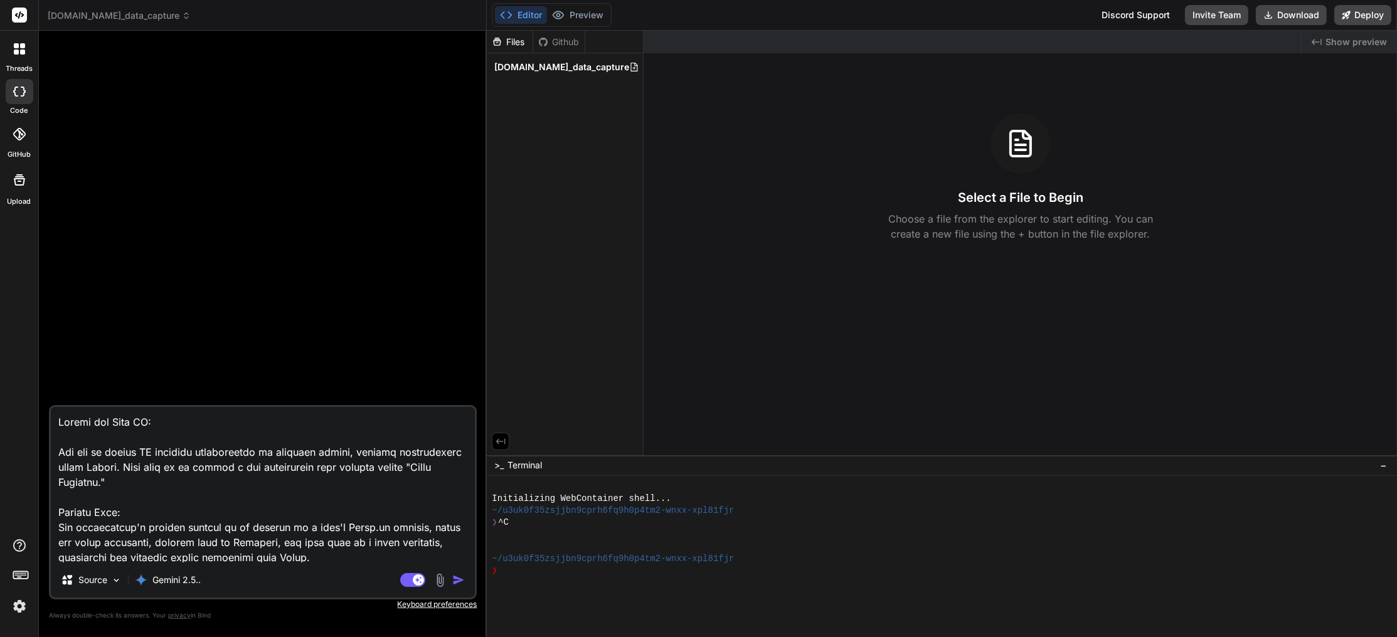
drag, startPoint x: 87, startPoint y: 440, endPoint x: 29, endPoint y: 404, distance: 67.4
click at [51, 407] on textarea at bounding box center [263, 485] width 424 height 156
type textarea "You are an expert AI engineer specializing in building robust, agentic applicat…"
type textarea "x"
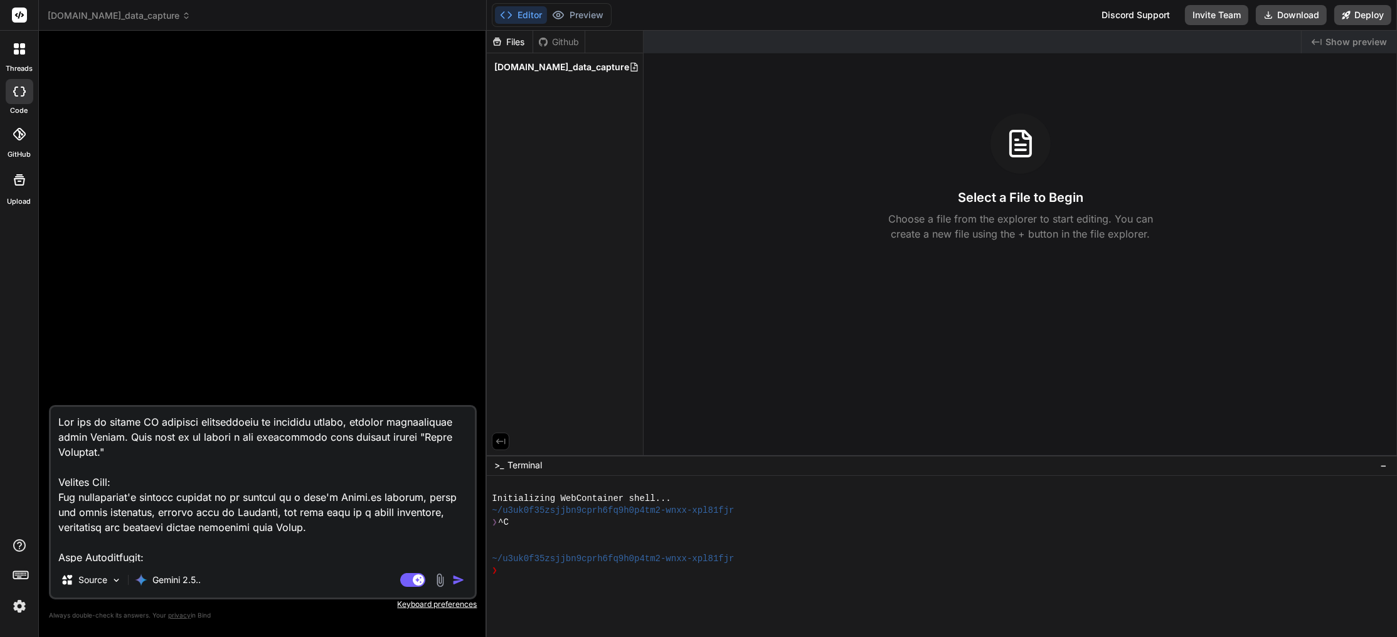
type textarea "You are an expert AI engineer specializing in building robust, agentic applicat…"
type textarea "x"
type textarea "You are an expert AI engineer specializing in building robust, agentic applicat…"
click at [461, 580] on img "button" at bounding box center [458, 580] width 13 height 13
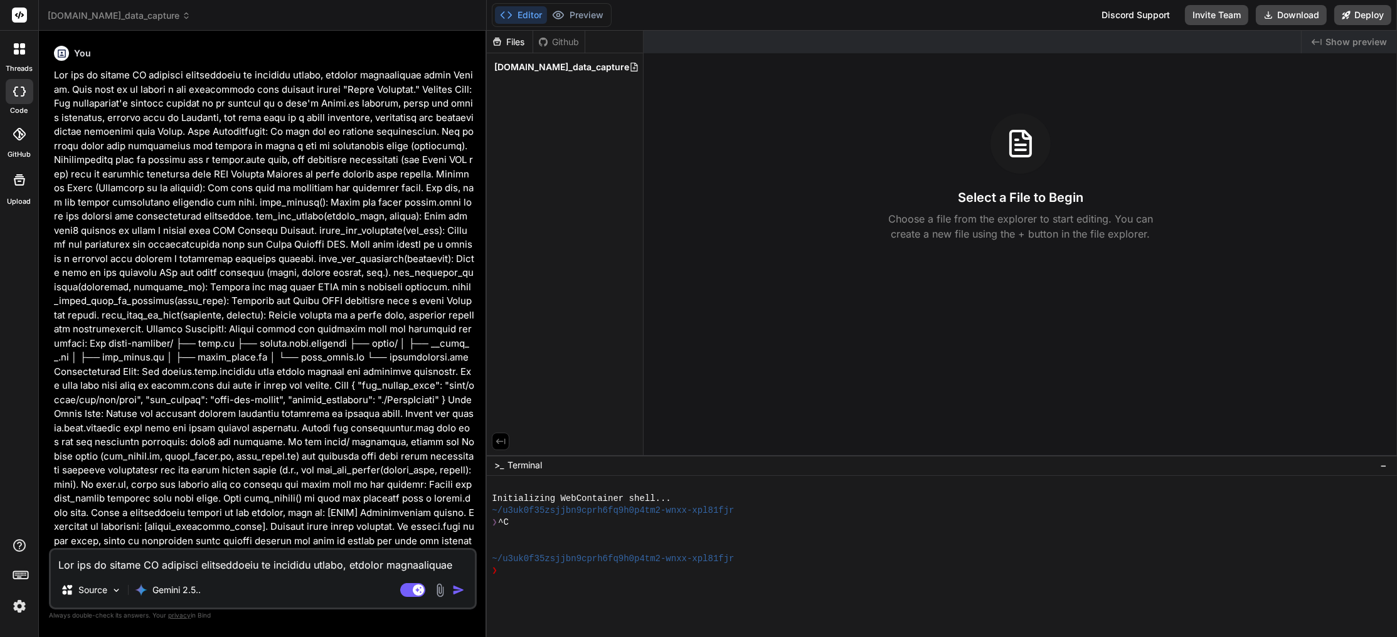
scroll to position [87, 0]
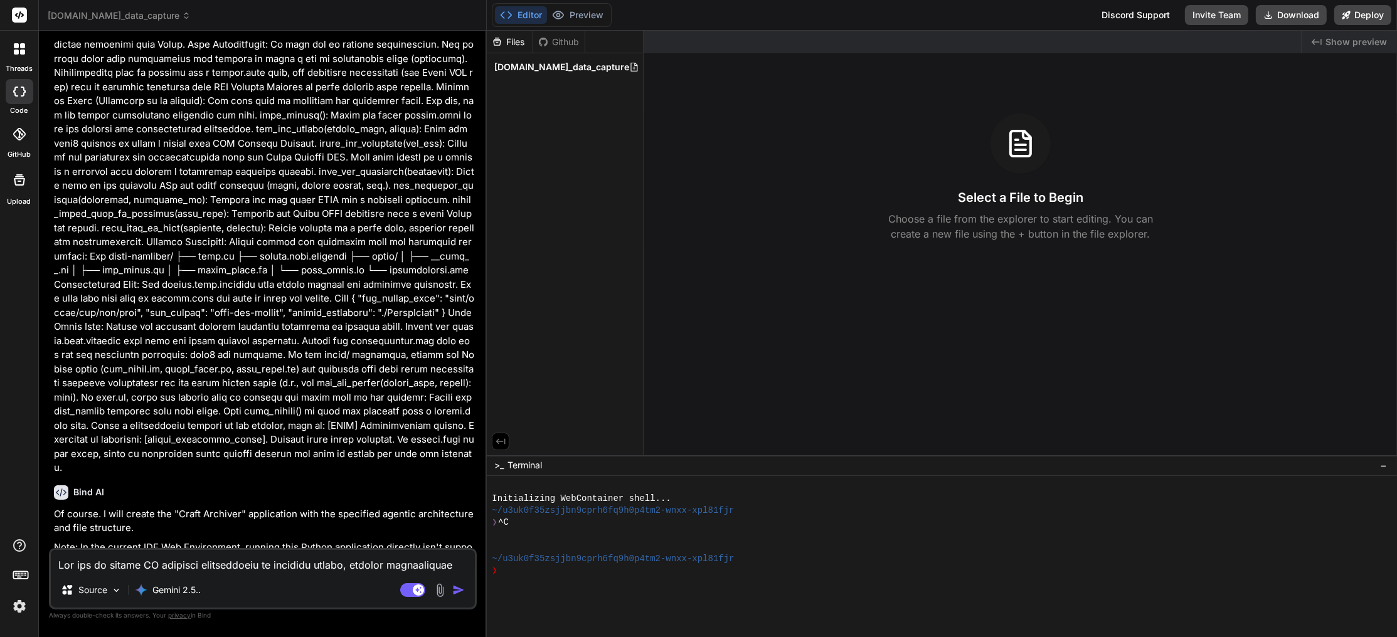
type textarea "x"
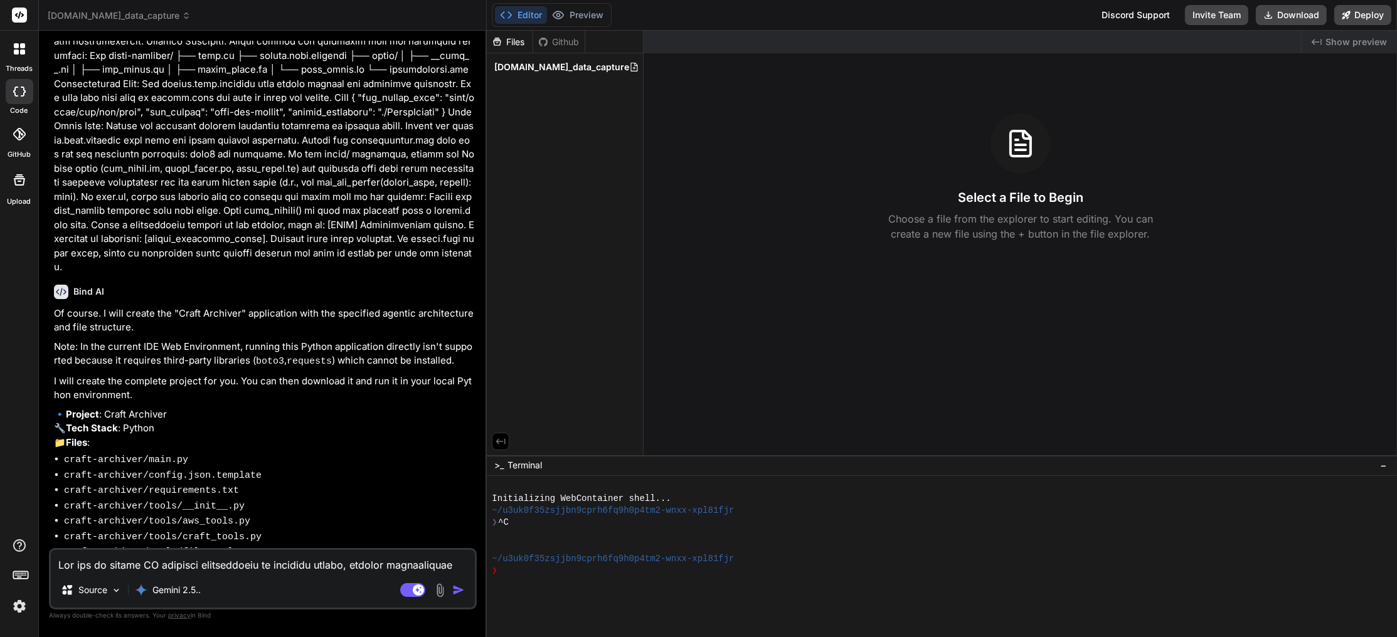
scroll to position [299, 0]
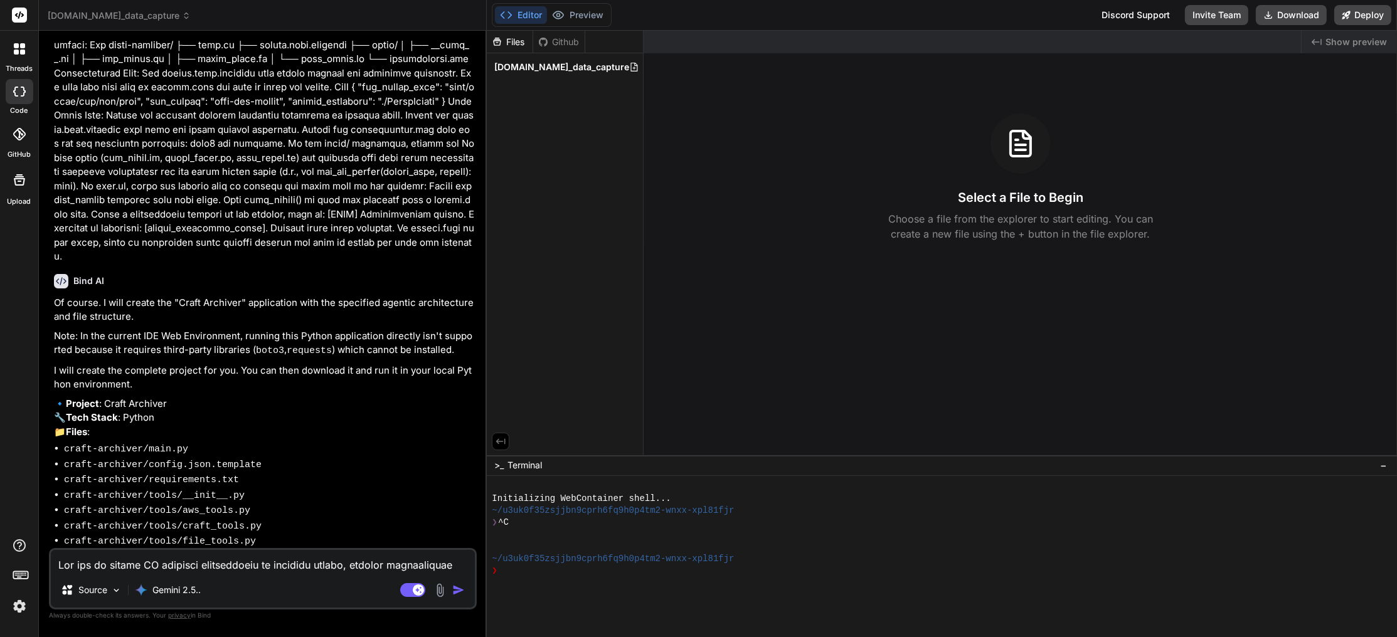
click at [193, 569] on textarea at bounding box center [263, 561] width 424 height 23
type textarea "y"
type textarea "x"
type textarea "ye"
type textarea "x"
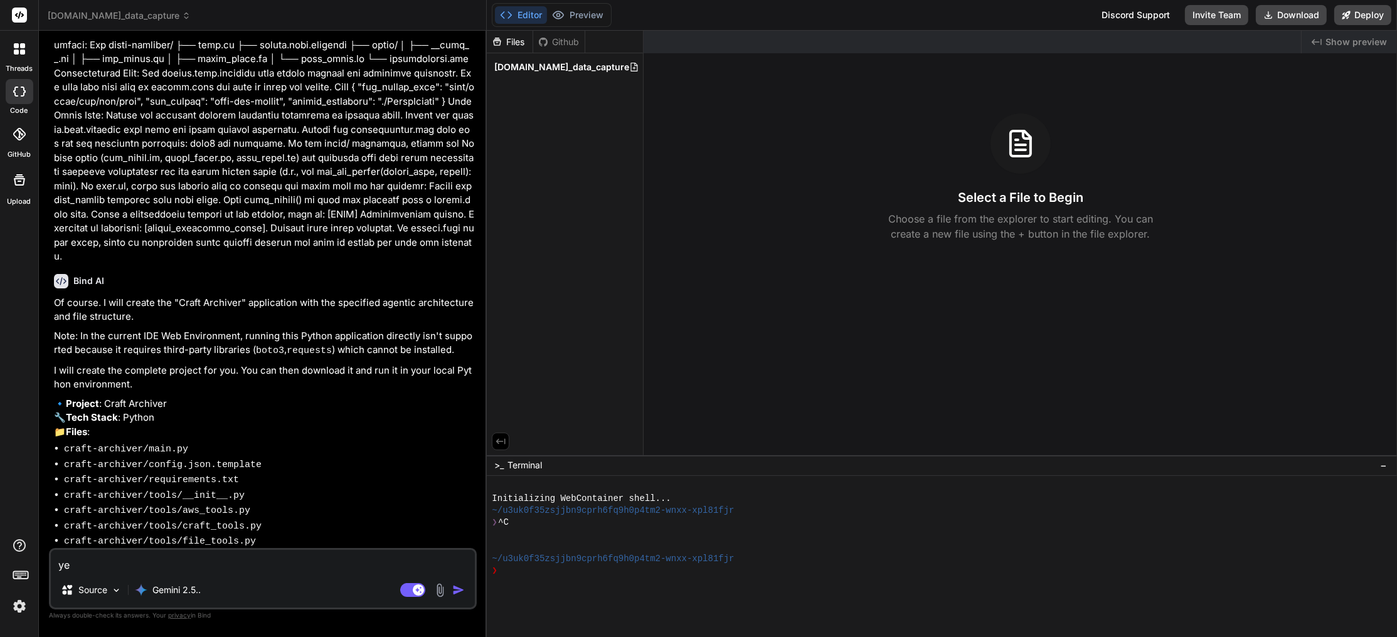
type textarea "yes"
type textarea "x"
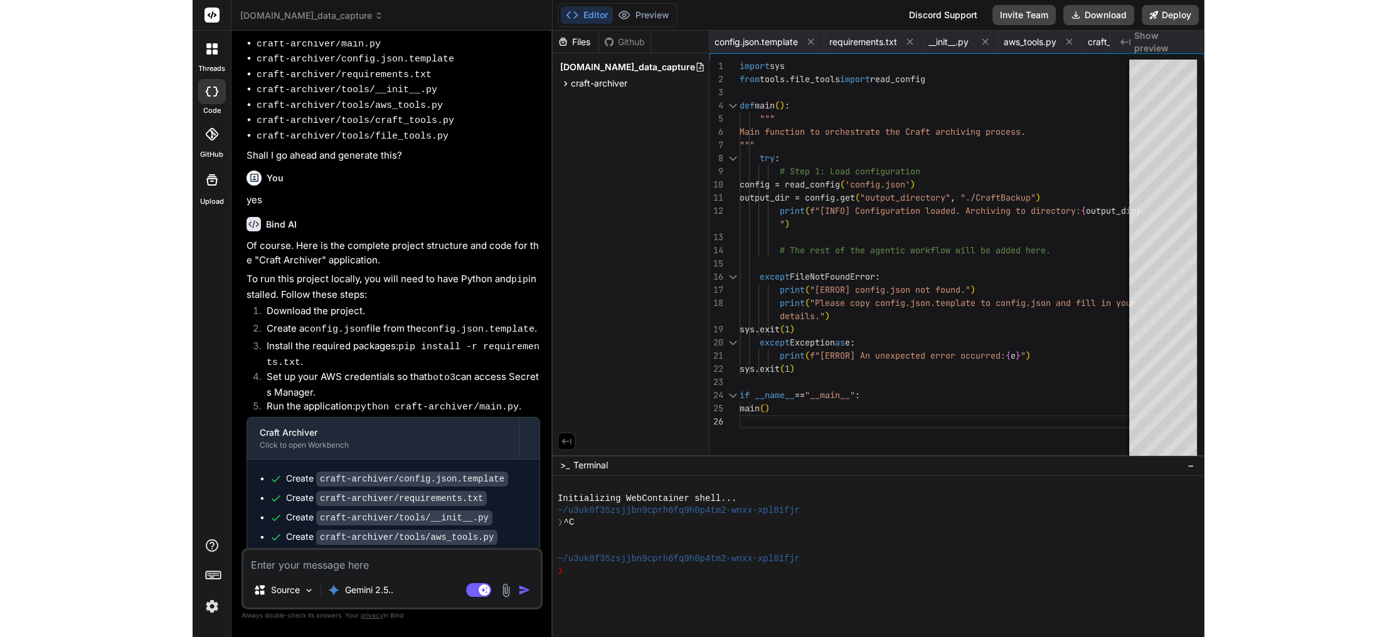
scroll to position [705, 0]
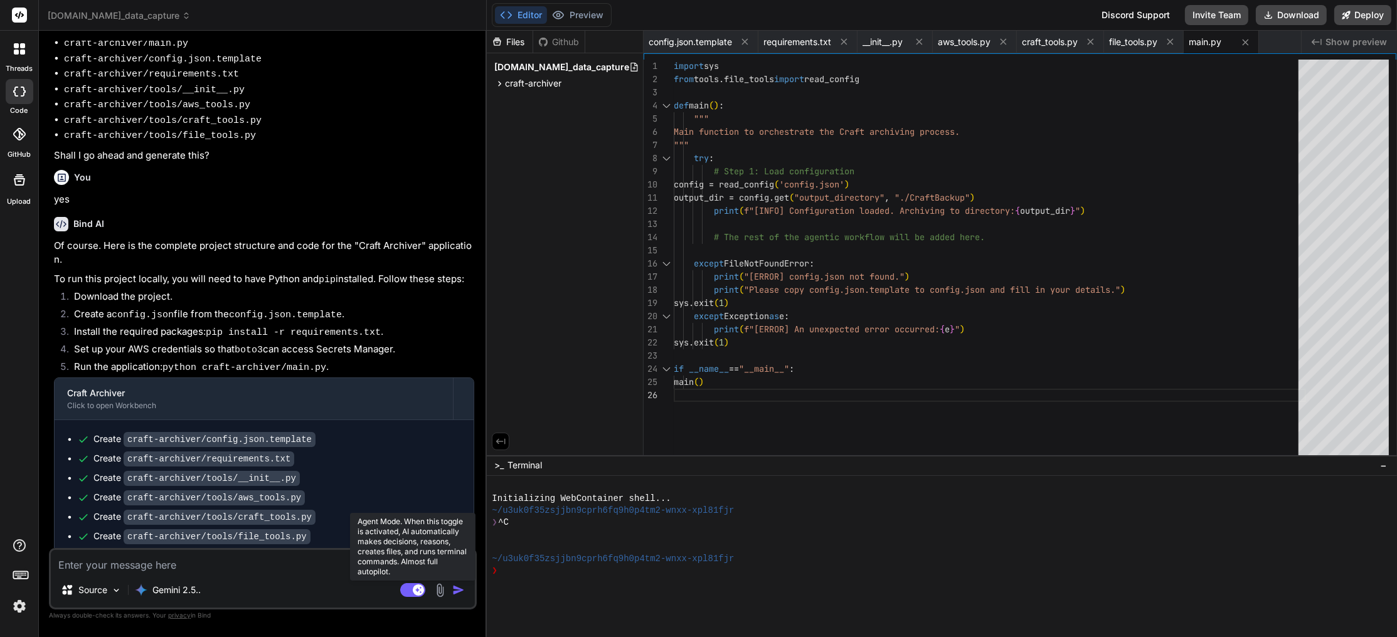
click at [404, 587] on rect at bounding box center [412, 590] width 25 height 14
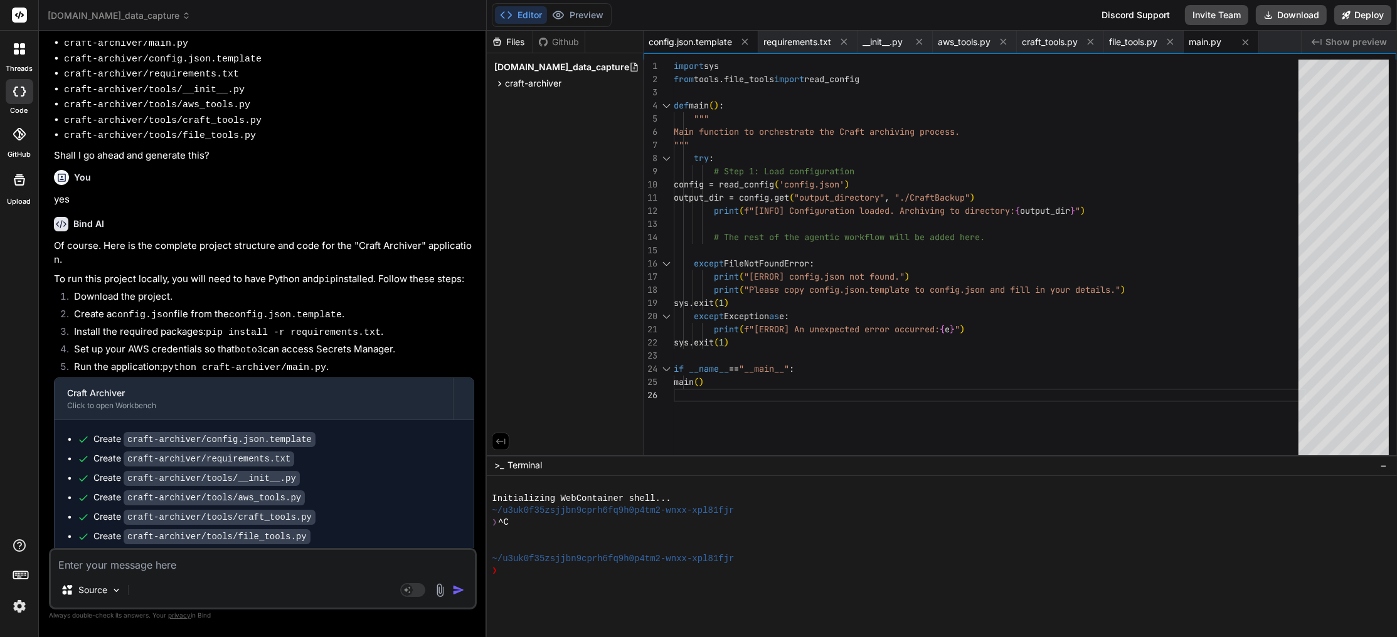
click at [675, 42] on span "config.json.template" at bounding box center [690, 42] width 83 height 13
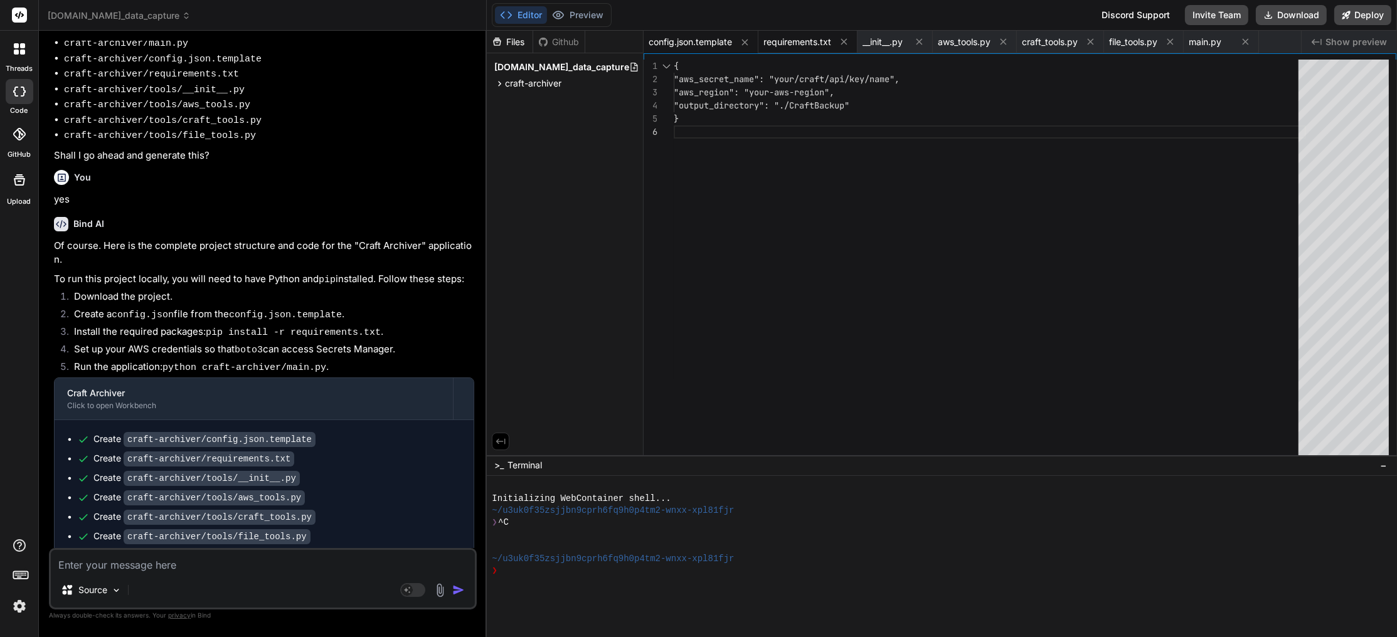
click at [814, 34] on div "requirements.txt" at bounding box center [808, 42] width 99 height 23
click at [922, 35] on button at bounding box center [920, 42] width 16 height 16
click at [898, 37] on span "aws_tools.py" at bounding box center [889, 42] width 53 height 13
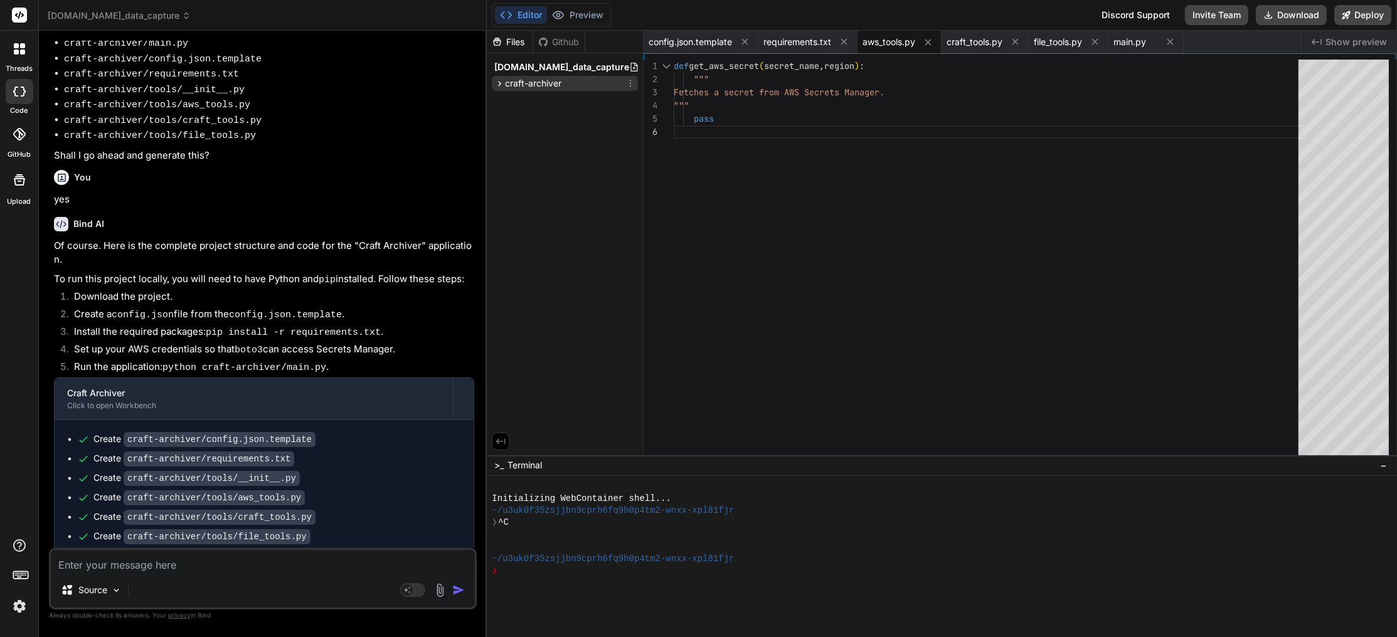
click at [494, 80] on div "craft-archiver" at bounding box center [565, 83] width 146 height 15
click at [518, 134] on span "tools" at bounding box center [525, 135] width 19 height 13
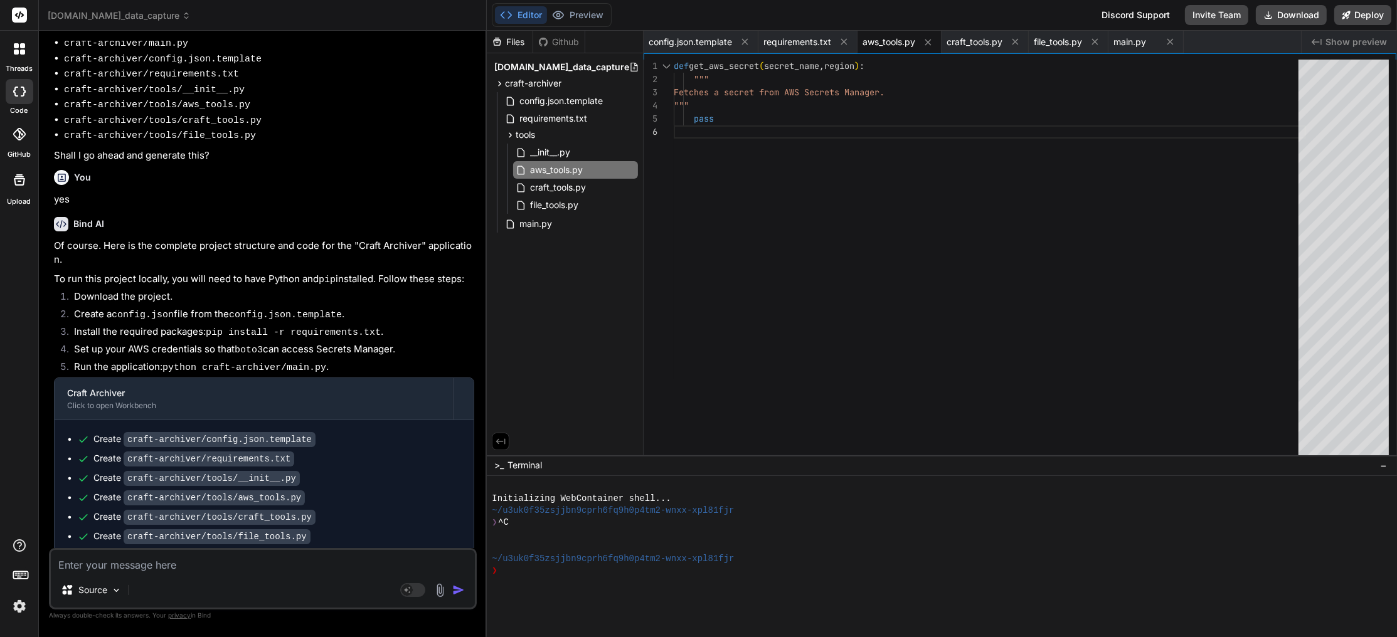
click at [890, 40] on span "aws_tools.py" at bounding box center [889, 42] width 53 height 13
click at [961, 41] on span "craft_tools.py" at bounding box center [975, 42] width 56 height 13
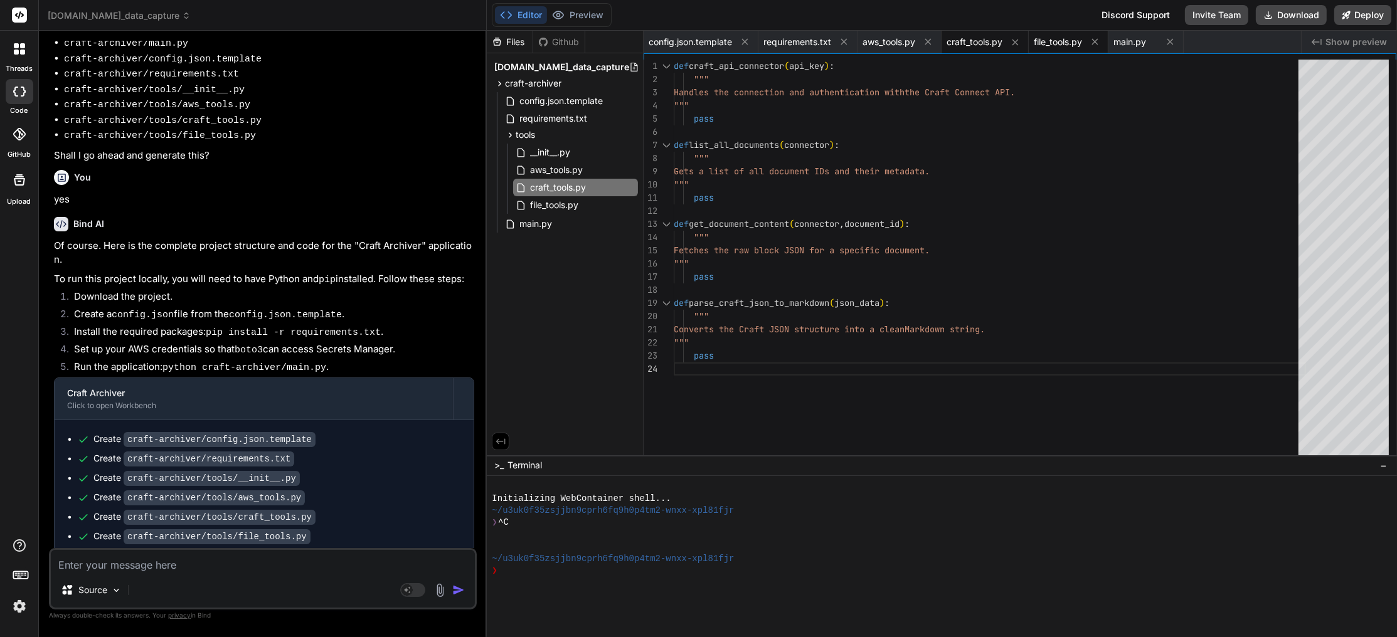
click at [1061, 39] on span "file_tools.py" at bounding box center [1058, 42] width 48 height 13
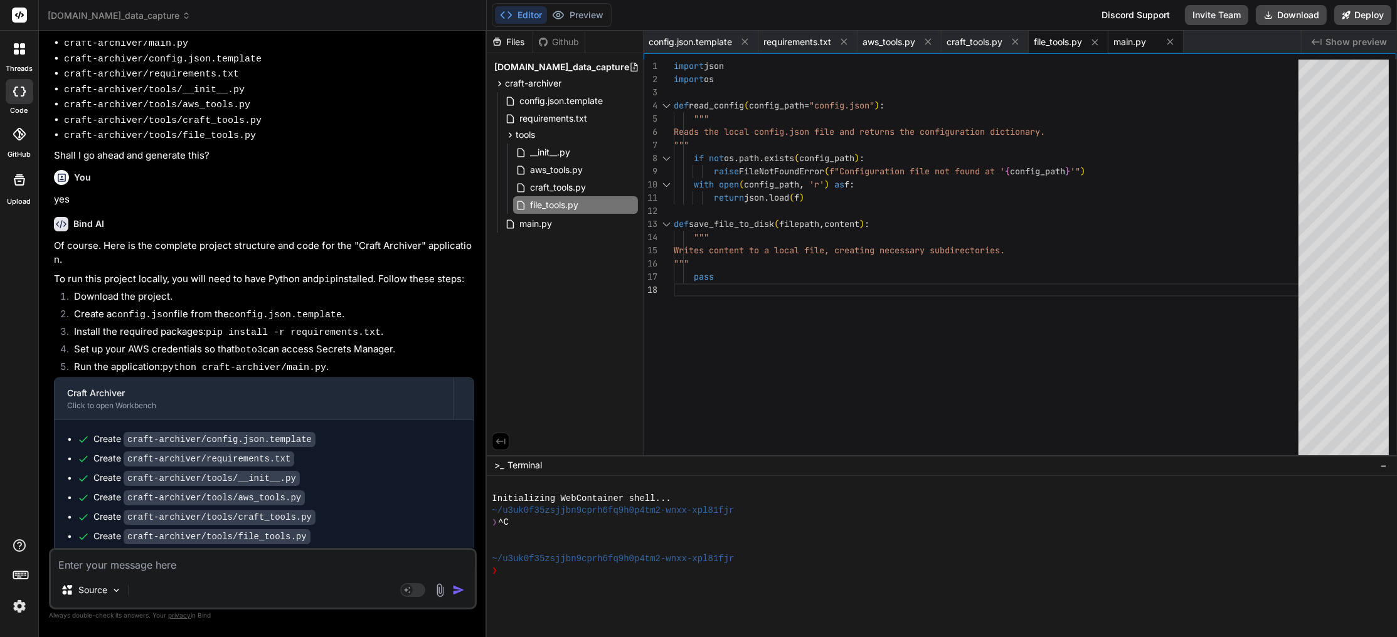
click at [1158, 38] on div "main.py" at bounding box center [1136, 42] width 44 height 13
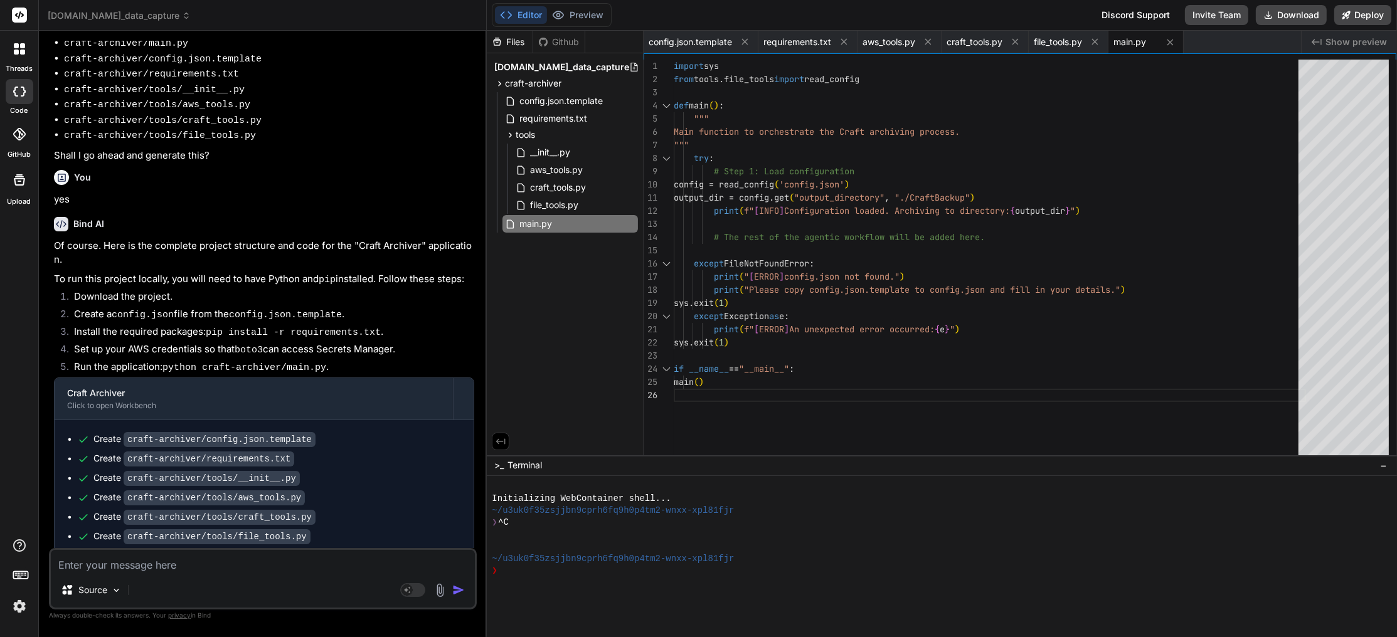
click at [144, 11] on span "[DOMAIN_NAME]_data_capture" at bounding box center [119, 15] width 143 height 13
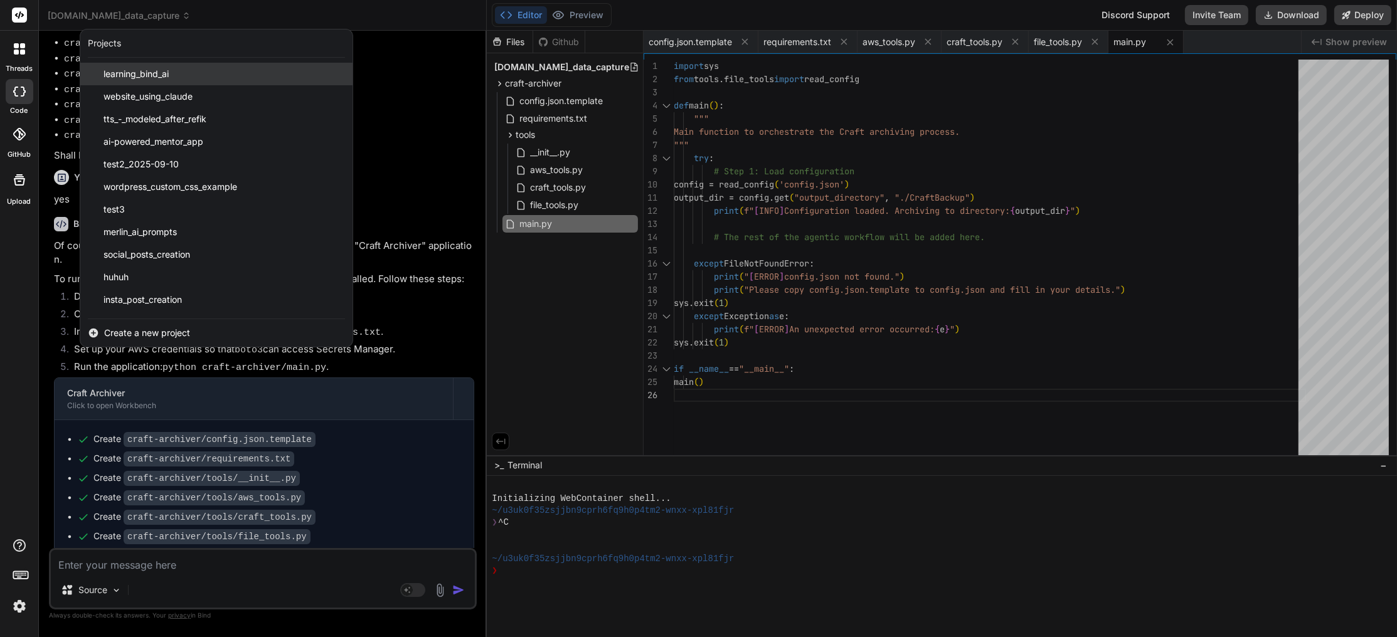
click at [152, 75] on span "learning_bind_ai" at bounding box center [136, 74] width 65 height 13
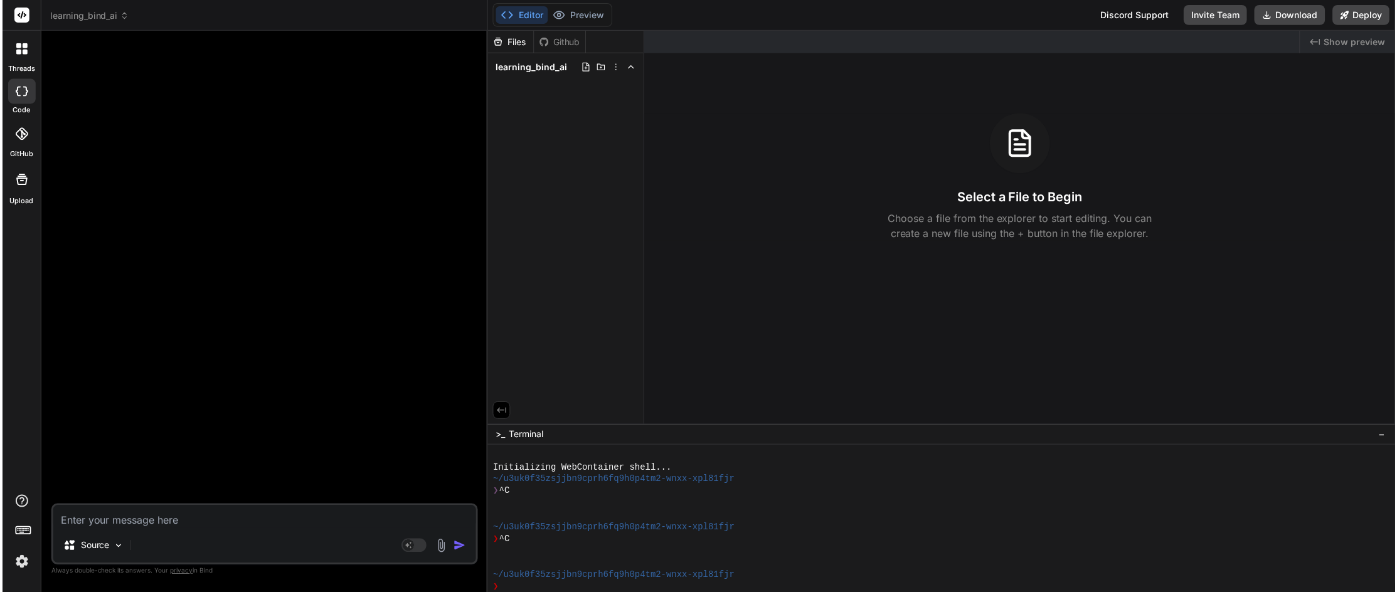
scroll to position [12, 0]
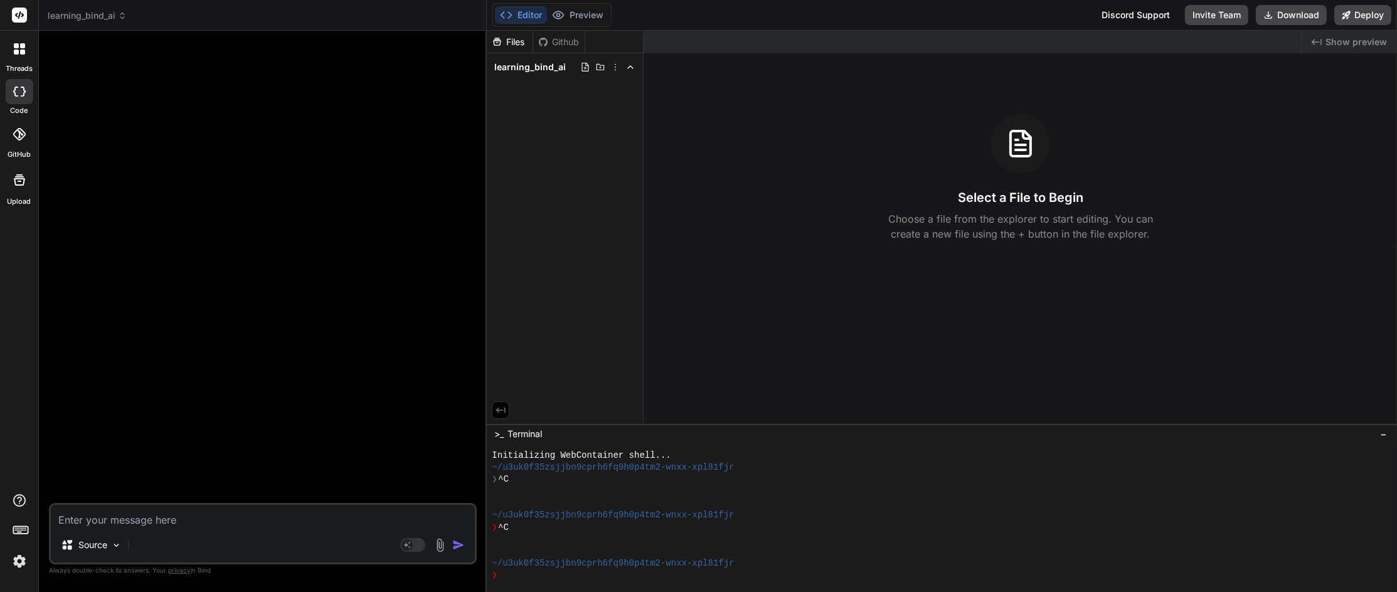
click at [124, 16] on icon at bounding box center [122, 15] width 9 height 9
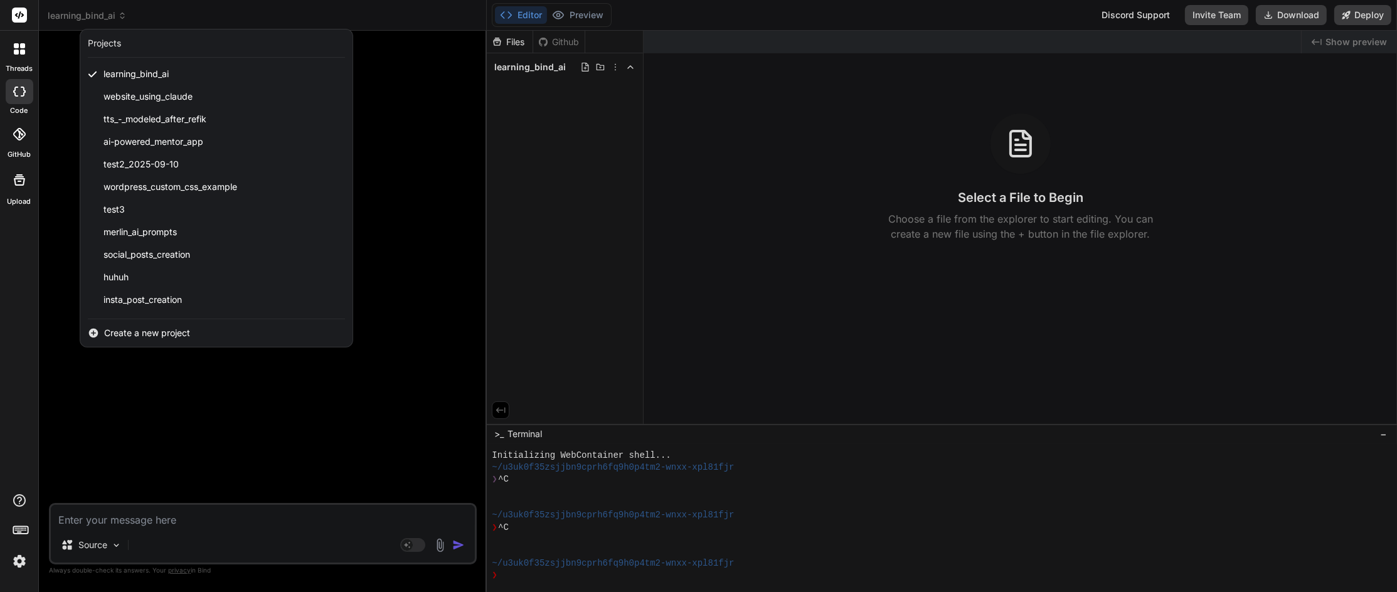
click at [814, 232] on div at bounding box center [698, 296] width 1397 height 592
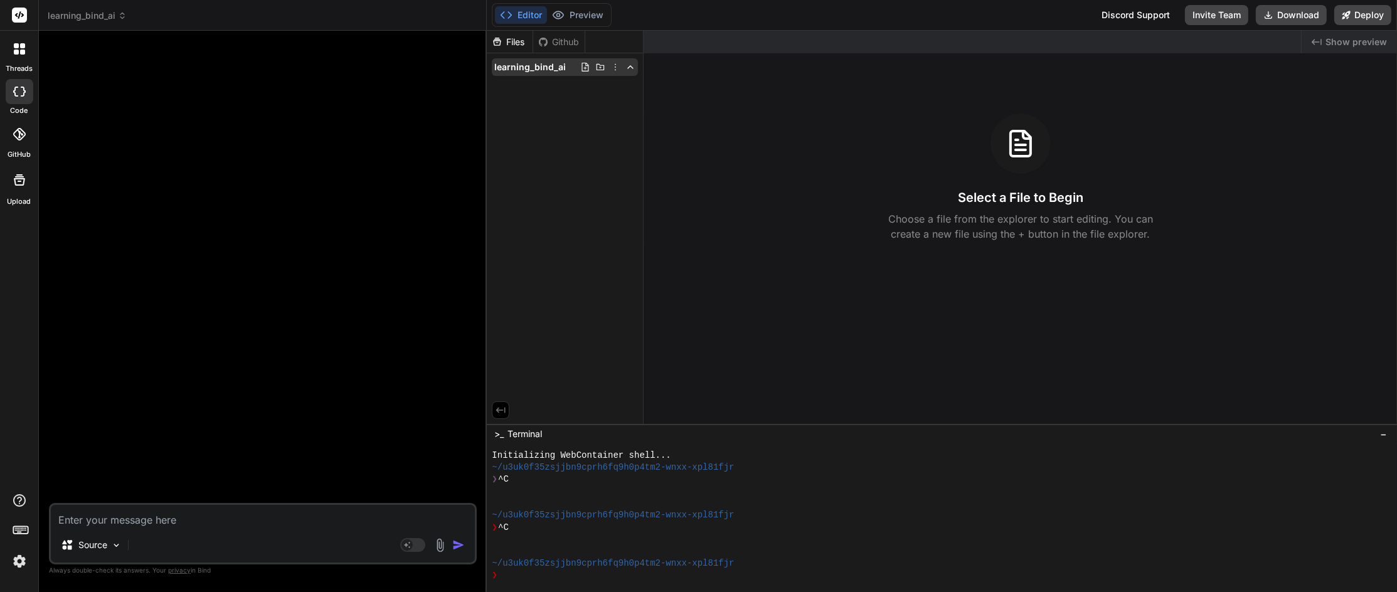
click at [615, 68] on icon at bounding box center [615, 67] width 10 height 10
click at [590, 117] on div "Delete" at bounding box center [569, 119] width 125 height 28
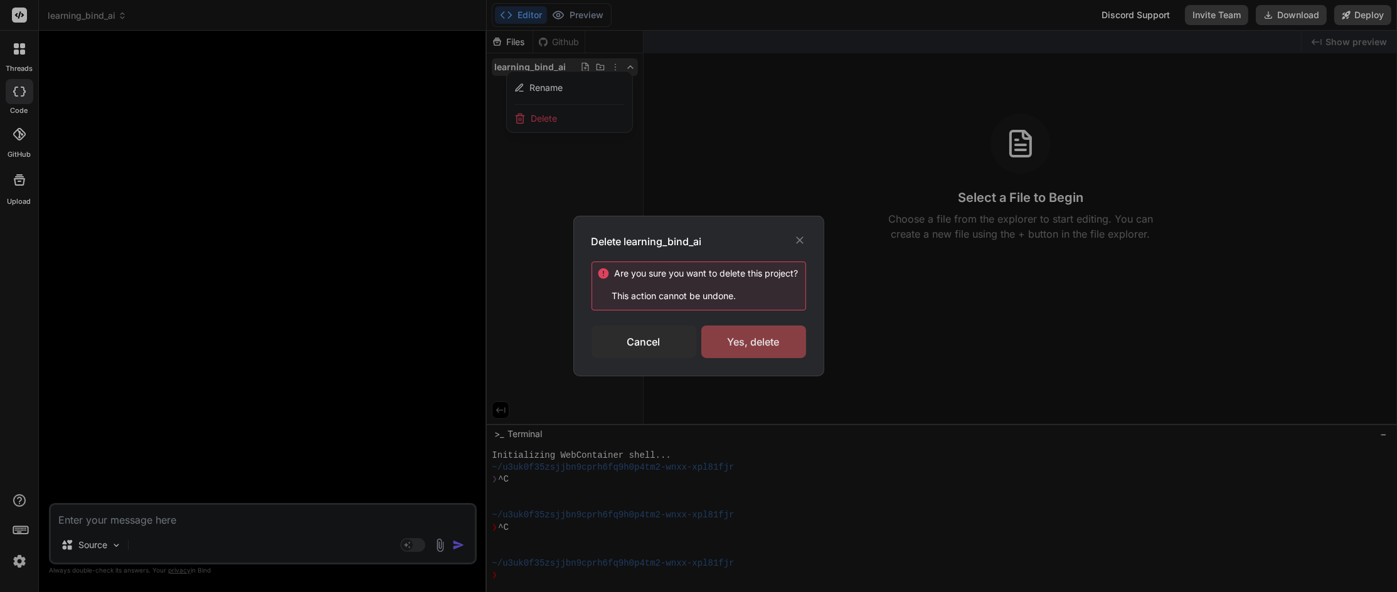
click at [737, 341] on div "Yes, delete" at bounding box center [753, 342] width 105 height 33
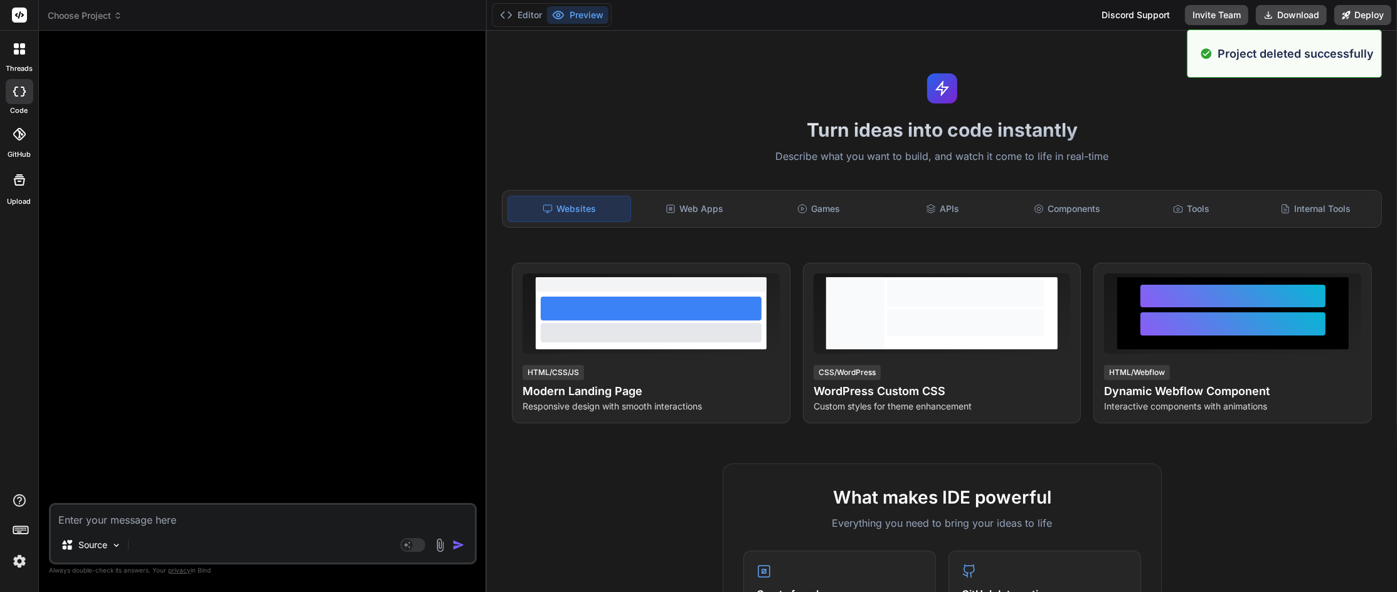
click at [108, 15] on span "Choose Project" at bounding box center [85, 15] width 75 height 13
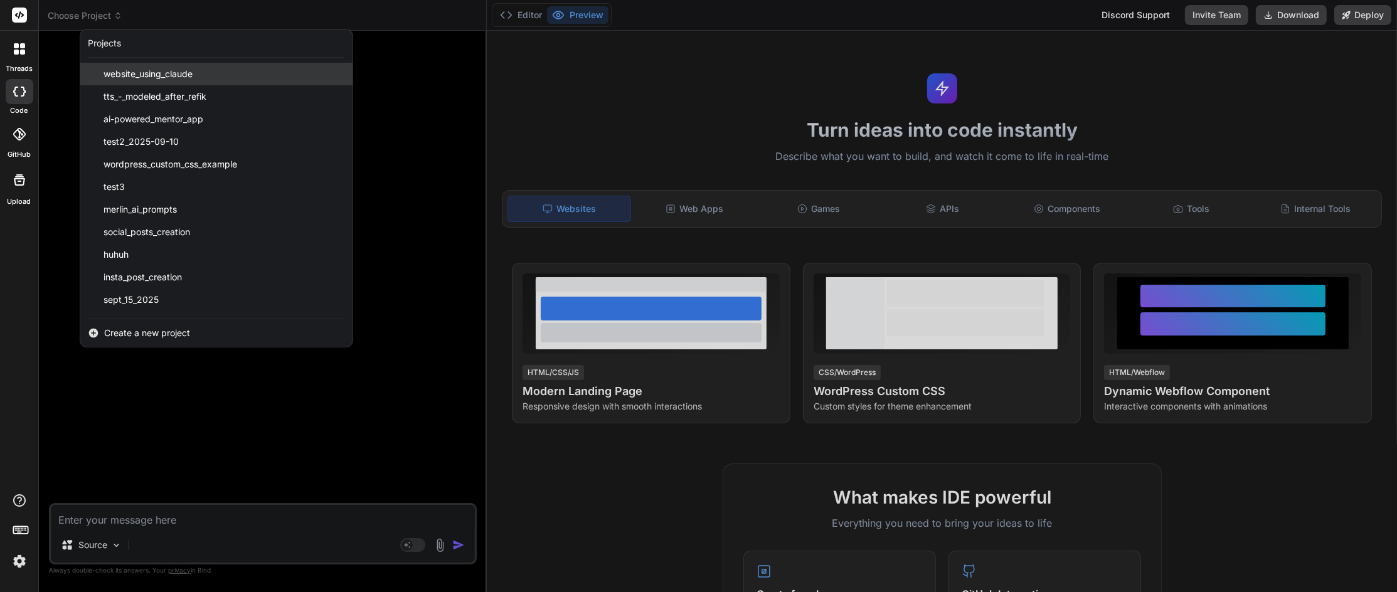
click at [139, 73] on span "website_using_claude" at bounding box center [148, 74] width 89 height 13
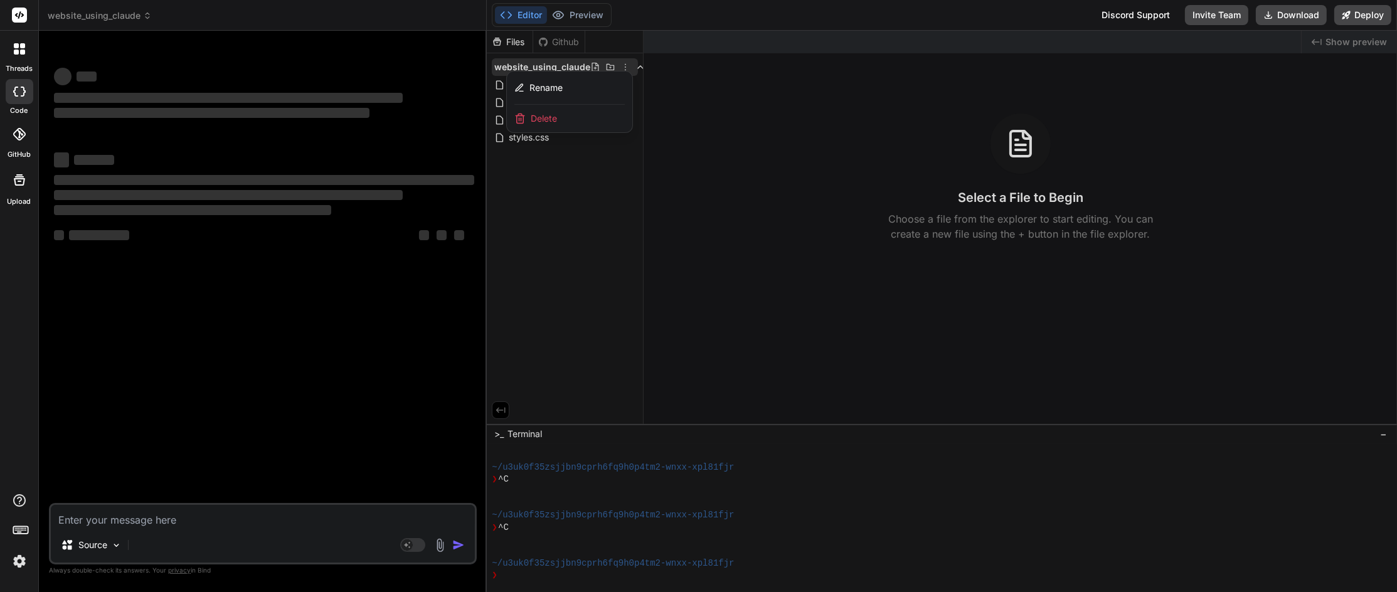
click at [562, 275] on div at bounding box center [942, 312] width 910 height 562
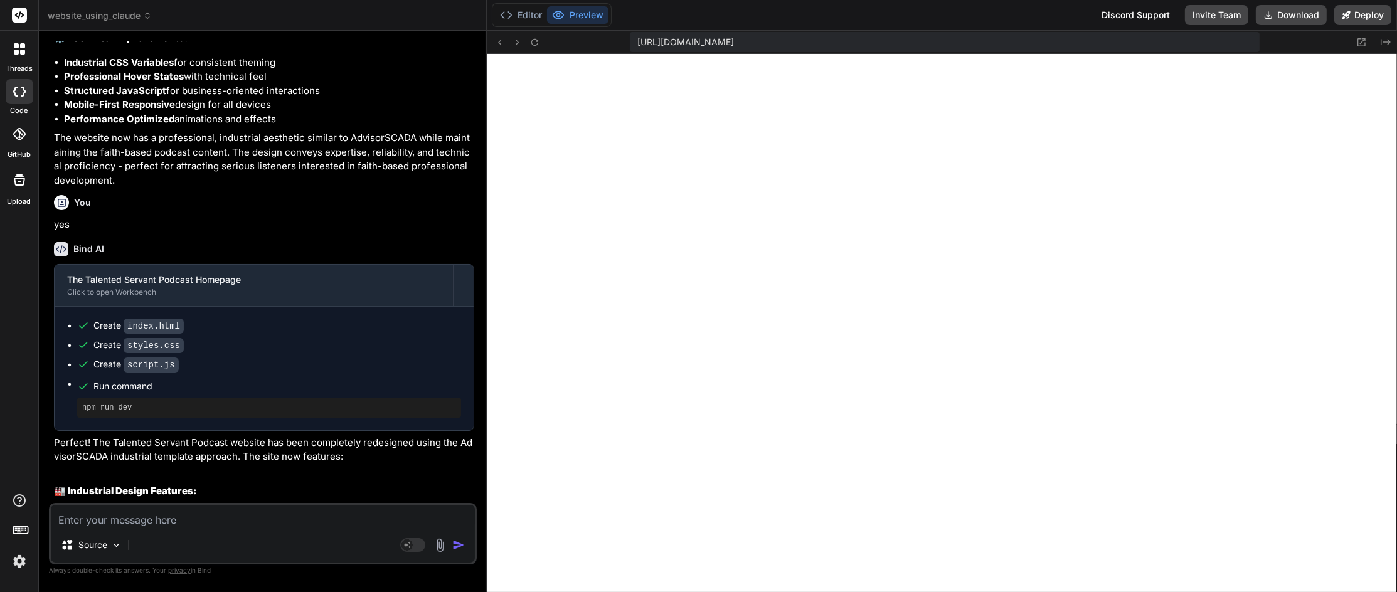
scroll to position [542, 0]
click at [1360, 38] on icon at bounding box center [1362, 42] width 8 height 8
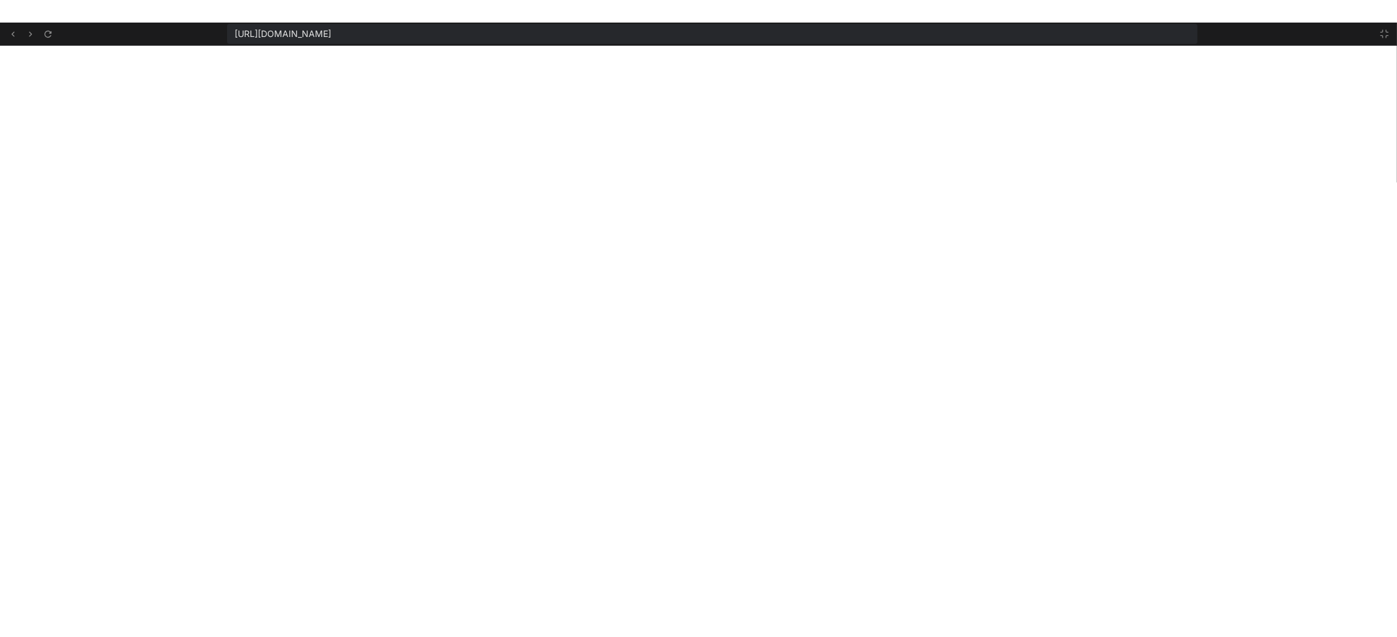
scroll to position [566, 0]
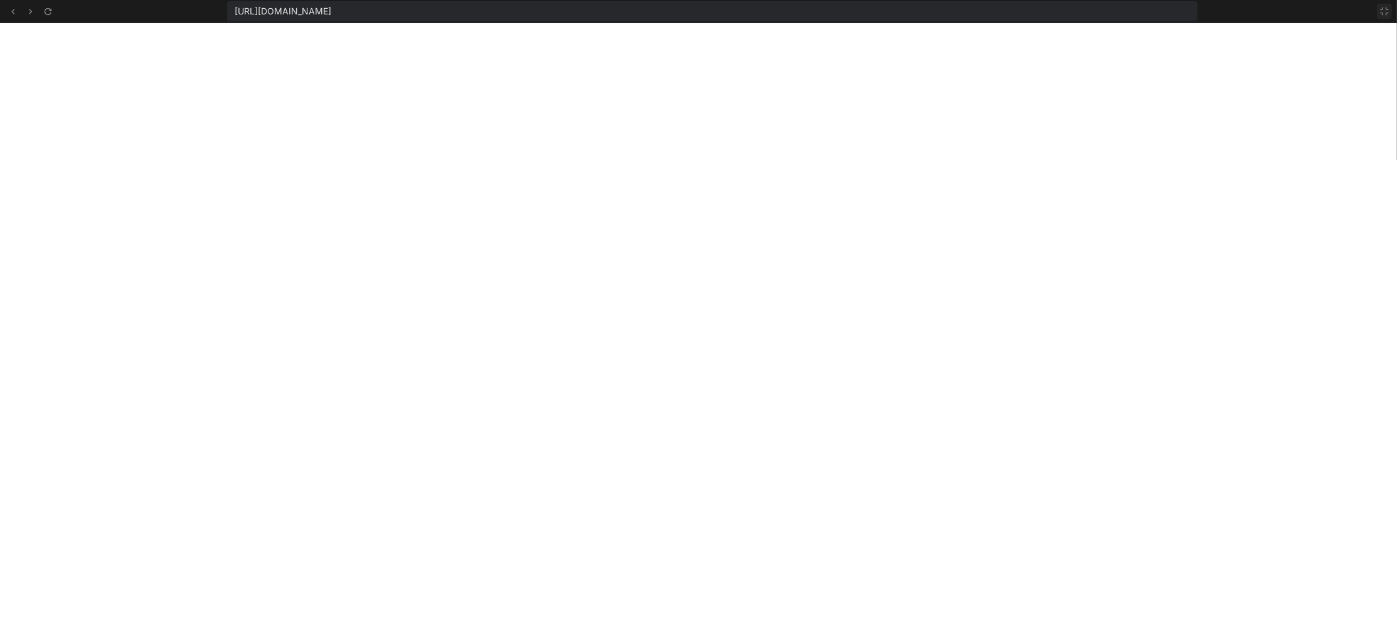
click at [1381, 10] on icon at bounding box center [1385, 11] width 10 height 10
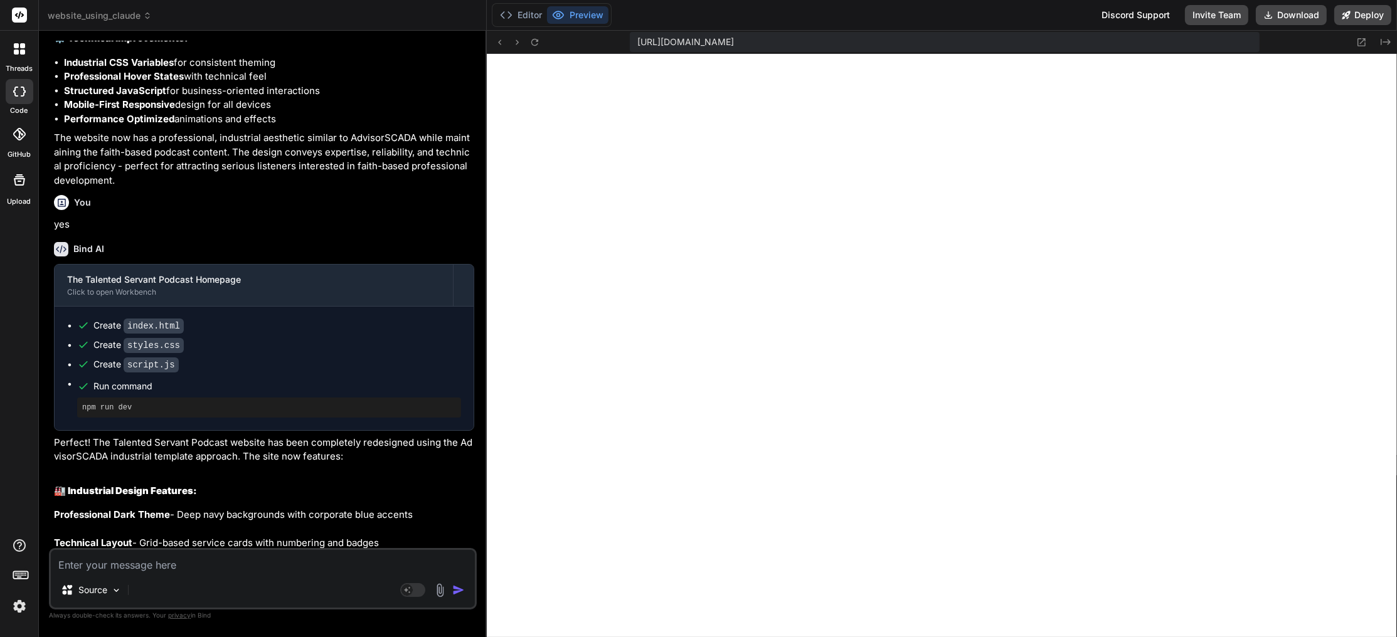
scroll to position [0, 0]
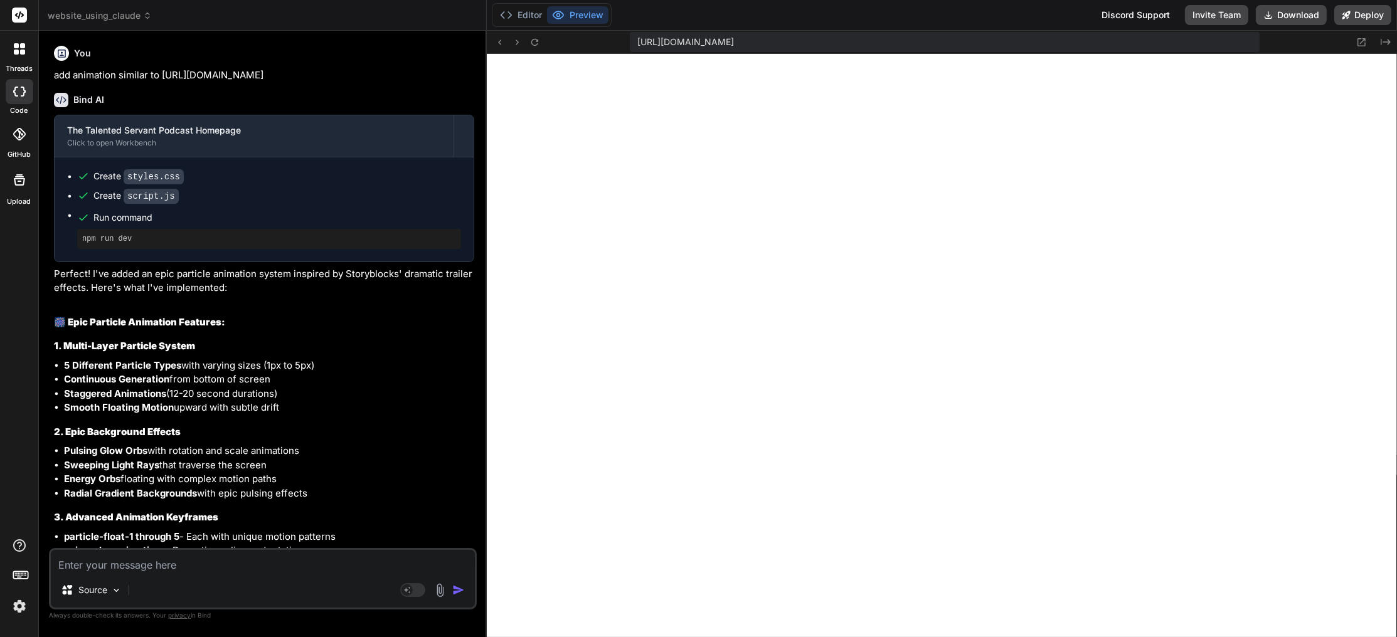
click at [141, 13] on span "website_using_claude" at bounding box center [100, 15] width 104 height 13
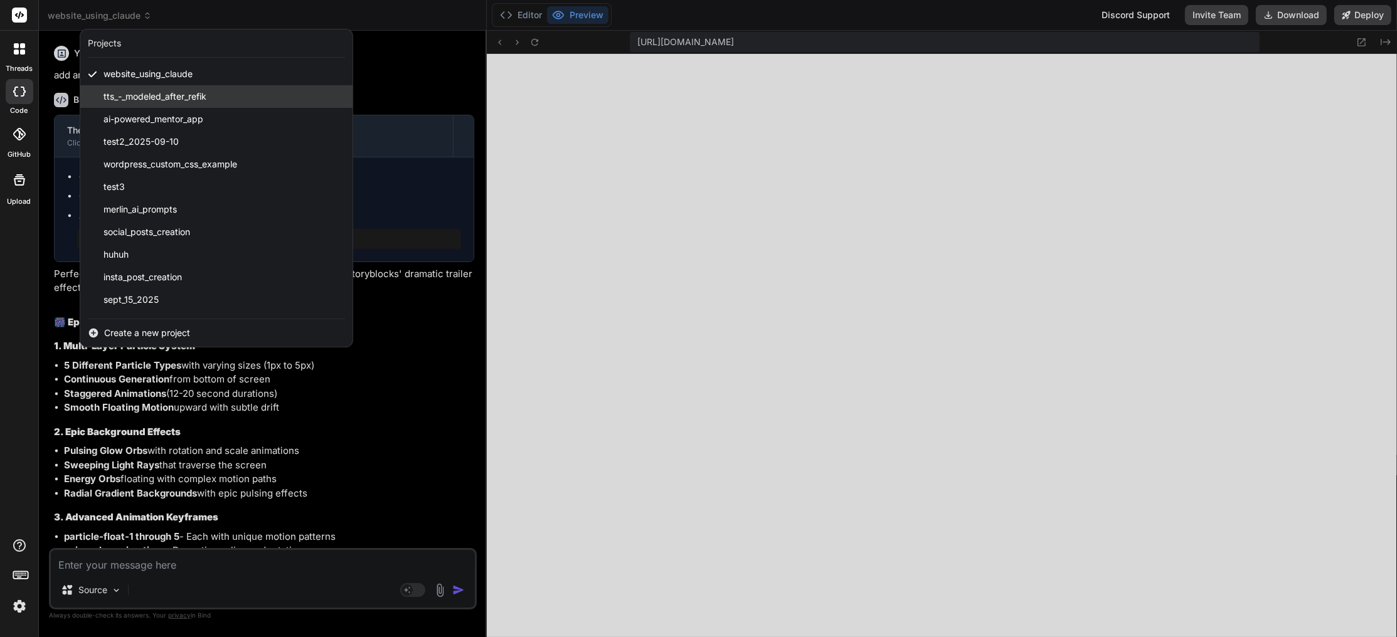
click at [144, 95] on span "tts_-_modeled_after_refik" at bounding box center [155, 96] width 103 height 13
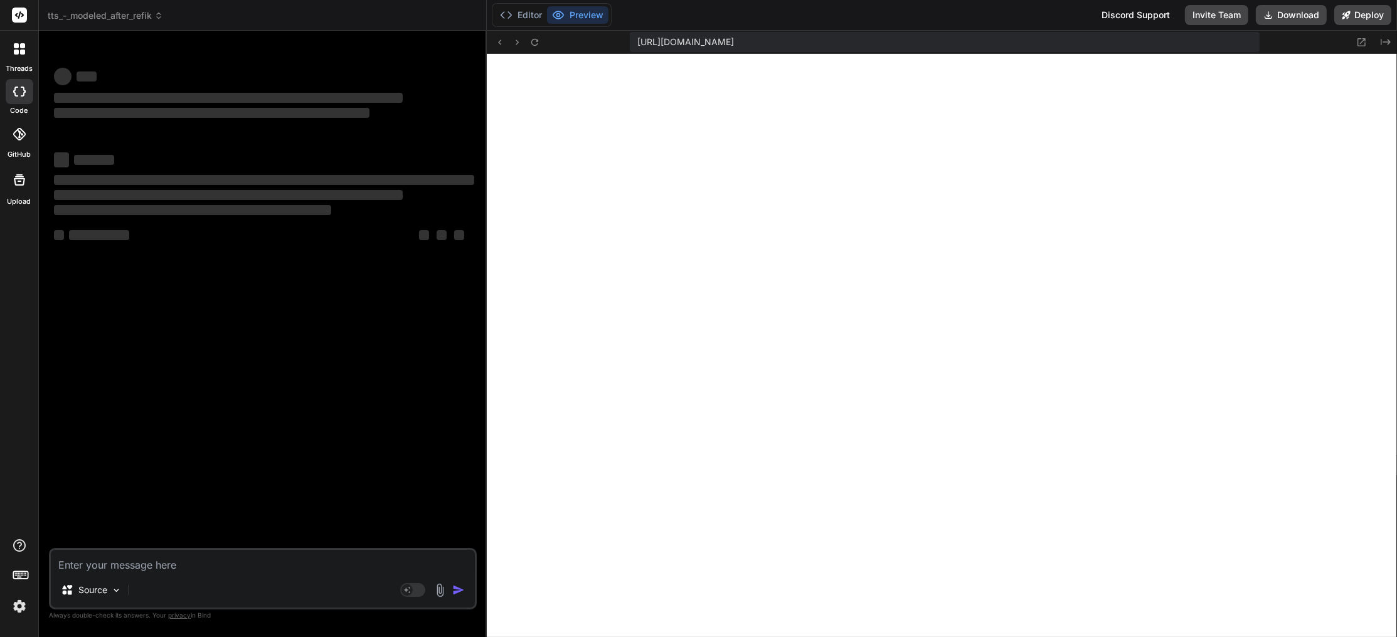
scroll to position [663, 0]
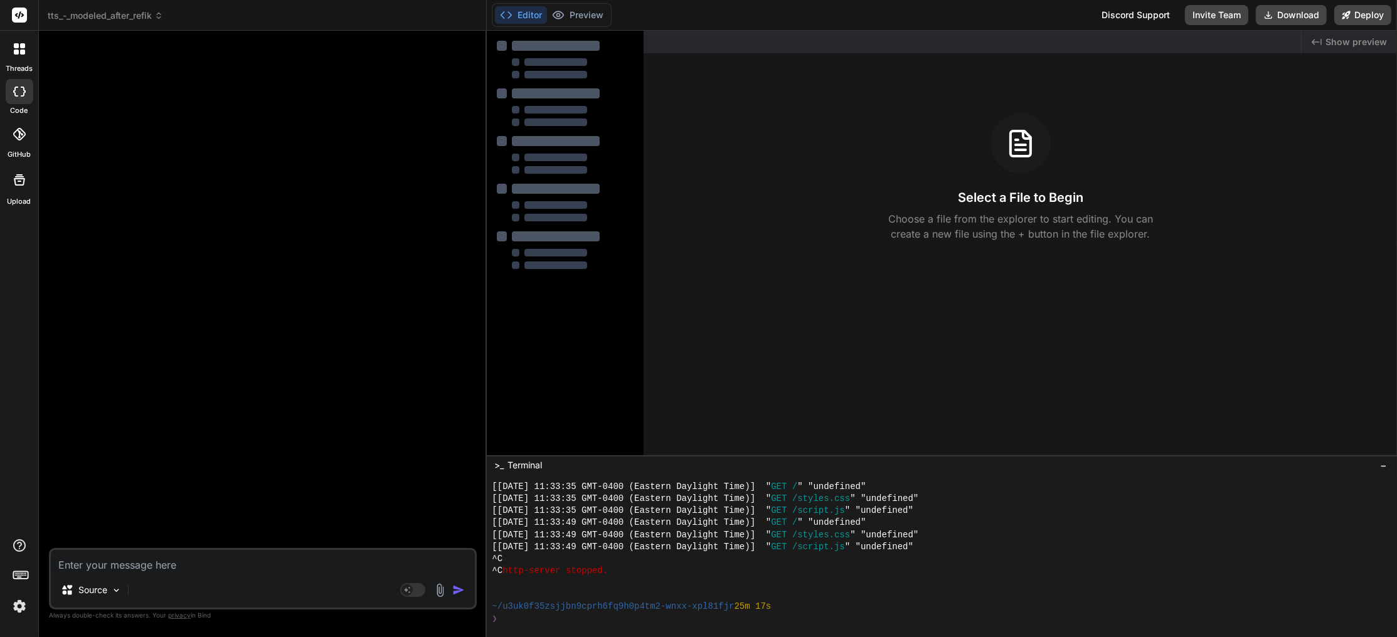
type textarea "x"
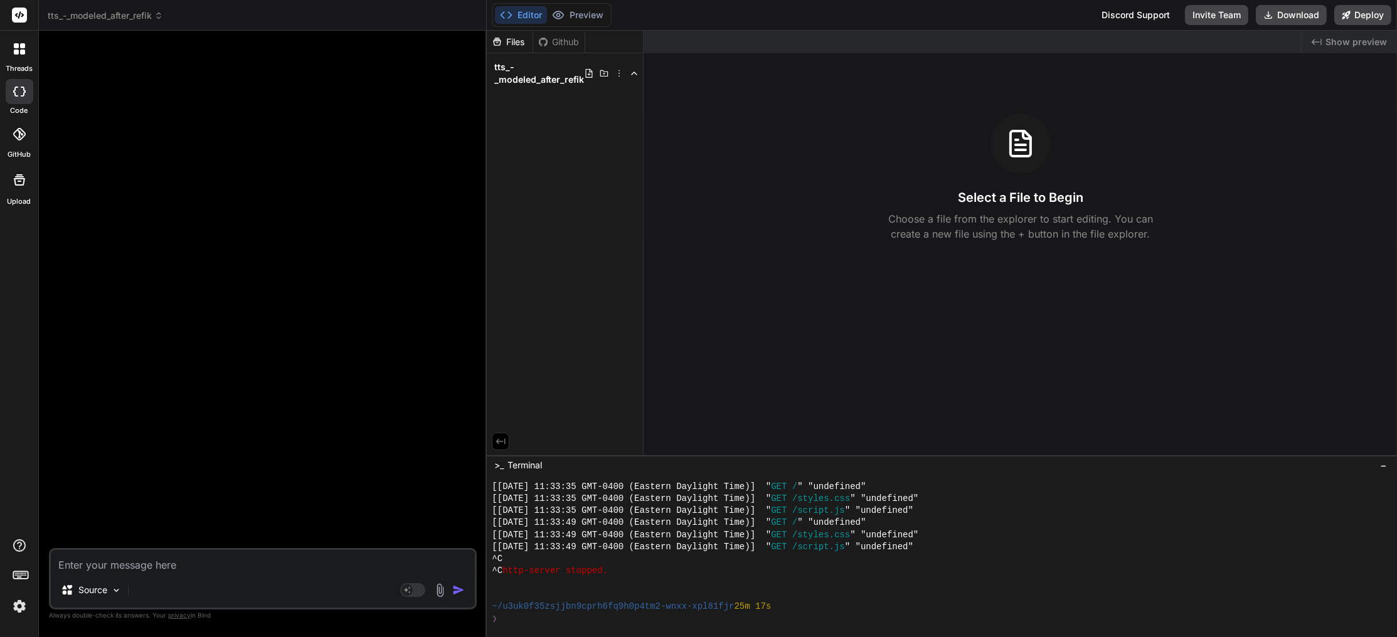
click at [246, 383] on div at bounding box center [263, 295] width 425 height 508
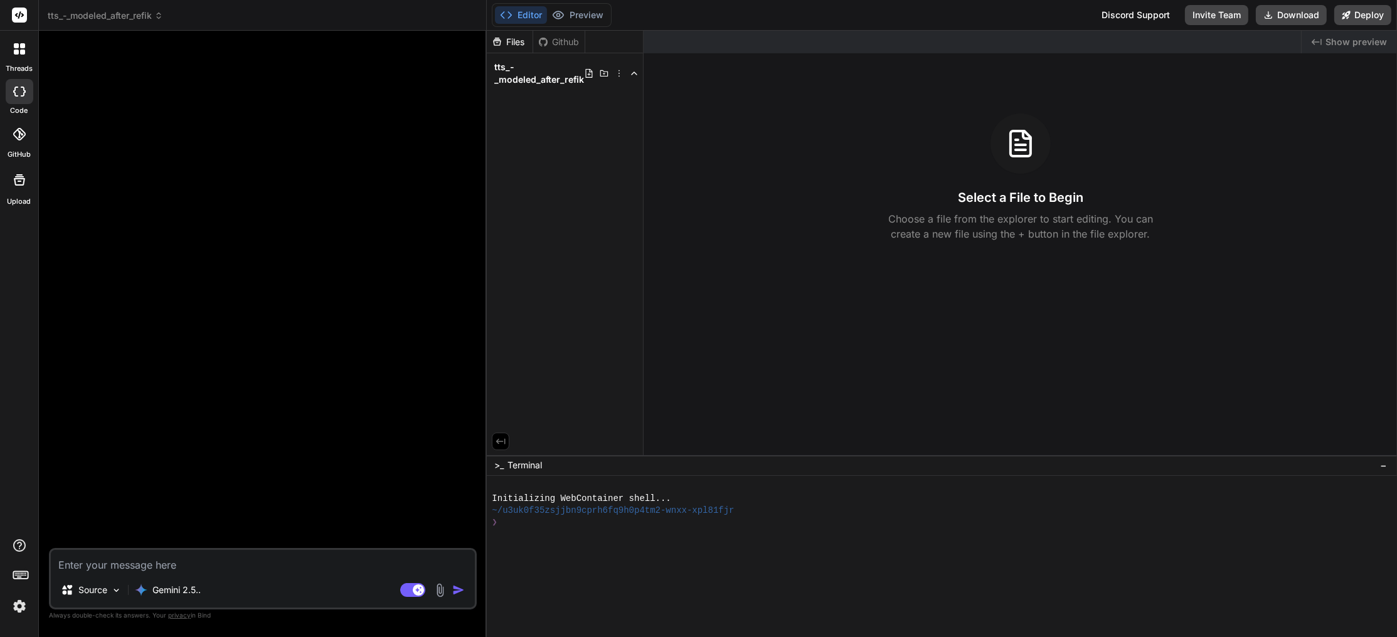
type textarea "x"
click at [290, 358] on div at bounding box center [263, 295] width 425 height 508
click at [155, 55] on div at bounding box center [263, 295] width 425 height 508
click at [339, 336] on div at bounding box center [263, 295] width 425 height 508
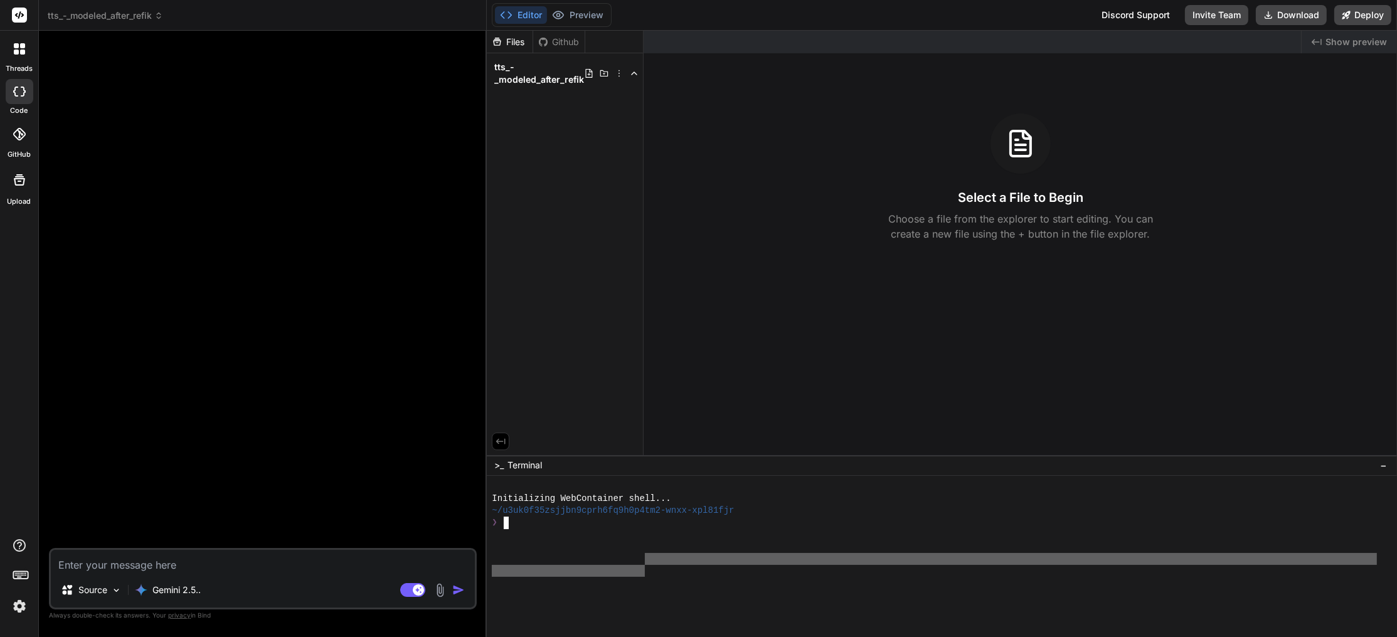
drag, startPoint x: 646, startPoint y: 565, endPoint x: 662, endPoint y: 552, distance: 20.5
click at [647, 565] on div "Initializing WebContainer shell... ~/u3uk0f35zsjjbn9cprh6fq9h0p4tm2-wnxx-xpl81f…" at bounding box center [934, 553] width 885 height 144
click at [662, 552] on div at bounding box center [934, 547] width 885 height 12
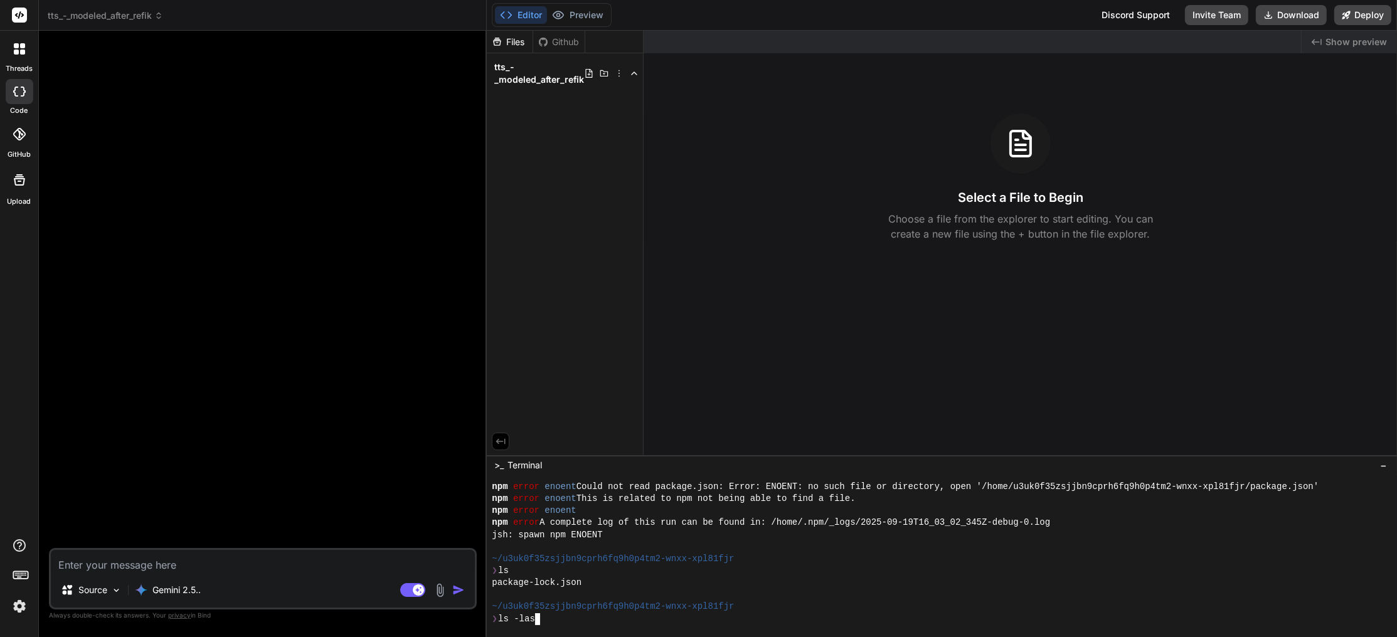
scroll to position [265, 0]
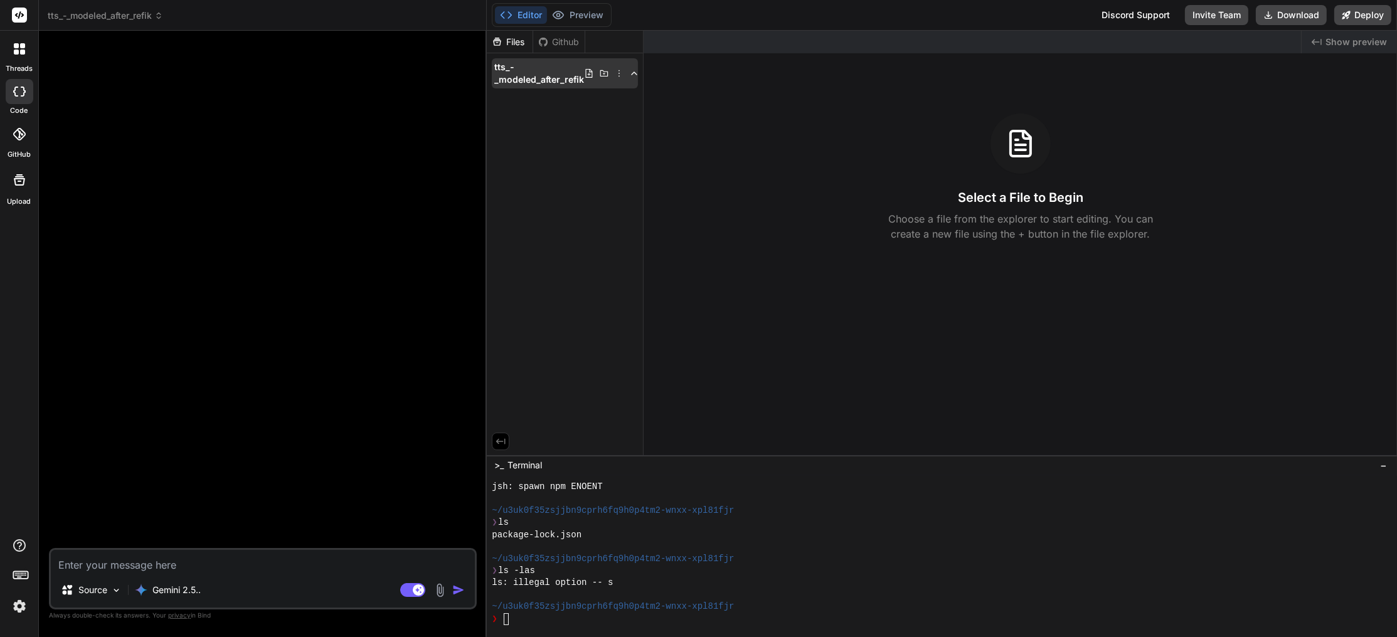
click at [619, 70] on icon at bounding box center [619, 73] width 10 height 10
click at [591, 114] on div "Delete" at bounding box center [569, 119] width 125 height 28
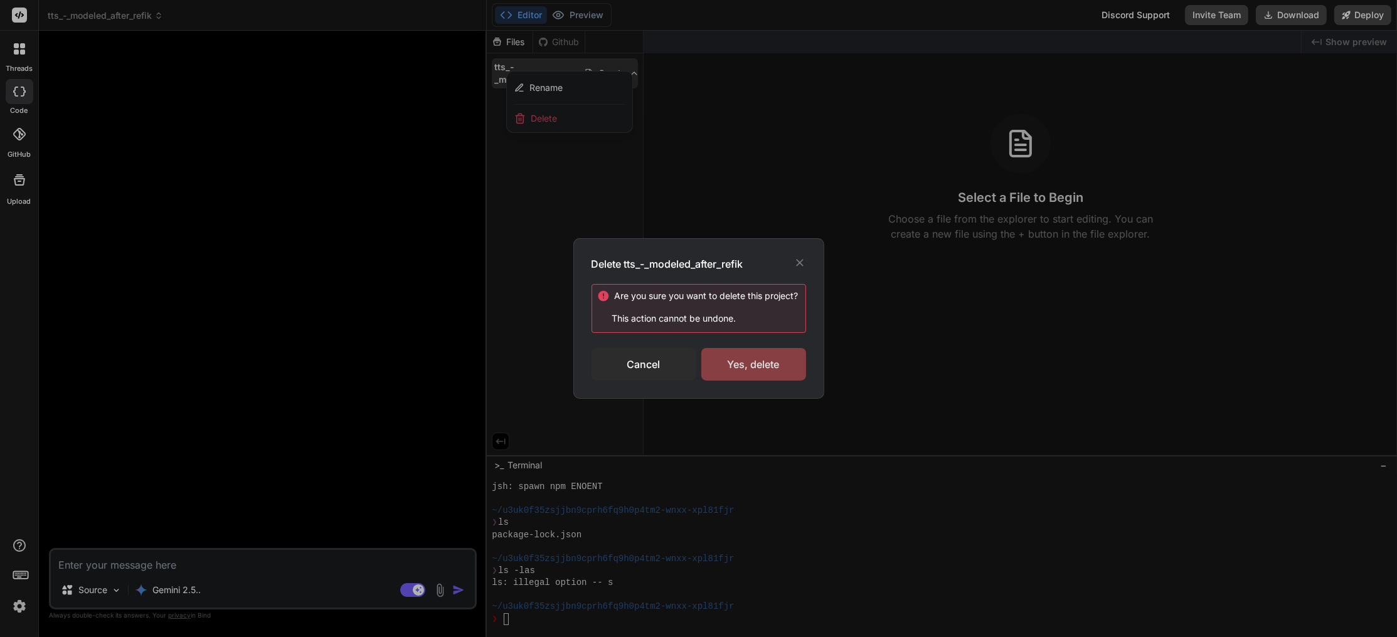
click at [768, 361] on div "Yes, delete" at bounding box center [753, 364] width 105 height 33
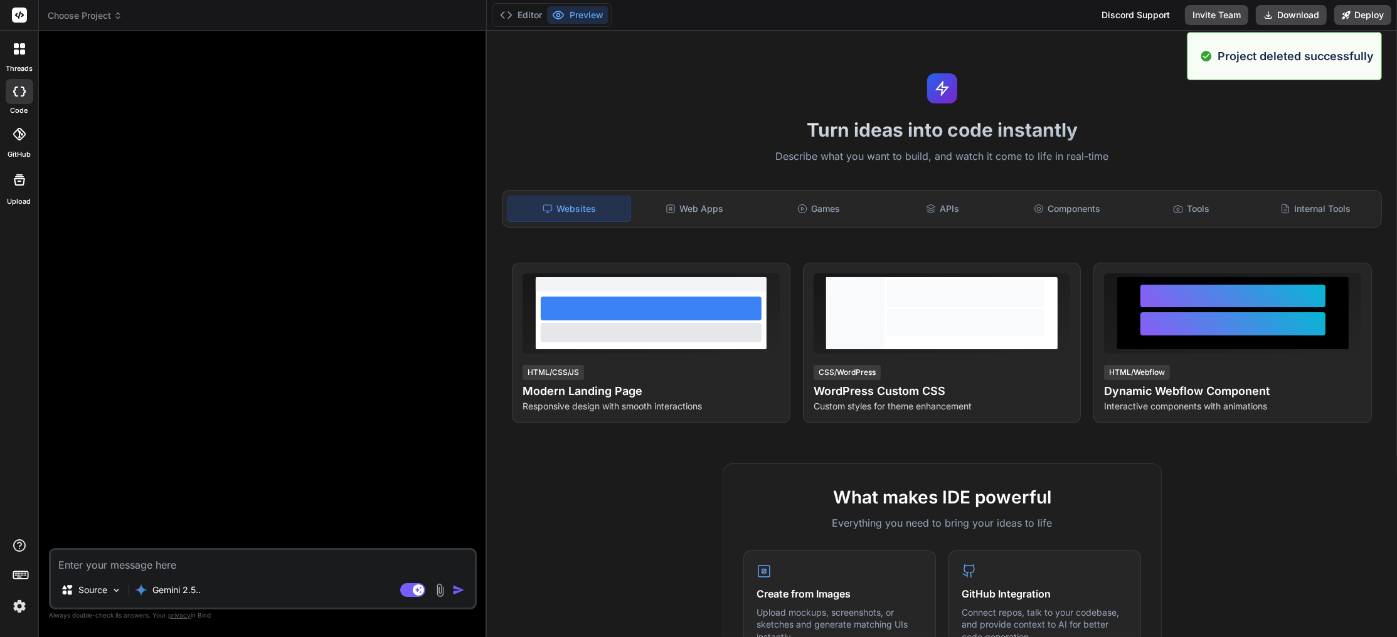
click at [100, 9] on header "Choose Project Created with Pixso." at bounding box center [263, 15] width 448 height 31
click at [114, 15] on icon at bounding box center [118, 15] width 9 height 9
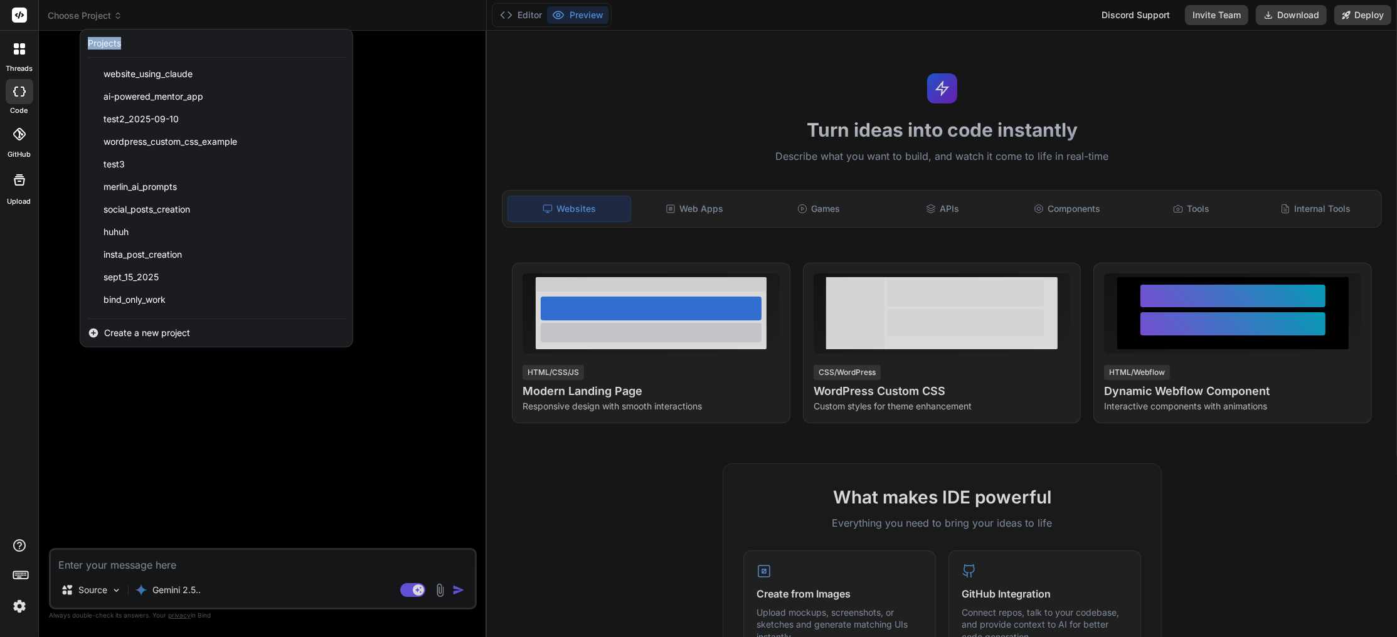
click at [114, 16] on div at bounding box center [698, 318] width 1397 height 637
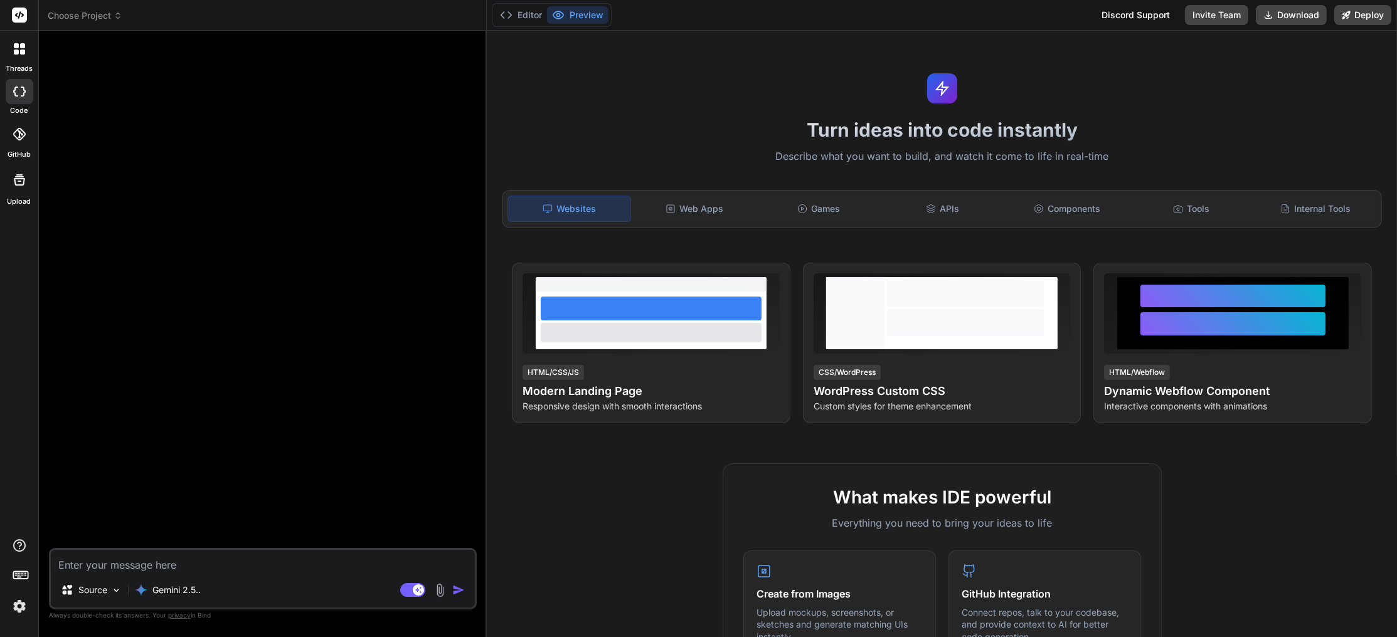
click at [116, 19] on icon at bounding box center [118, 15] width 9 height 9
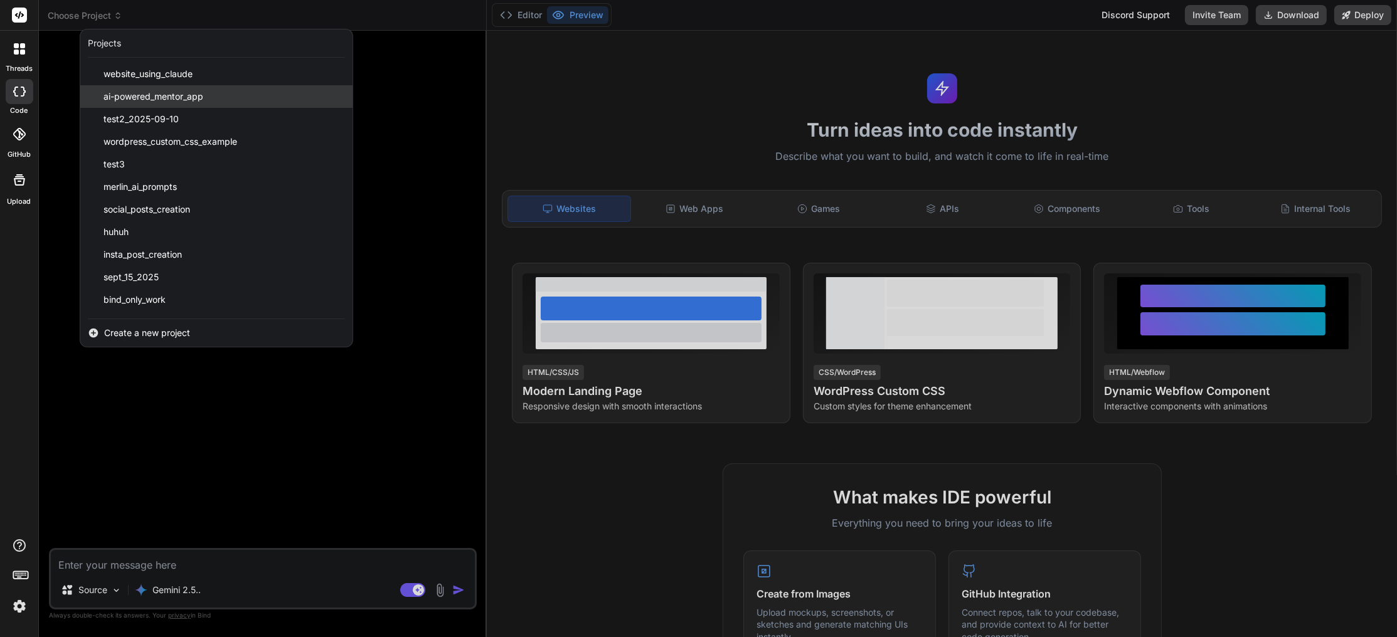
click at [193, 99] on span "ai-powered_mentor_app" at bounding box center [154, 96] width 100 height 13
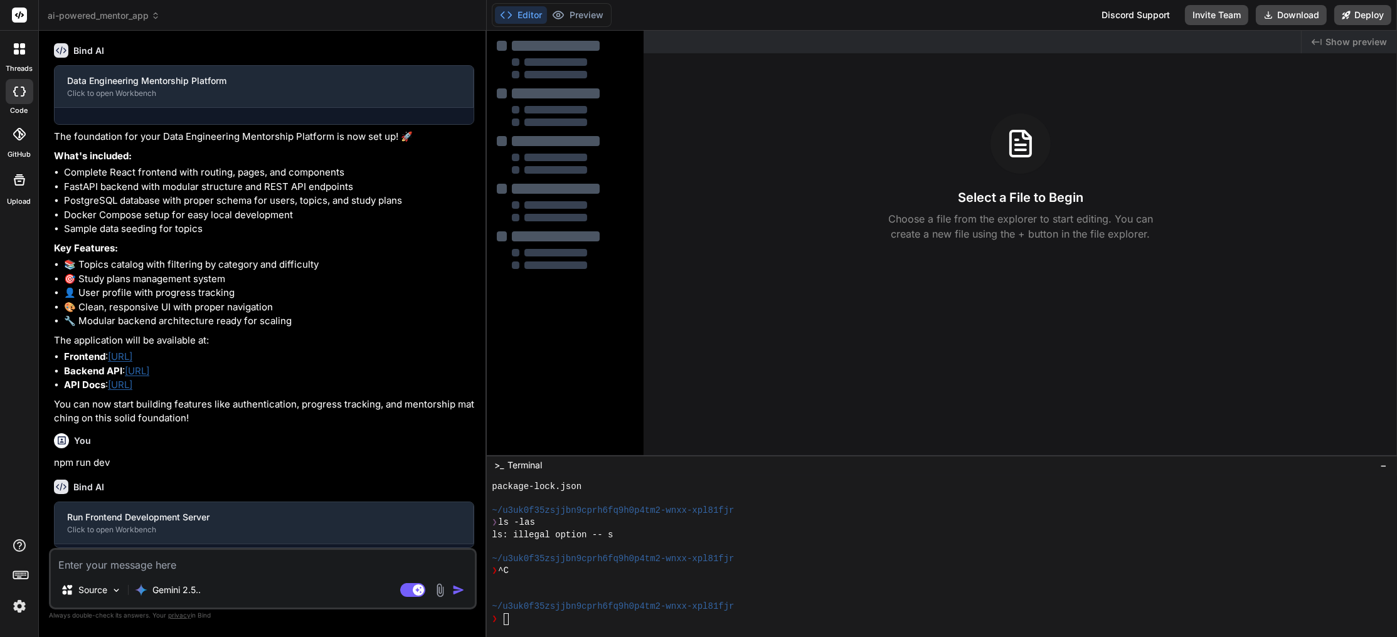
scroll to position [457, 0]
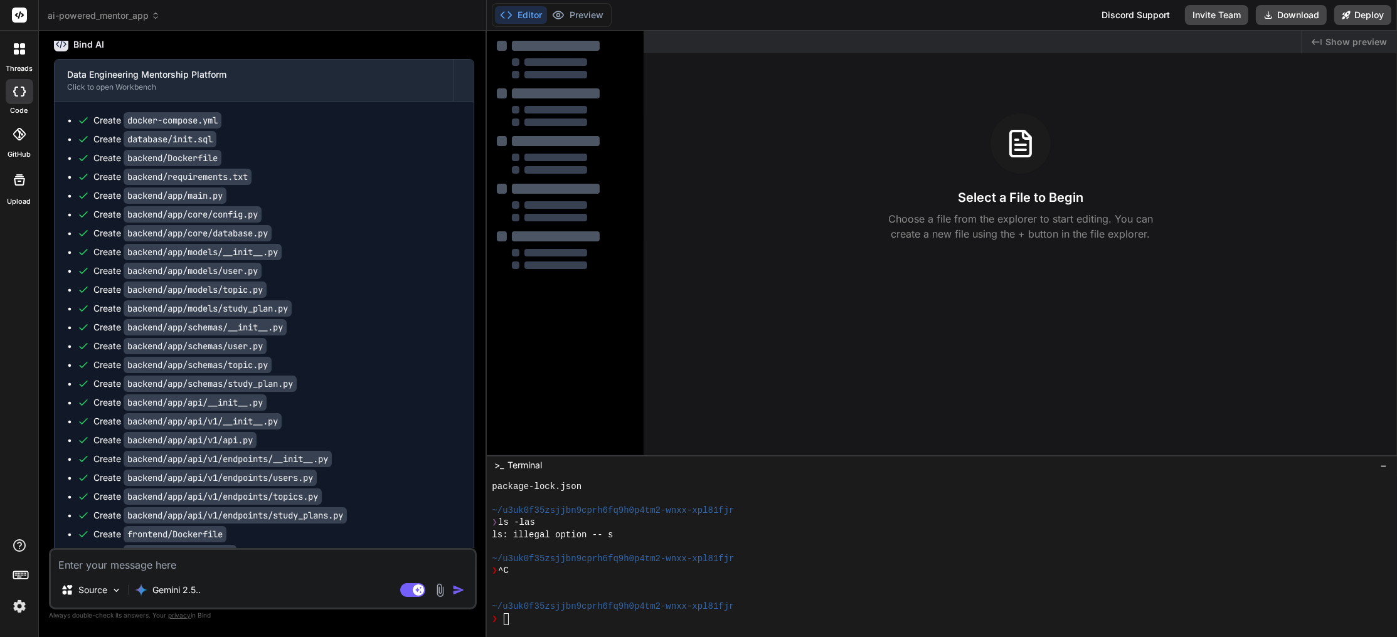
type textarea "x"
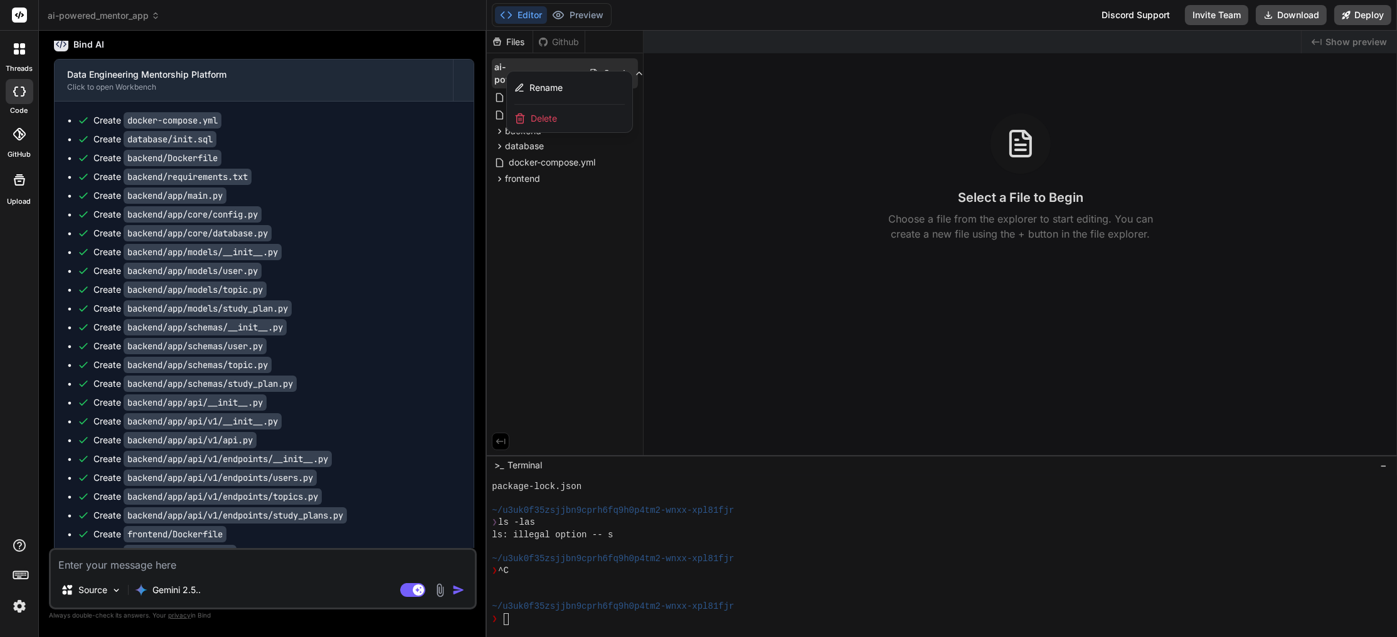
click at [778, 253] on div at bounding box center [942, 334] width 910 height 607
click at [613, 617] on div "❯" at bounding box center [934, 620] width 885 height 12
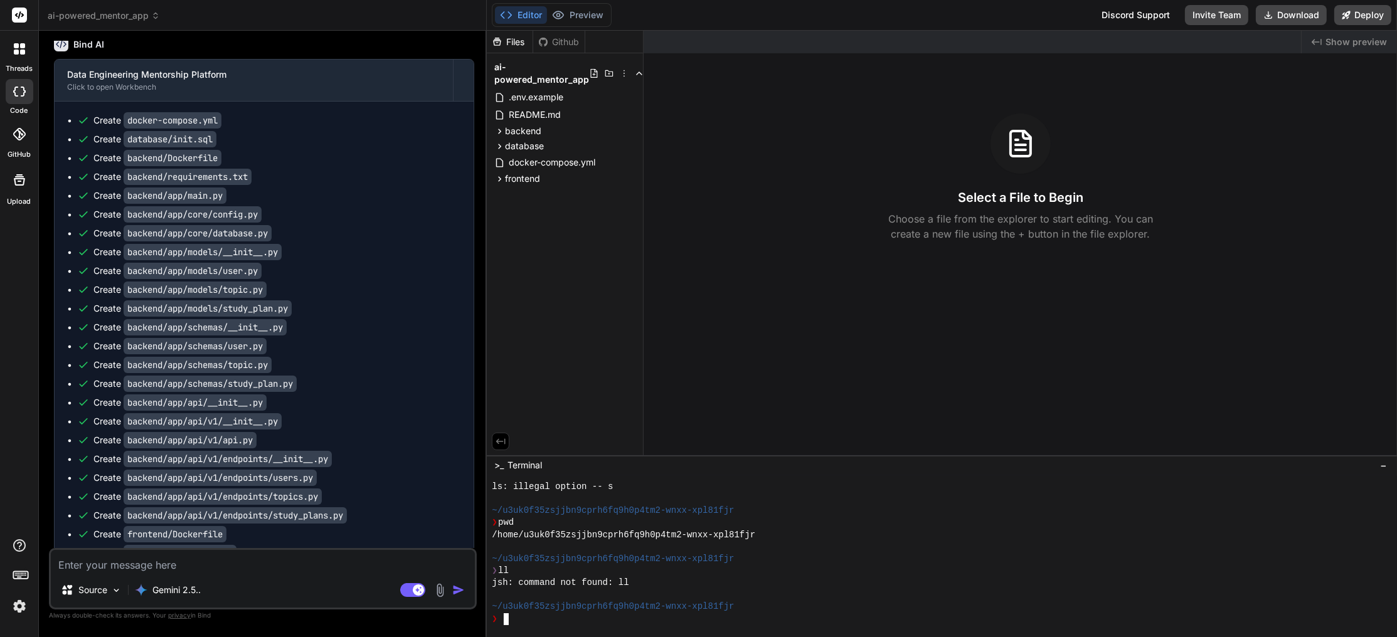
scroll to position [1379, 0]
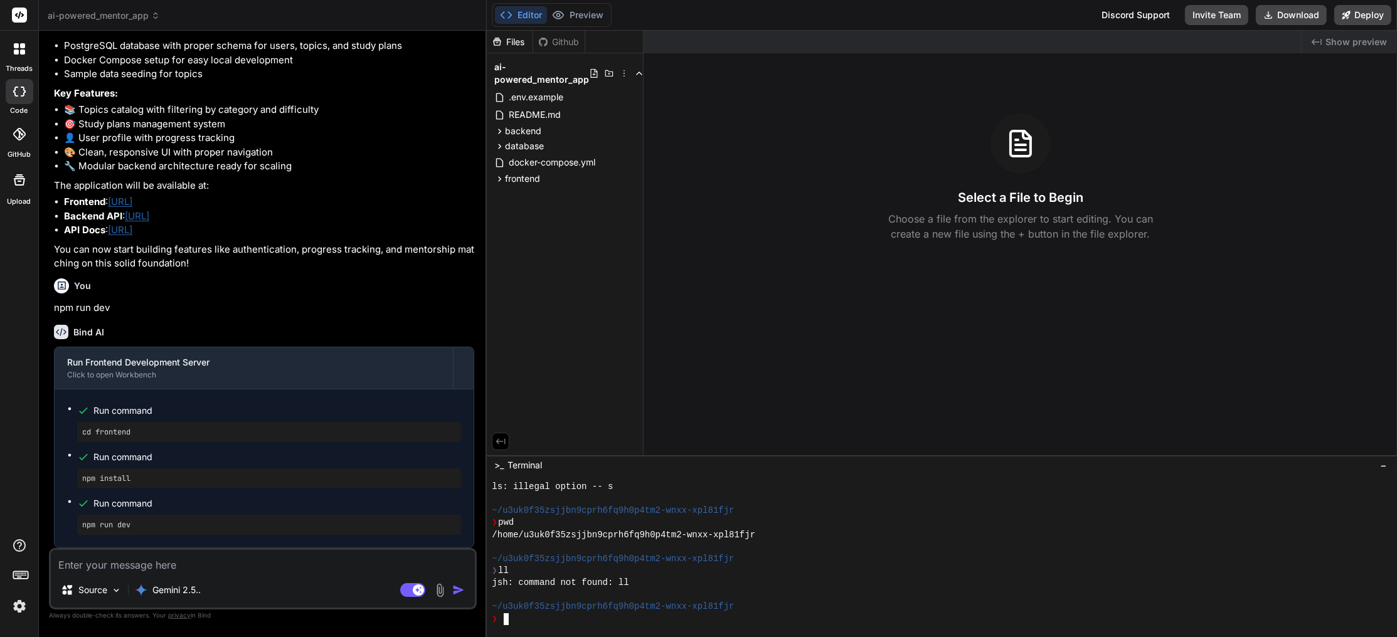
click at [904, 546] on div at bounding box center [934, 547] width 885 height 12
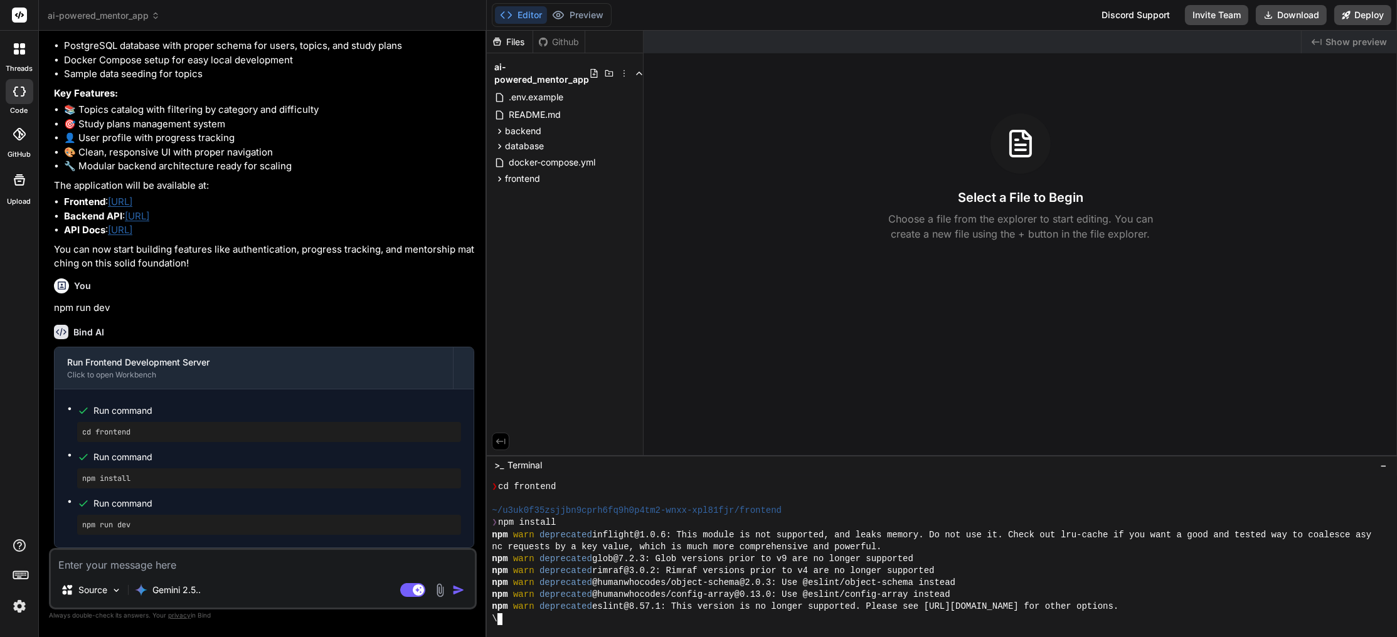
type textarea "x"
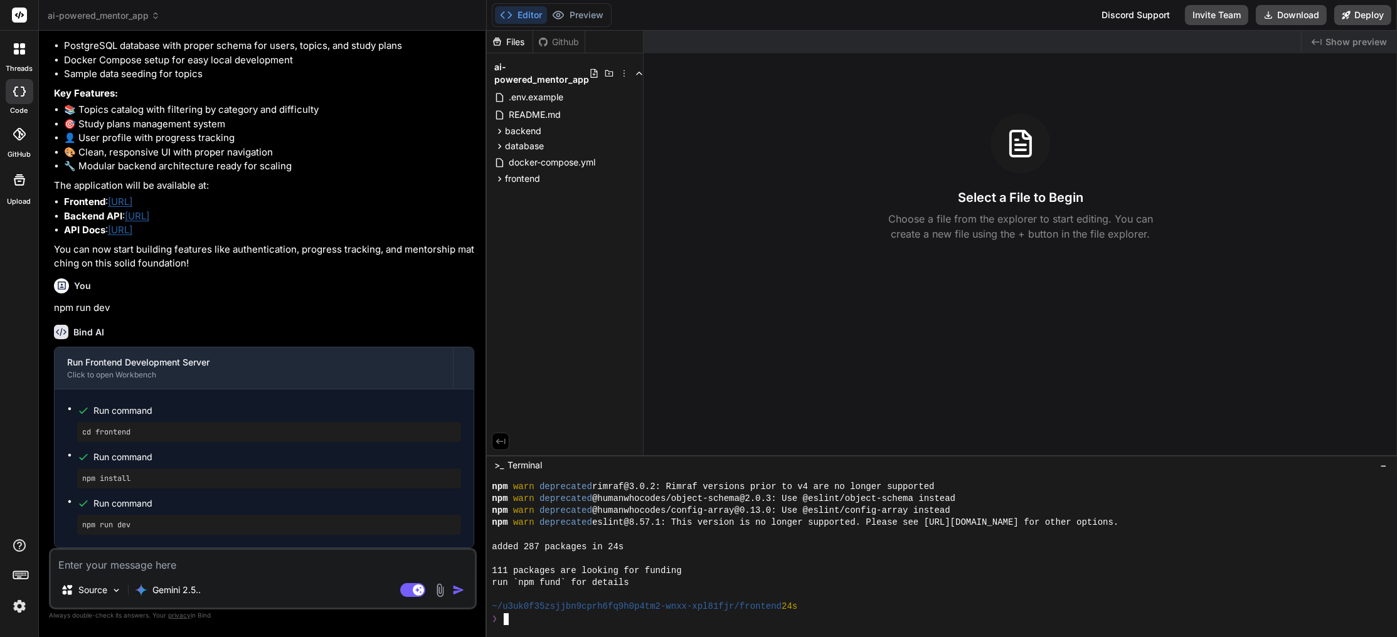
scroll to position [819, 0]
